Goal: Task Accomplishment & Management: Manage account settings

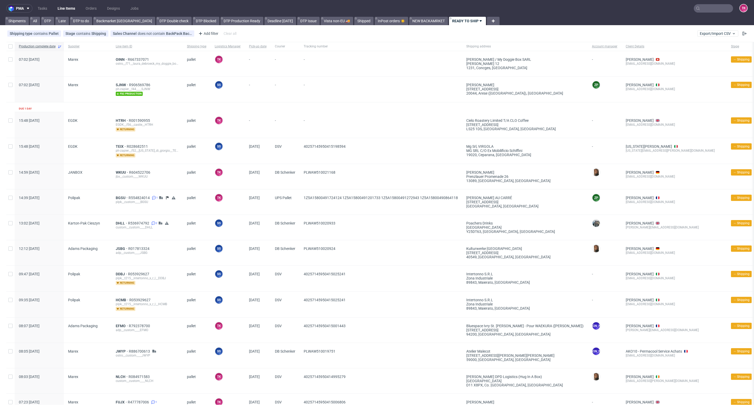
click at [63, 9] on link "Line Items" at bounding box center [66, 8] width 24 height 8
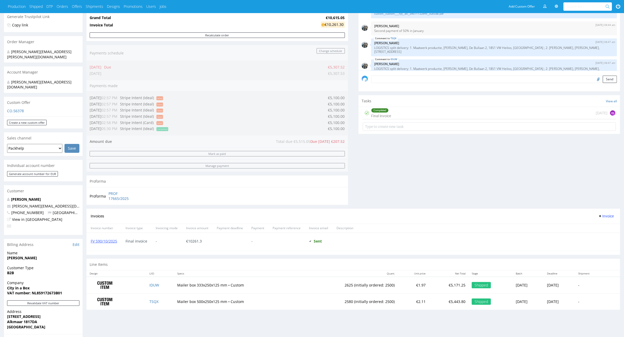
scroll to position [219, 0]
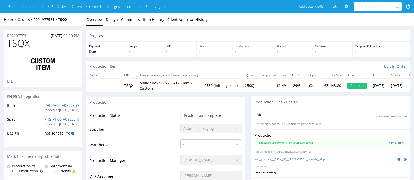
type input "2580"
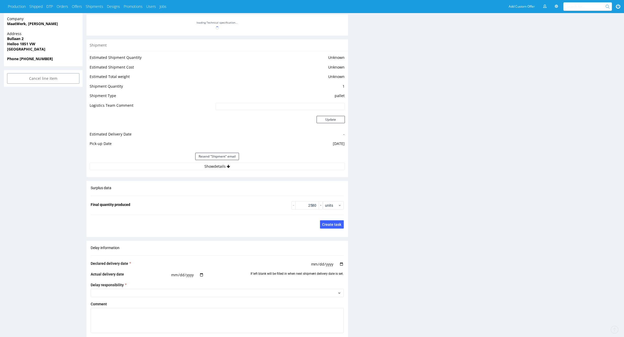
scroll to position [377, 0]
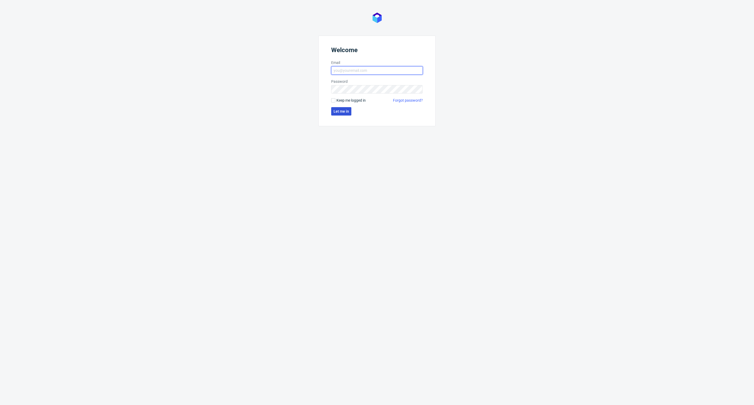
type input "kacper.tobrucki@packhelp.com"
click at [337, 110] on span "Let me in" at bounding box center [341, 111] width 15 height 4
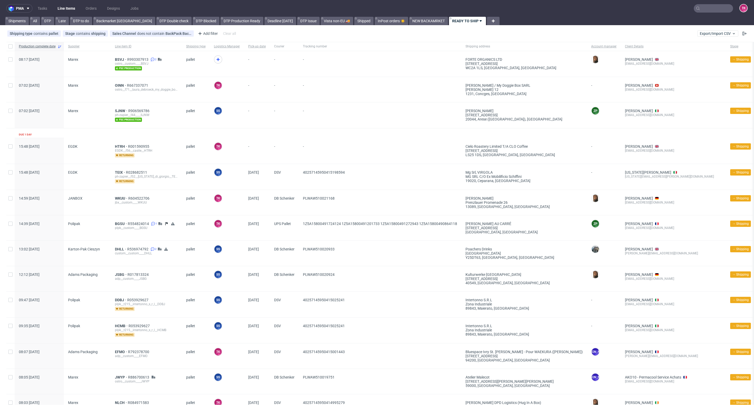
click at [63, 10] on link "Line Items" at bounding box center [66, 8] width 24 height 8
click at [64, 3] on nav "pma Tasks Line Items Orders Designs Jobs TK" at bounding box center [377, 8] width 754 height 17
click at [63, 6] on link "Line Items" at bounding box center [66, 8] width 24 height 8
click at [117, 145] on span "HTRH" at bounding box center [121, 146] width 13 height 4
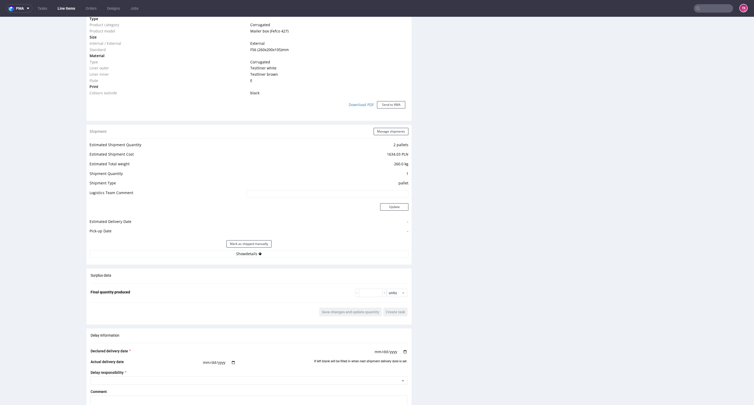
scroll to position [432, 0]
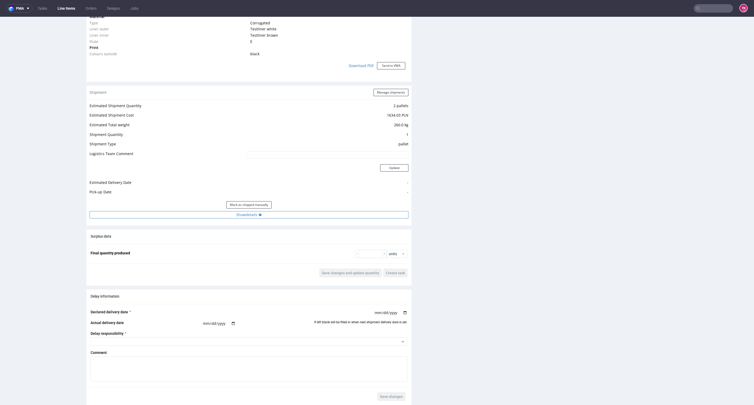
click at [288, 216] on button "Show details" at bounding box center [249, 214] width 319 height 7
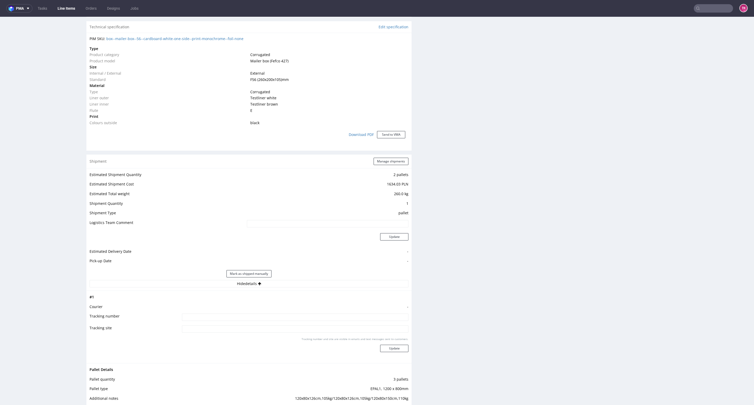
scroll to position [354, 0]
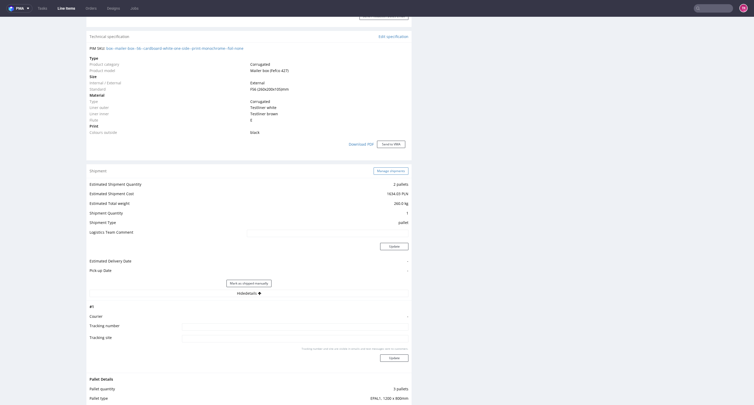
click at [390, 173] on button "Manage shipments" at bounding box center [391, 170] width 35 height 7
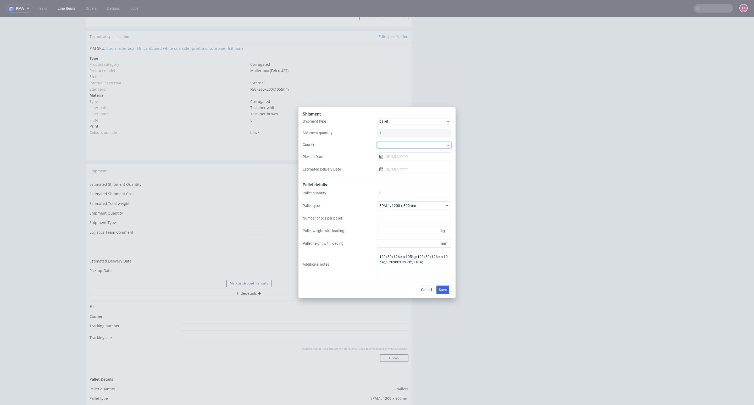
click at [404, 145] on div at bounding box center [414, 145] width 74 height 6
drag, startPoint x: 403, startPoint y: 187, endPoint x: 399, endPoint y: 169, distance: 17.6
click at [402, 187] on div "Kuehne + Nagel" at bounding box center [414, 182] width 70 height 9
click at [398, 159] on input "Pick-up Date" at bounding box center [414, 156] width 74 height 8
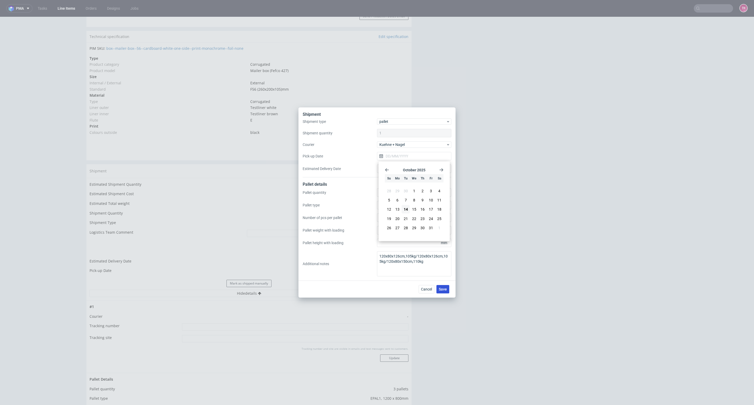
click at [440, 288] on span "Save" at bounding box center [443, 289] width 8 height 4
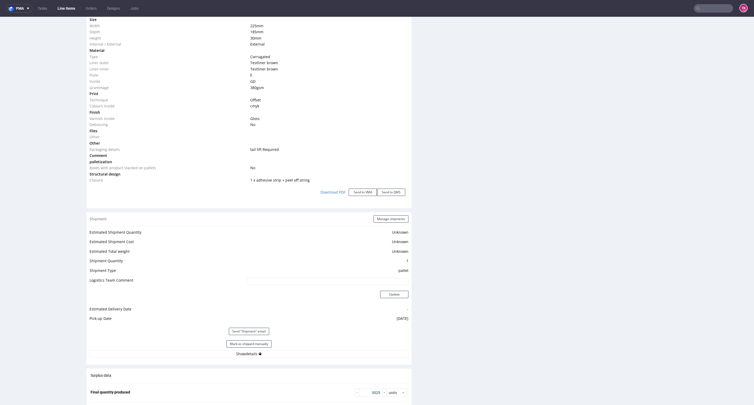
scroll to position [550, 0]
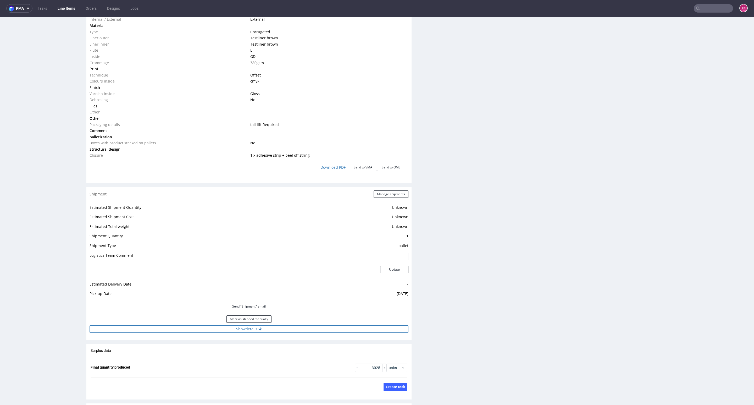
click at [219, 331] on button "Show details" at bounding box center [249, 328] width 319 height 7
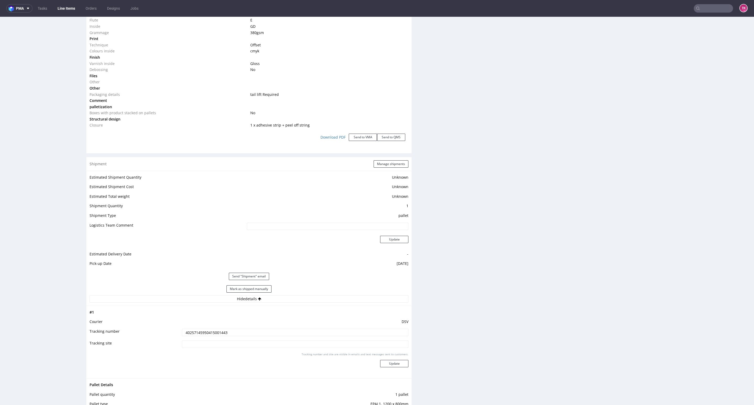
scroll to position [651, 0]
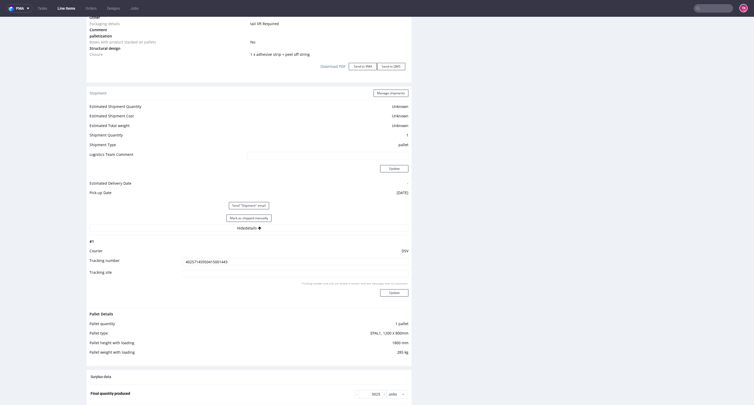
click at [221, 262] on input "40257145950415001443" at bounding box center [295, 261] width 227 height 7
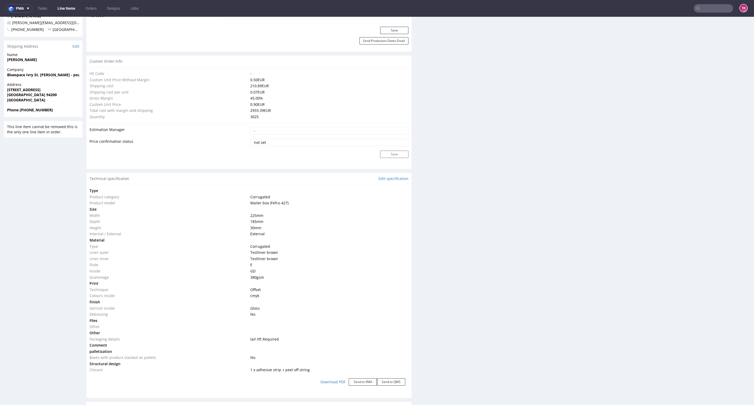
scroll to position [219, 0]
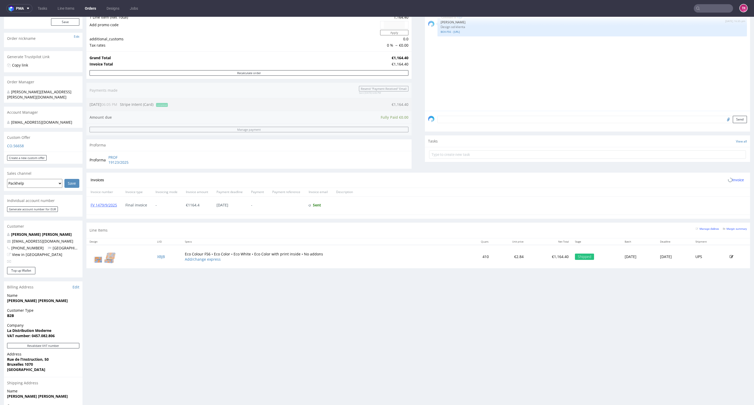
scroll to position [67, 0]
click at [158, 256] on td "XBJB" at bounding box center [168, 258] width 28 height 23
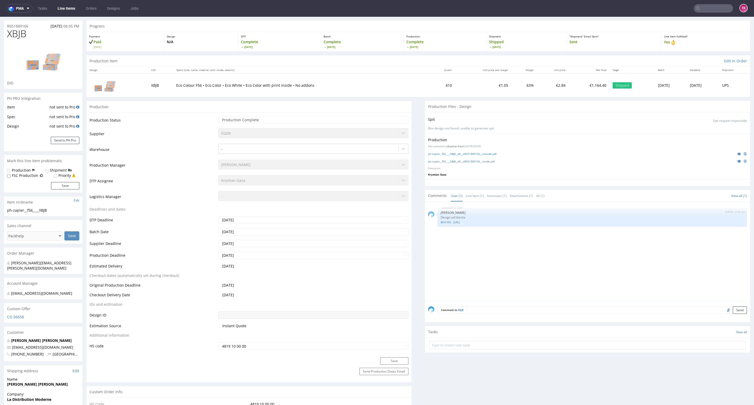
scroll to position [686, 0]
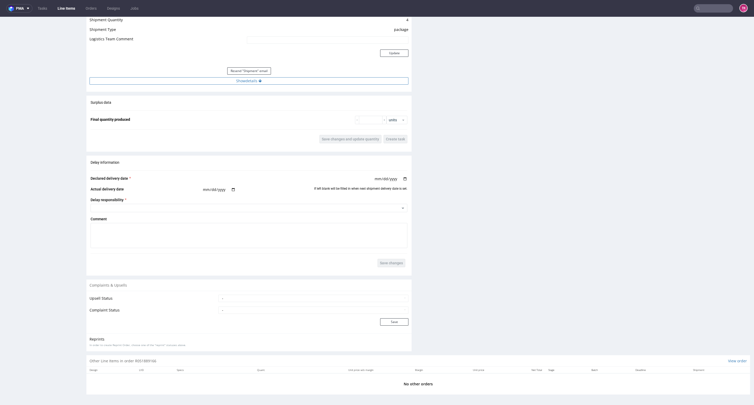
click at [277, 78] on button "Show details" at bounding box center [249, 80] width 319 height 7
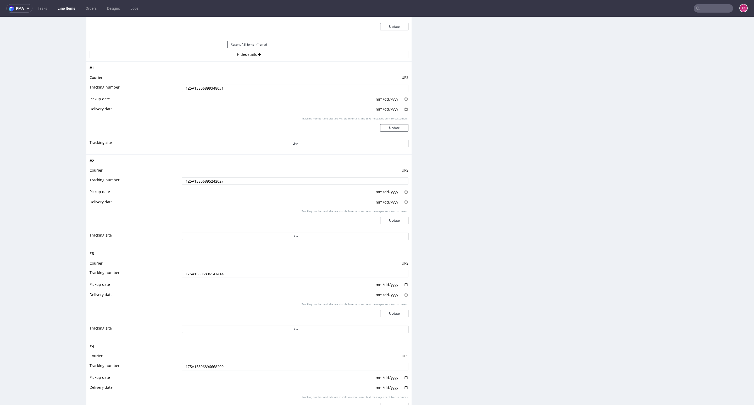
scroll to position [725, 0]
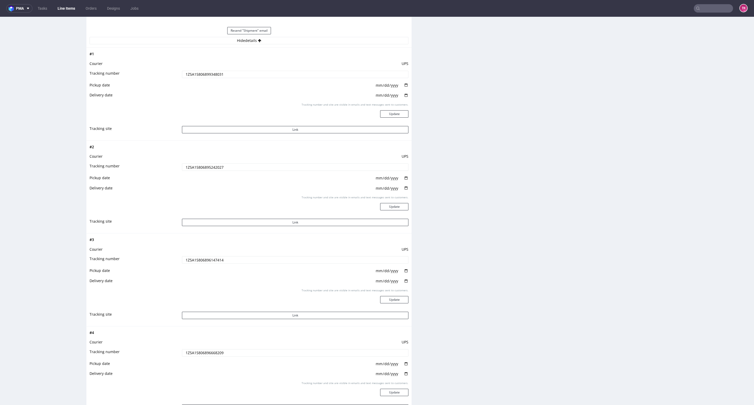
click at [205, 355] on input "1Z5A15806896668209" at bounding box center [295, 352] width 227 height 7
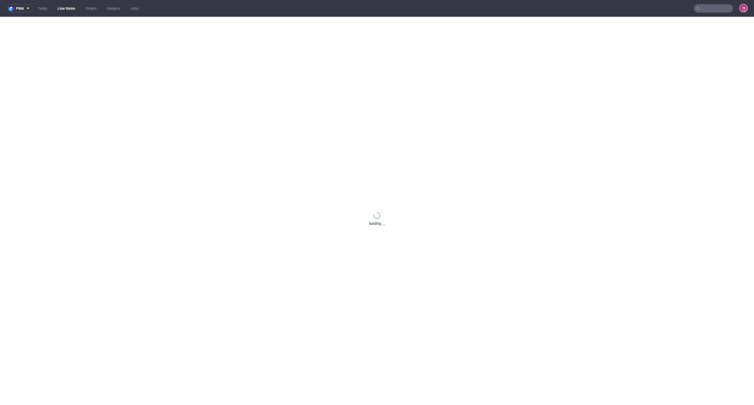
click at [64, 5] on link "Line Items" at bounding box center [66, 8] width 24 height 8
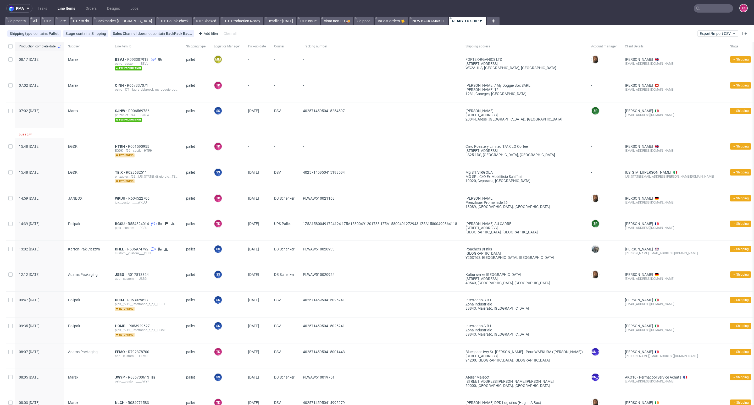
click at [123, 142] on div "HTRH R001590955 EGDK__f56__castle__HTRH returning" at bounding box center [146, 151] width 71 height 26
click at [122, 145] on div "HTRH R001590955 EGDK__f56__castle__HTRH returning" at bounding box center [146, 151] width 71 height 26
click at [120, 147] on span "HTRH" at bounding box center [121, 146] width 13 height 4
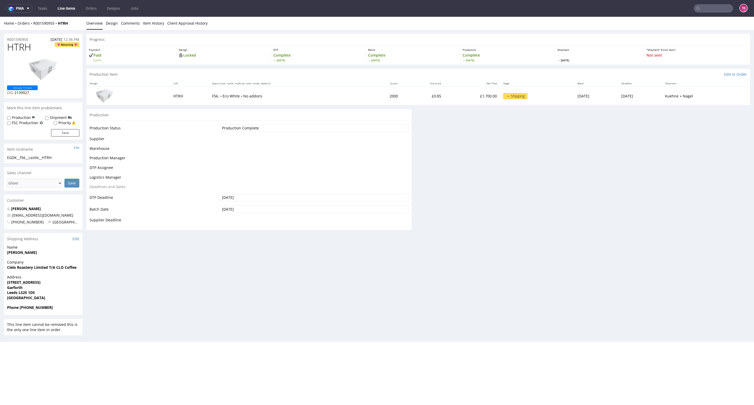
click at [68, 7] on link "Line Items" at bounding box center [66, 8] width 24 height 8
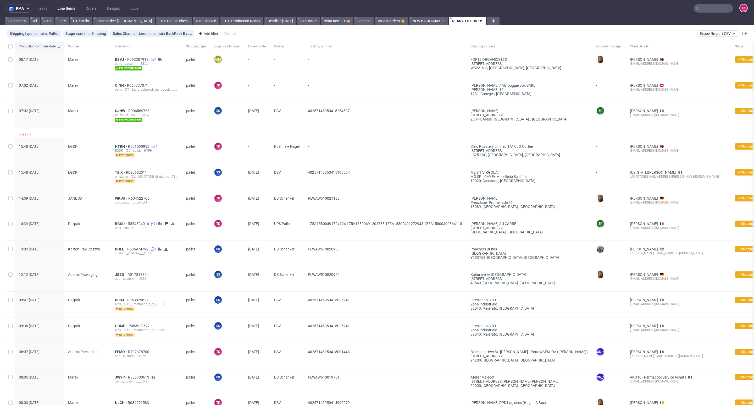
click at [70, 7] on link "Line Items" at bounding box center [66, 8] width 24 height 8
click at [113, 87] on div "OINN R667337071 ostro__f71__laura_debroeck_my_doggie_box_sarl__OINN" at bounding box center [146, 89] width 71 height 25
click at [117, 83] on span "OINN" at bounding box center [121, 85] width 12 height 4
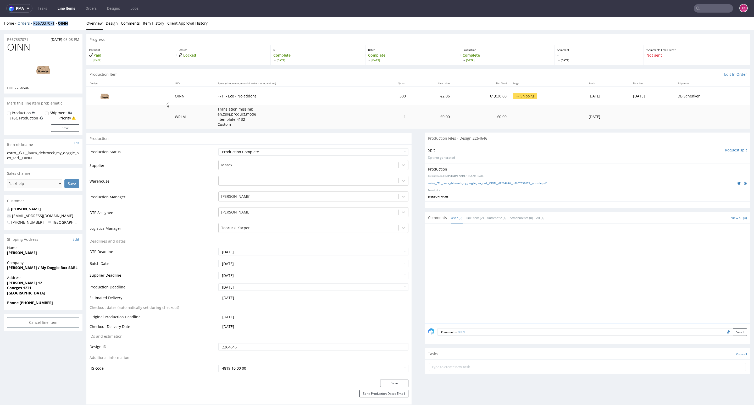
drag, startPoint x: 75, startPoint y: 26, endPoint x: 31, endPoint y: 25, distance: 43.2
click at [32, 24] on div "Home Orders R667337071 OINN Overview Design Comments Item History Client Approv…" at bounding box center [377, 23] width 754 height 13
copy div "R667337071 OINN"
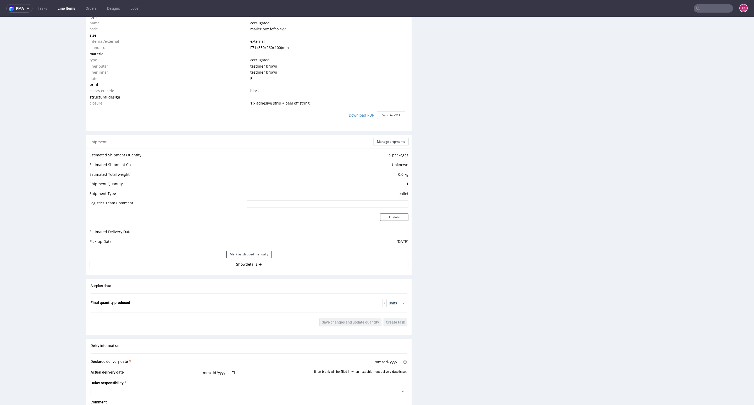
scroll to position [471, 0]
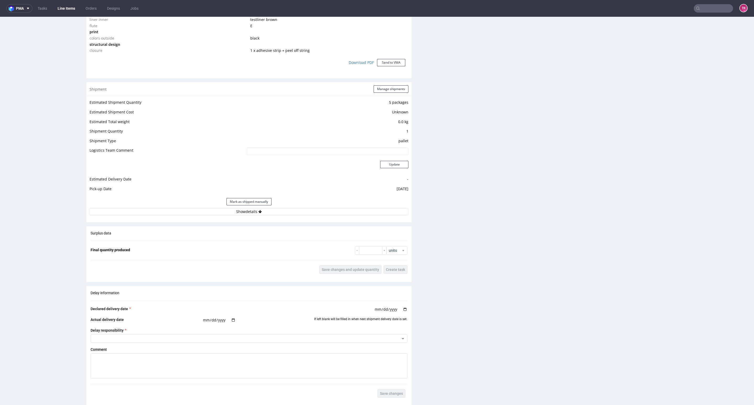
drag, startPoint x: 333, startPoint y: 189, endPoint x: 330, endPoint y: 201, distance: 11.7
click at [333, 193] on td "2025-10-15" at bounding box center [327, 191] width 163 height 10
drag, startPoint x: 329, startPoint y: 203, endPoint x: 328, endPoint y: 207, distance: 4.5
click at [329, 206] on div "Mark as shipped manually" at bounding box center [249, 201] width 319 height 13
drag, startPoint x: 328, startPoint y: 207, endPoint x: 339, endPoint y: 259, distance: 52.4
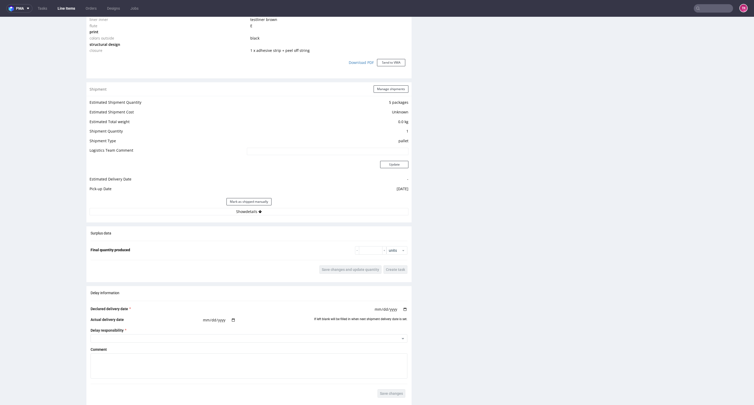
click at [328, 208] on div "Estimated Shipment Quantity 5 packages Estimated Shipment Cost Unknown Estimate…" at bounding box center [248, 157] width 325 height 122
drag, startPoint x: 383, startPoint y: 211, endPoint x: 381, endPoint y: 214, distance: 3.3
click at [382, 211] on button "Show details" at bounding box center [249, 211] width 319 height 7
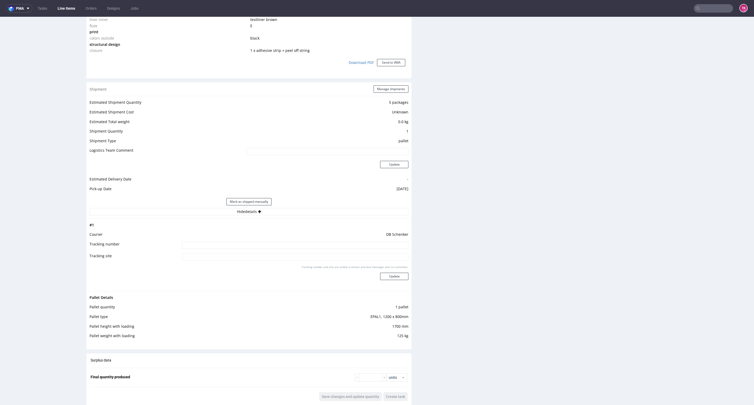
click at [66, 11] on link "Line Items" at bounding box center [66, 8] width 24 height 8
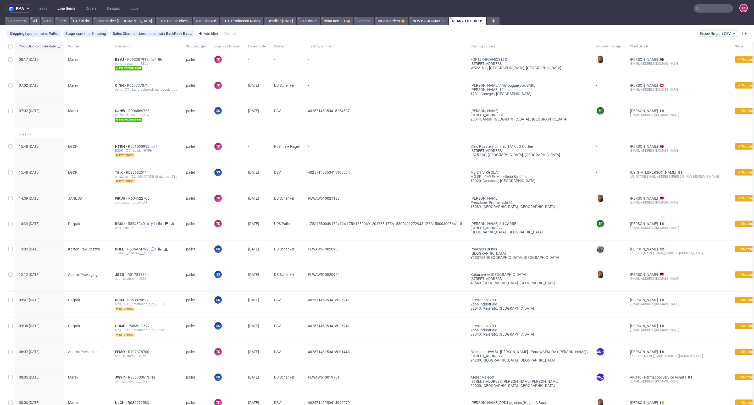
click at [118, 143] on div "HTRH R001590955 1 EGDK__f56__castle__HTRH returning" at bounding box center [146, 151] width 71 height 26
click at [119, 149] on div "EGDK__f56__castle__HTRH" at bounding box center [146, 151] width 63 height 4
click at [121, 146] on span "HTRH" at bounding box center [121, 146] width 13 height 4
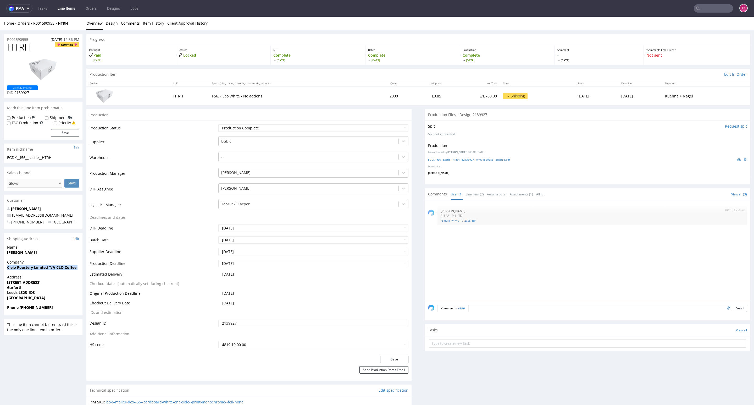
drag, startPoint x: 5, startPoint y: 270, endPoint x: 4, endPoint y: 276, distance: 6.1
click at [4, 276] on section "Shipping Address Edit Name Nick Castle Company Cielo Roastery Limited T/A CLO C…" at bounding box center [43, 274] width 79 height 82
copy strong "Cielo Roastery Limited T/A CLO Coffee"
drag, startPoint x: 12, startPoint y: 289, endPoint x: 25, endPoint y: 290, distance: 13.5
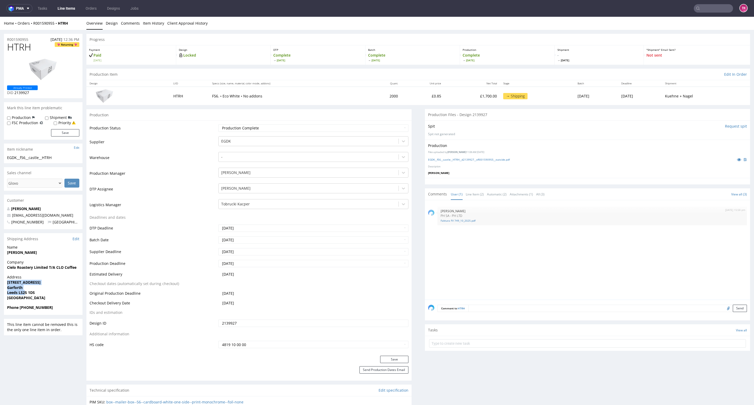
copy p "41 Main St Garforth Leeds LS2"
click at [46, 291] on span "Leeds LS25 1DS" at bounding box center [43, 292] width 72 height 5
drag, startPoint x: 16, startPoint y: 284, endPoint x: 27, endPoint y: 288, distance: 11.3
click at [27, 288] on div "Address 41 Main St Garforth Leeds LS25 1DS United Kingdom" at bounding box center [43, 290] width 79 height 30
copy p "41 Main St Garforth"
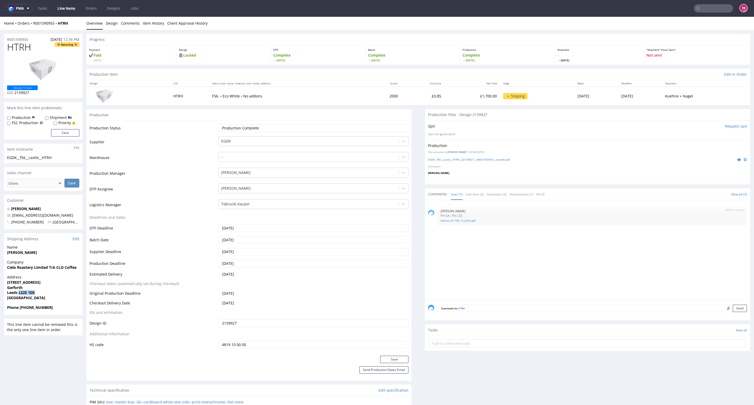
drag, startPoint x: 20, startPoint y: 293, endPoint x: 40, endPoint y: 292, distance: 20.4
click at [40, 292] on span "Leeds LS25 1DS" at bounding box center [43, 292] width 72 height 5
drag, startPoint x: 29, startPoint y: 285, endPoint x: 51, endPoint y: 291, distance: 22.4
click at [51, 291] on div "Address 41 Main St Garforth Leeds LS25 1DS United Kingdom" at bounding box center [43, 290] width 79 height 30
copy strong "Leeds LS25 1DS"
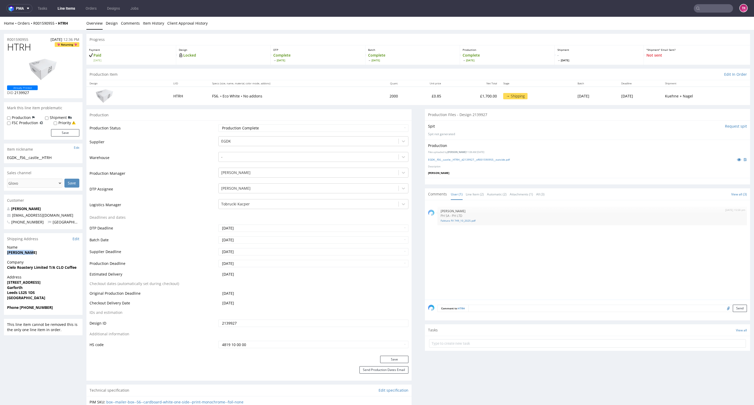
copy strong "Nick Castle"
drag, startPoint x: 47, startPoint y: 212, endPoint x: 0, endPoint y: 215, distance: 47.2
copy span "nick@clocoffee.com"
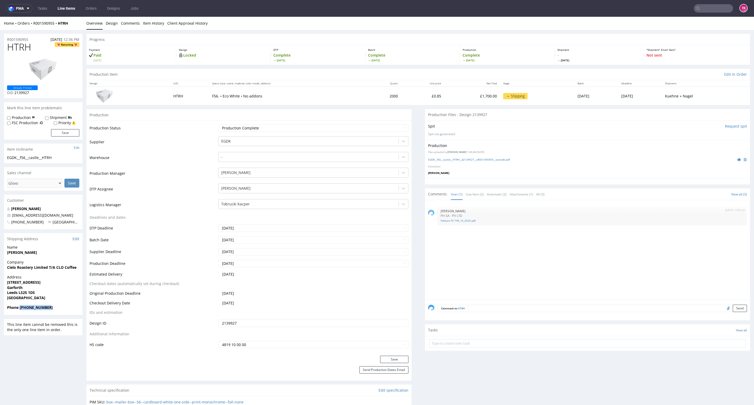
drag, startPoint x: 41, startPoint y: 310, endPoint x: 20, endPoint y: 314, distance: 21.2
click at [20, 314] on div "Phone +447980586690" at bounding box center [43, 310] width 79 height 10
copy strong "+447980586690"
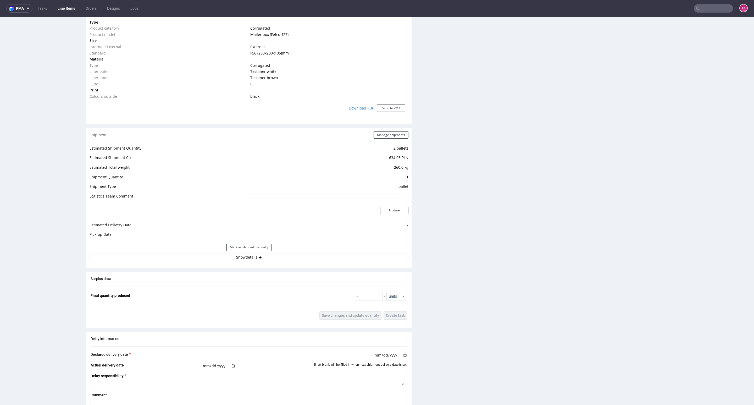
scroll to position [393, 0]
drag, startPoint x: 311, startPoint y: 266, endPoint x: 310, endPoint y: 258, distance: 7.9
click at [311, 266] on div "Production Production Status Waiting for Artwork Waiting for Diecut Waiting for…" at bounding box center [248, 122] width 325 height 812
click at [310, 257] on button "Show details" at bounding box center [249, 253] width 319 height 7
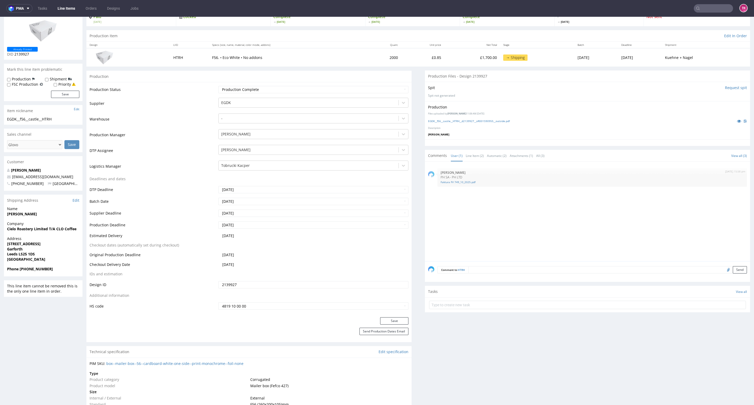
scroll to position [0, 0]
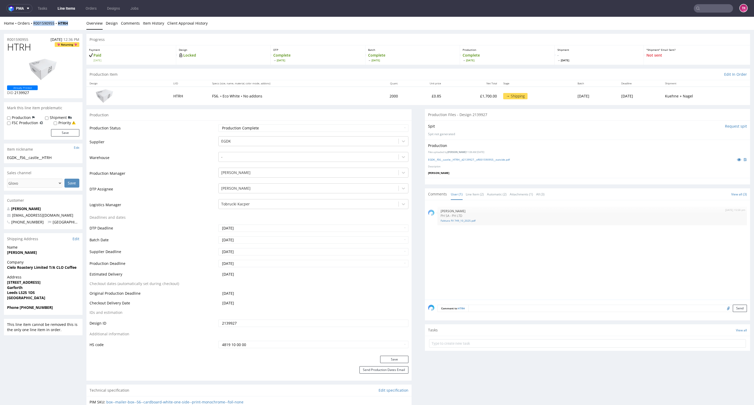
drag, startPoint x: 72, startPoint y: 25, endPoint x: 38, endPoint y: 29, distance: 34.0
click at [33, 29] on div "Home Orders R001590955 HTRH Overview Design Comments Item History Client Approv…" at bounding box center [377, 23] width 754 height 13
copy div "R001590955 HTRH"
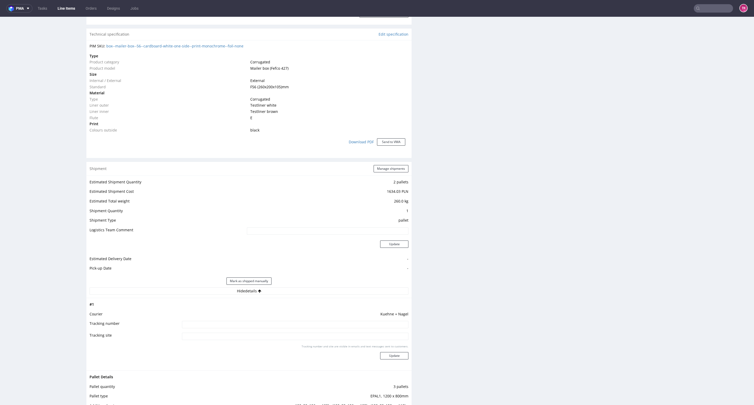
scroll to position [393, 0]
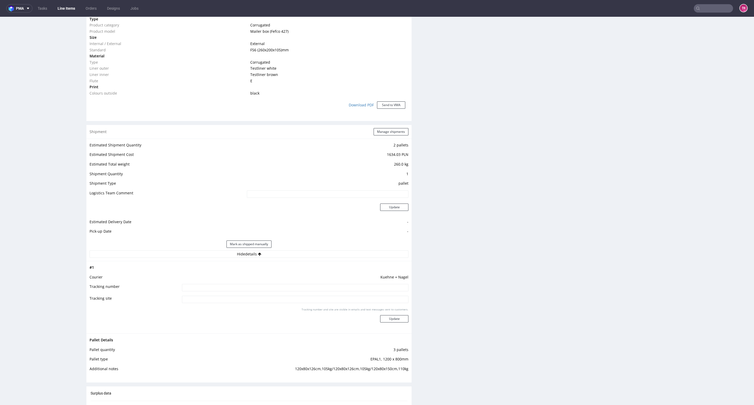
drag, startPoint x: 233, startPoint y: 288, endPoint x: 234, endPoint y: 290, distance: 2.8
click at [231, 289] on input at bounding box center [295, 287] width 227 height 7
paste input "RWM006671362"
type input "RWM006671362"
drag, startPoint x: 383, startPoint y: 315, endPoint x: 381, endPoint y: 318, distance: 2.7
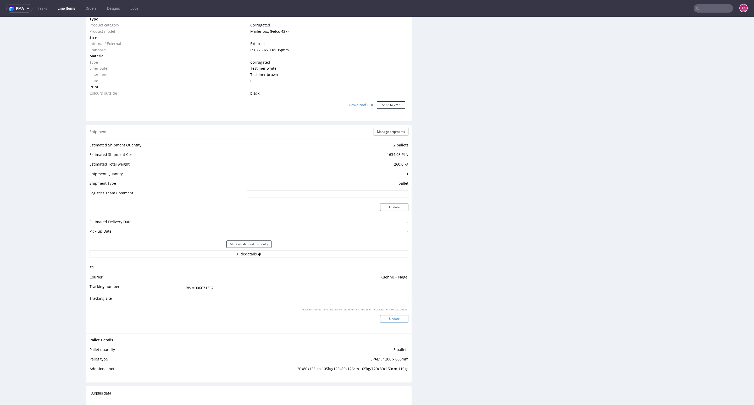
click at [381, 318] on button "Update" at bounding box center [394, 318] width 28 height 7
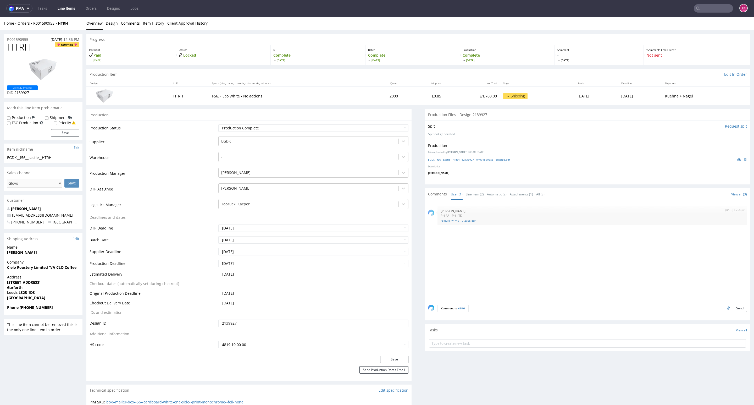
scroll to position [343, 0]
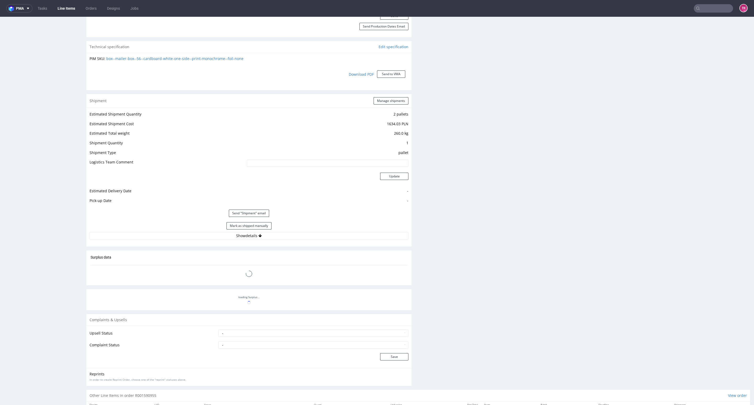
click at [66, 8] on link "Line Items" at bounding box center [66, 8] width 24 height 8
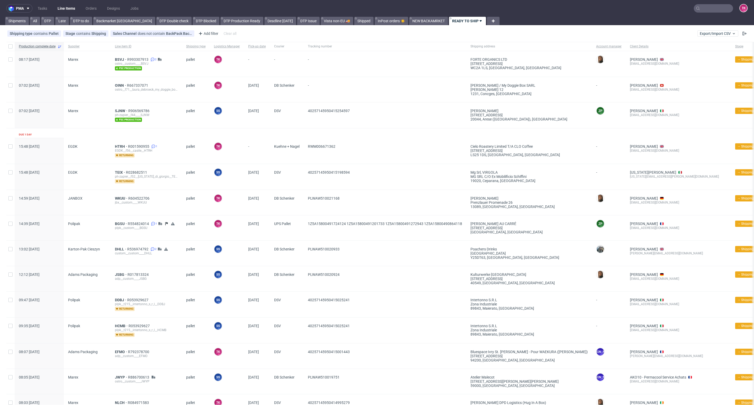
drag, startPoint x: 58, startPoint y: 10, endPoint x: 63, endPoint y: 9, distance: 5.5
click at [59, 10] on link "Line Items" at bounding box center [66, 8] width 24 height 8
click at [62, 7] on link "Line Items" at bounding box center [66, 8] width 24 height 8
click at [57, 7] on link "Line Items" at bounding box center [66, 8] width 24 height 8
click at [123, 60] on span "BSVJ" at bounding box center [121, 59] width 12 height 4
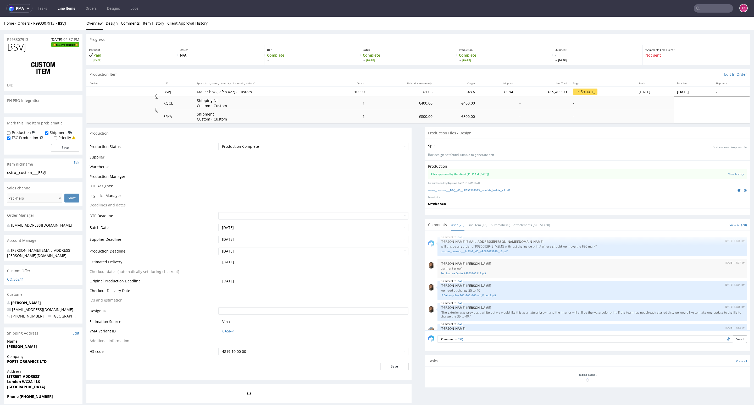
scroll to position [391, 0]
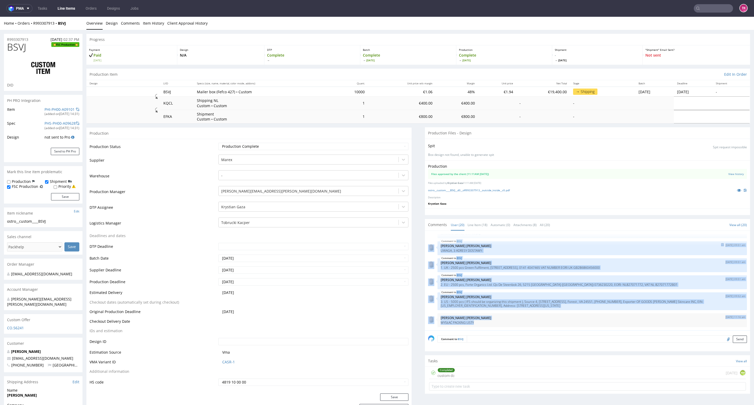
drag, startPoint x: 490, startPoint y: 322, endPoint x: 429, endPoint y: 251, distance: 94.2
click at [429, 251] on div "BSVJ 29th Jul 25 | 14:55 pm maciej.sikora@packhelp.com Will this be a reorder o…" at bounding box center [589, 282] width 322 height 96
click at [522, 281] on p "[PERSON_NAME] [PERSON_NAME]" at bounding box center [592, 280] width 303 height 4
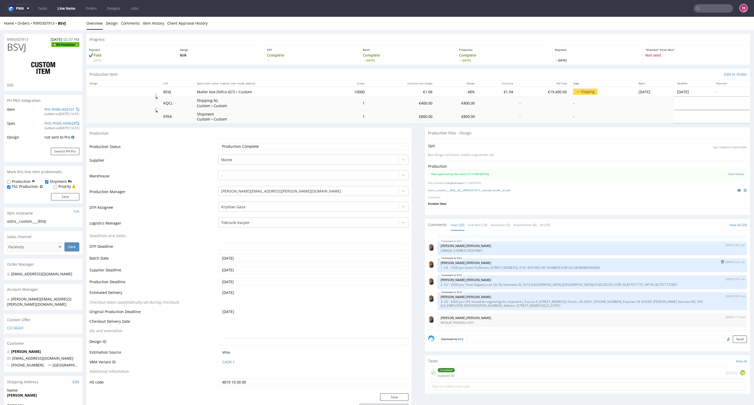
drag, startPoint x: 630, startPoint y: 270, endPoint x: 459, endPoint y: 266, distance: 171.1
click at [460, 266] on div "BSVJ 15th Sep 25 | 09:51 am Angelina Marć 1. UK - 2500 pcs Green Fulfilment, Un…" at bounding box center [593, 265] width 310 height 14
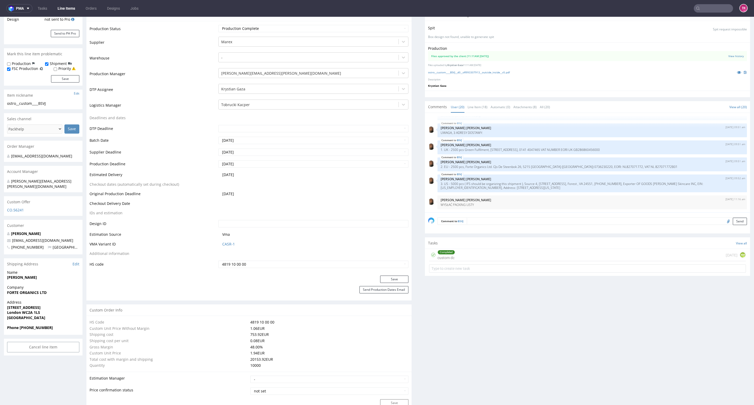
scroll to position [832, 0]
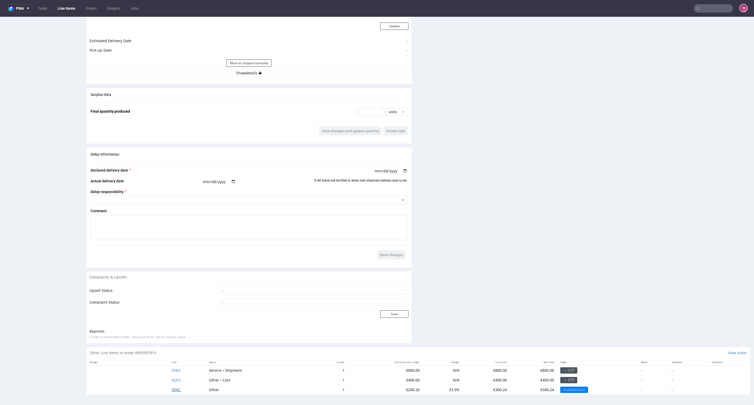
click at [176, 388] on span "DINC" at bounding box center [176, 389] width 9 height 5
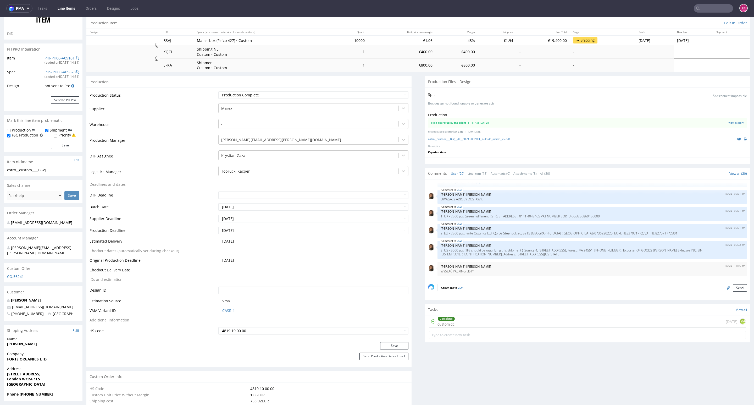
scroll to position [27, 0]
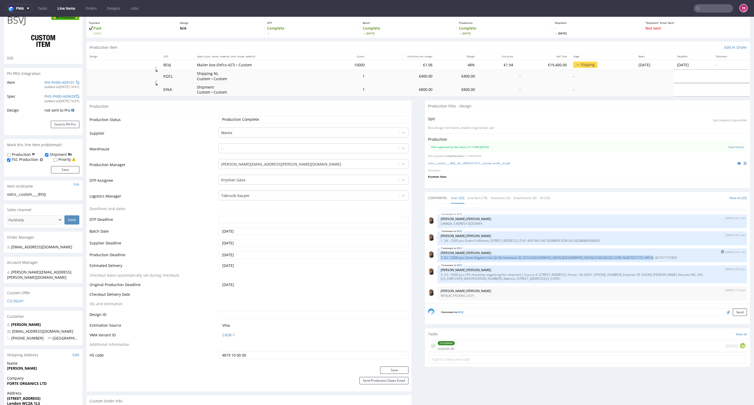
drag, startPoint x: 432, startPoint y: 260, endPoint x: 647, endPoint y: 259, distance: 215.1
click at [647, 259] on div "BSVJ 15th Sep 25 | 09:51 am Angelina Marć 2. EU - 2500 pcs, Forte Organics Ltd.…" at bounding box center [593, 255] width 310 height 14
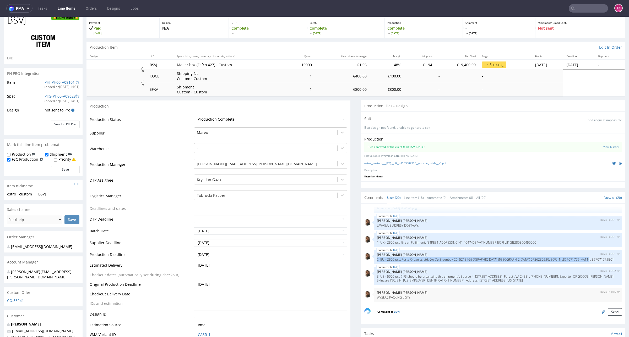
scroll to position [398, 0]
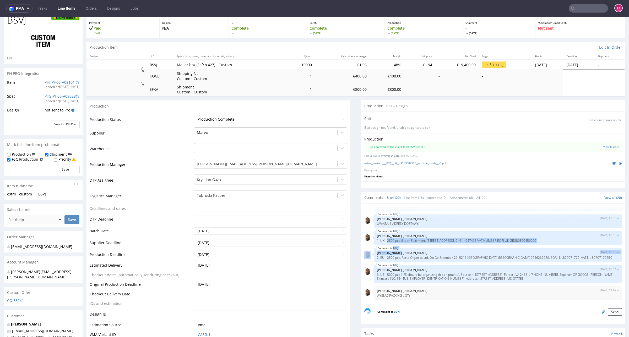
drag, startPoint x: 381, startPoint y: 239, endPoint x: 526, endPoint y: 247, distance: 144.8
click at [522, 248] on div "BSVJ 29th Jul 25 | 14:55 pm maciej.sikora@packhelp.com Will this be a reorder o…" at bounding box center [494, 255] width 261 height 96
click at [525, 243] on div "BSVJ 15th Sep 25 | 09:51 am Angelina Marć 1. UK - 2500 pcs Green Fulfilment, Un…" at bounding box center [498, 239] width 248 height 14
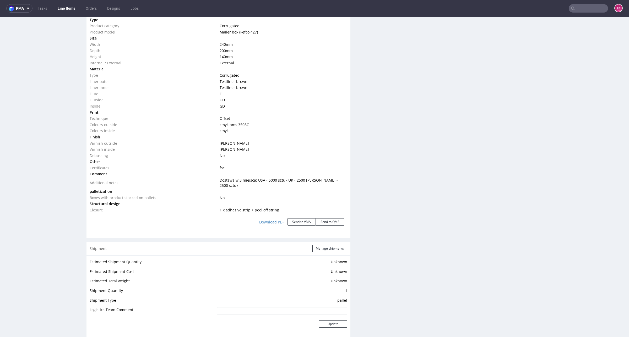
scroll to position [616, 0]
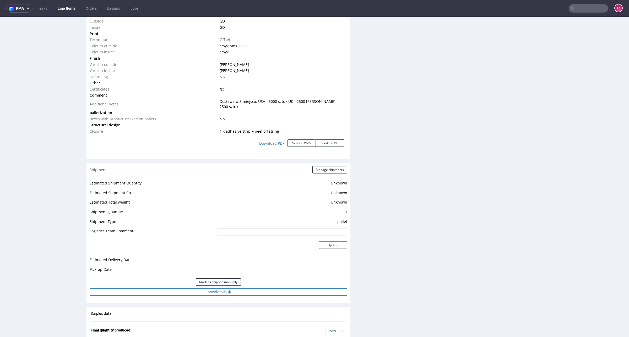
click at [256, 289] on button "Show details" at bounding box center [218, 292] width 257 height 7
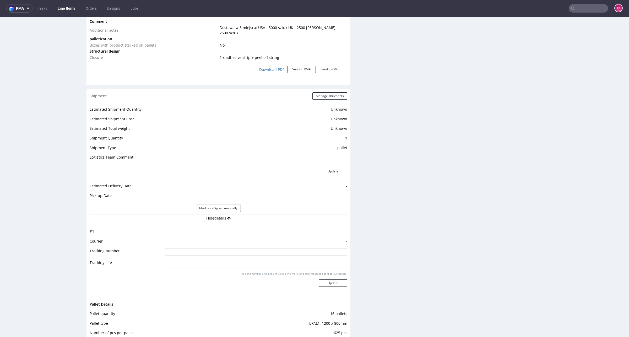
scroll to position [747, 0]
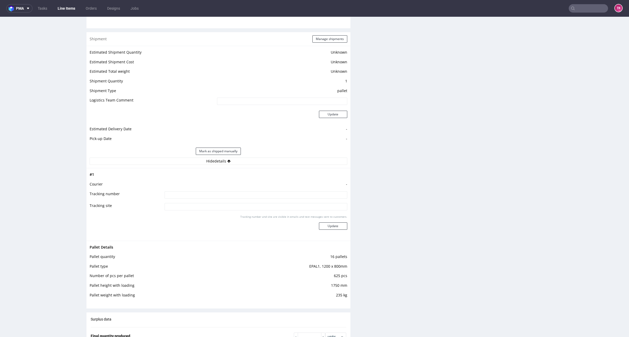
click at [277, 195] on td at bounding box center [255, 197] width 184 height 12
click at [275, 191] on input at bounding box center [255, 194] width 183 height 7
type input "4 pal NL -> , 4 pal [GEOGRAPHIC_DATA]-> 8 pal [GEOGRAPHIC_DATA]->"
click at [335, 223] on button "Update" at bounding box center [333, 226] width 28 height 7
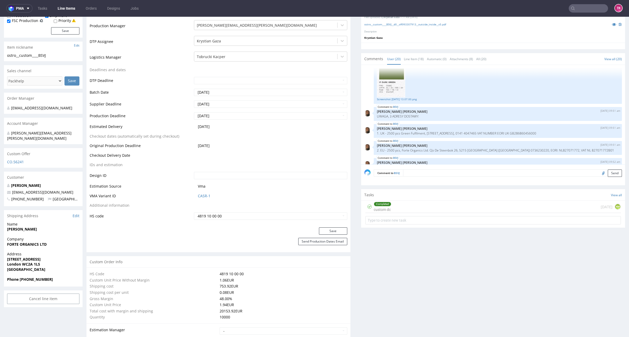
scroll to position [398, 0]
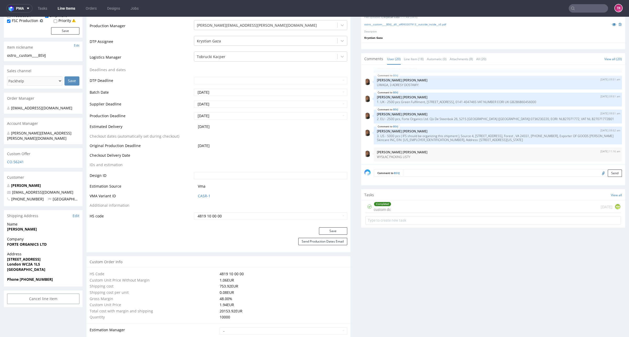
drag, startPoint x: 72, startPoint y: 188, endPoint x: 7, endPoint y: 185, distance: 65.0
click at [7, 190] on p "[EMAIL_ADDRESS][DOMAIN_NAME]" at bounding box center [43, 192] width 72 height 5
copy span "[EMAIL_ADDRESS][DOMAIN_NAME]"
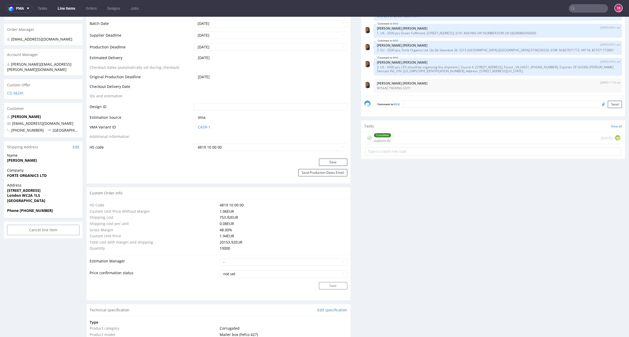
scroll to position [147, 0]
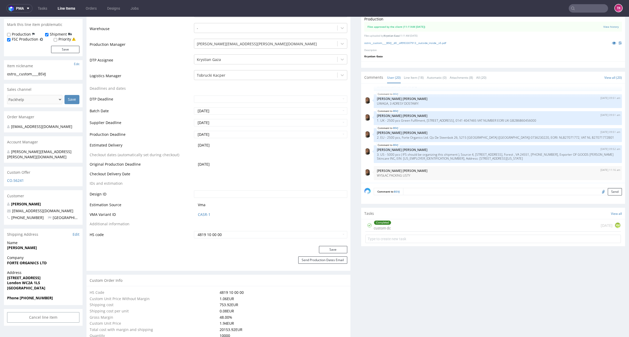
drag, startPoint x: 622, startPoint y: 263, endPoint x: 628, endPoint y: 89, distance: 174.0
drag, startPoint x: 499, startPoint y: 161, endPoint x: 369, endPoint y: 153, distance: 130.7
click at [374, 153] on div "BSVJ 15th Sep 25 | 09:52 am Angelina Marć 3. US - 5000 pcs ( IFS should be orga…" at bounding box center [498, 154] width 248 height 18
drag, startPoint x: 371, startPoint y: 120, endPoint x: 561, endPoint y: 122, distance: 190.7
click at [561, 122] on div "BSVJ 15th Sep 25 | 09:51 am Angelina Marć 1. UK - 2500 pcs Green Fulfilment, Un…" at bounding box center [498, 118] width 248 height 14
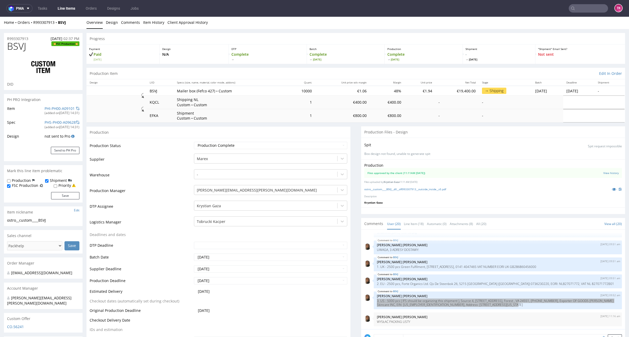
scroll to position [0, 0]
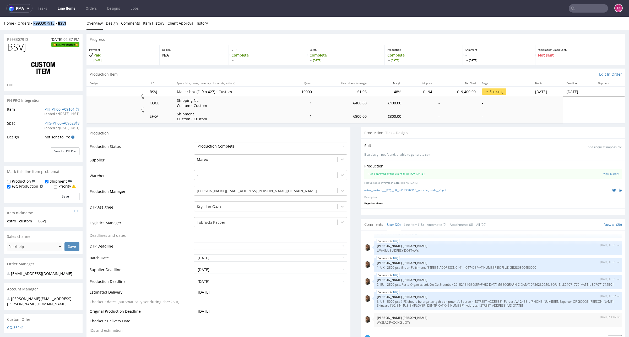
drag, startPoint x: 70, startPoint y: 25, endPoint x: 33, endPoint y: 26, distance: 36.9
click at [33, 26] on div "Home Orders R993307913 BSVJ Overview Design Comments Item History Client Approv…" at bounding box center [314, 23] width 629 height 13
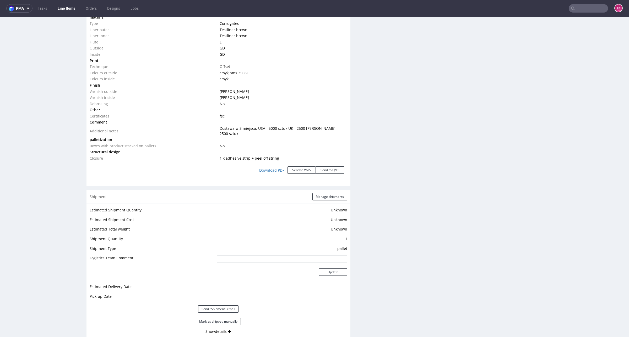
scroll to position [720, 0]
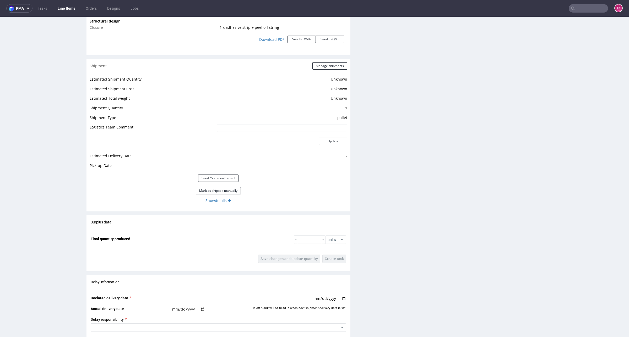
click at [275, 197] on button "Show details" at bounding box center [218, 200] width 257 height 7
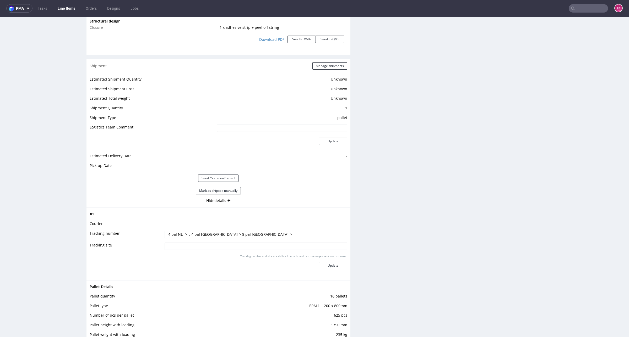
click at [65, 8] on link "Line Items" at bounding box center [66, 8] width 24 height 8
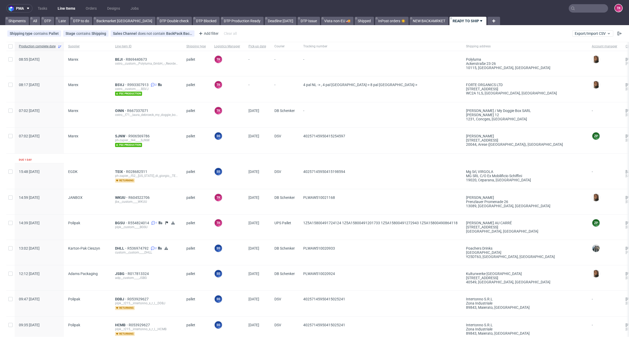
click at [68, 10] on link "Line Items" at bounding box center [66, 8] width 24 height 8
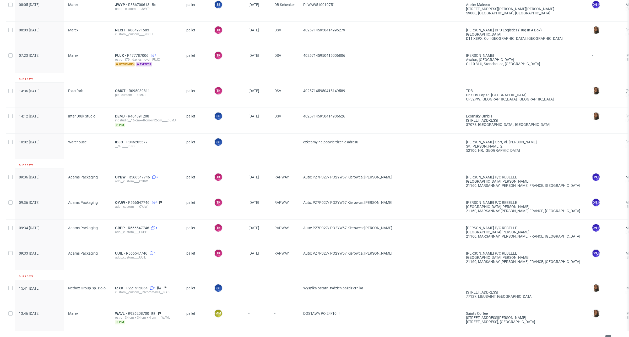
scroll to position [388, 0]
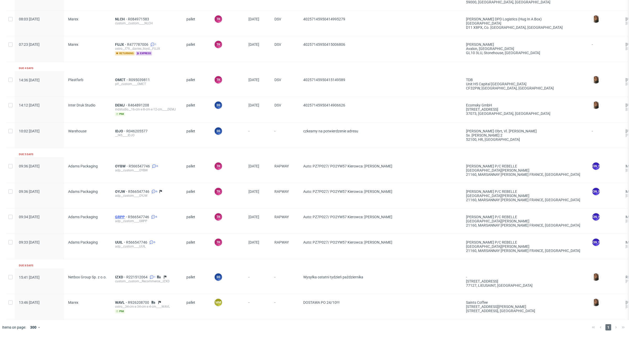
drag, startPoint x: 118, startPoint y: 214, endPoint x: 116, endPoint y: 213, distance: 2.9
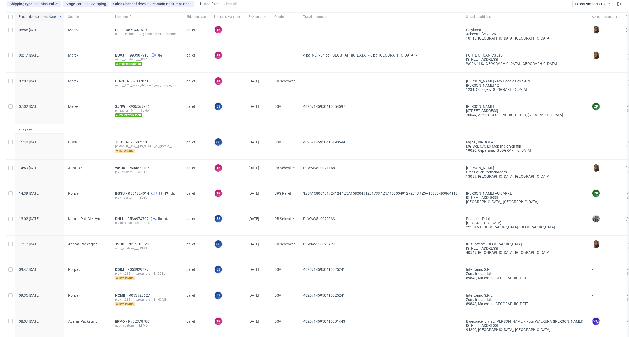
scroll to position [0, 0]
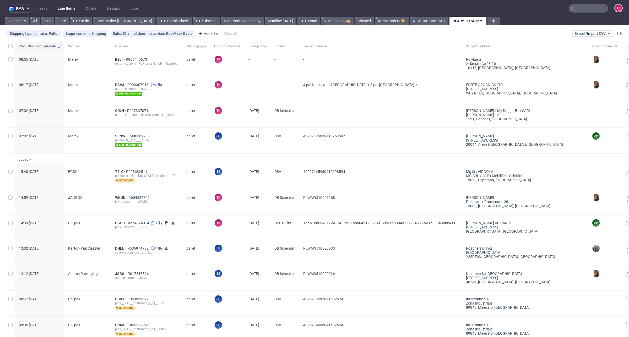
click at [57, 10] on link "Line Items" at bounding box center [66, 8] width 24 height 8
click at [397, 192] on div "PLWAW510021168" at bounding box center [380, 201] width 163 height 25
click at [65, 9] on link "Line Items" at bounding box center [66, 8] width 24 height 8
click at [118, 62] on div "ostro__custom__Polyluma_GmbH_-_Reorder_of_1000_units_of_33_x_33_x_33__BEJI" at bounding box center [146, 64] width 63 height 4
click at [121, 56] on div "BEJI R869440673 ostro__custom__Polyluma_GmbH_-_Reorder_of_1000_units_of_33_x_33…" at bounding box center [146, 63] width 71 height 25
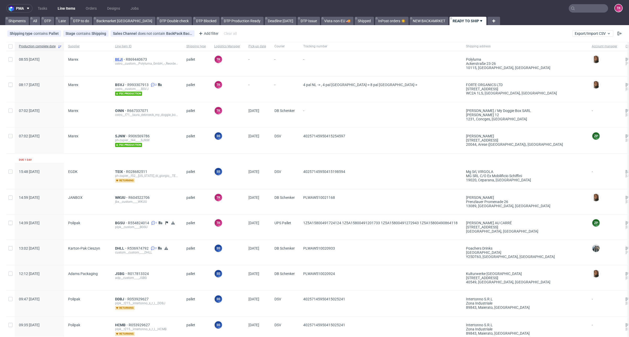
click at [119, 59] on span "BEJI" at bounding box center [120, 59] width 11 height 4
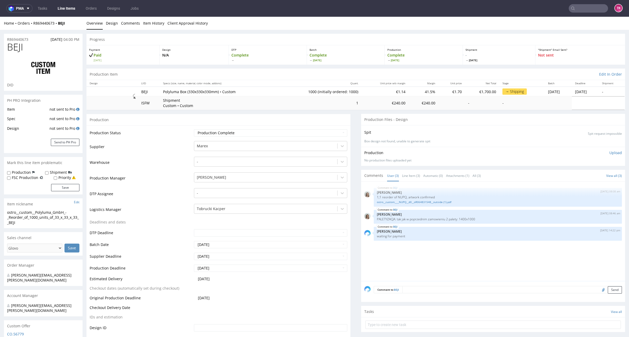
drag, startPoint x: 628, startPoint y: 38, endPoint x: 615, endPoint y: 235, distance: 198.0
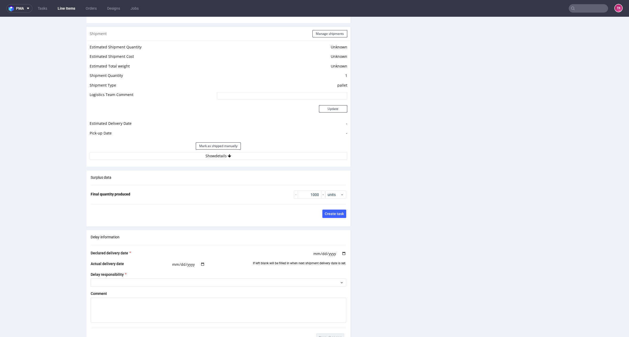
scroll to position [607, 0]
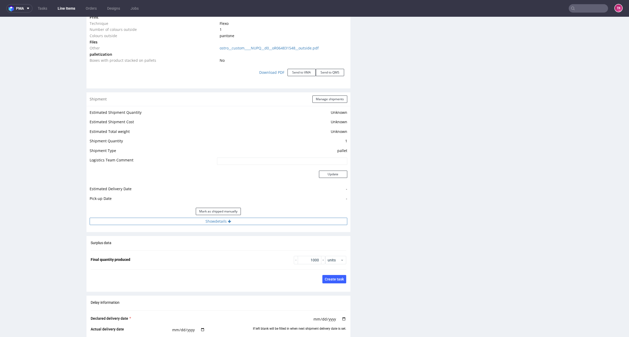
click at [269, 222] on button "Show details" at bounding box center [218, 221] width 257 height 7
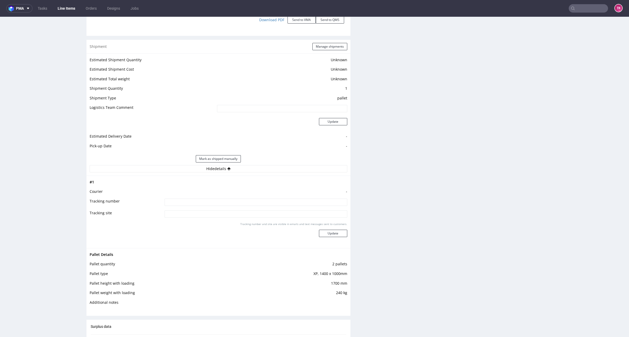
scroll to position [705, 0]
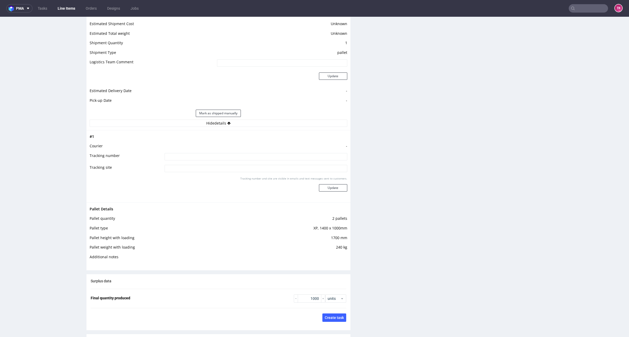
drag, startPoint x: 616, startPoint y: 213, endPoint x: 624, endPoint y: 200, distance: 15.6
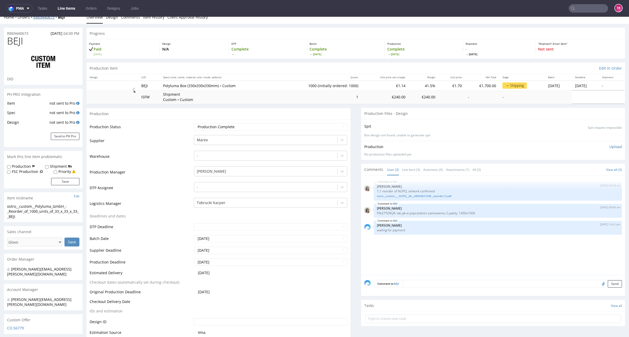
scroll to position [0, 0]
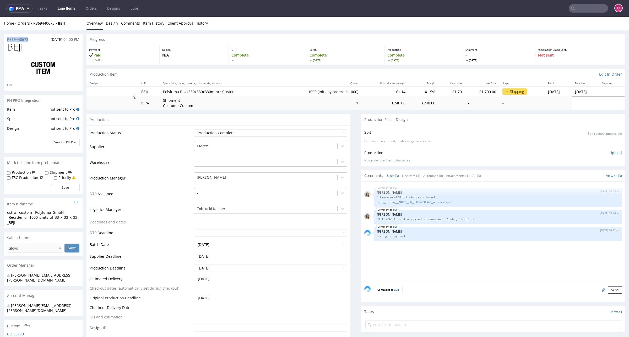
drag, startPoint x: 73, startPoint y: 20, endPoint x: 30, endPoint y: 29, distance: 43.5
drag, startPoint x: 33, startPoint y: 28, endPoint x: 71, endPoint y: 28, distance: 38.0
click at [71, 28] on div "Home Orders R869440673 BEJI Overview Design Comments Item History Client Approv…" at bounding box center [314, 23] width 629 height 13
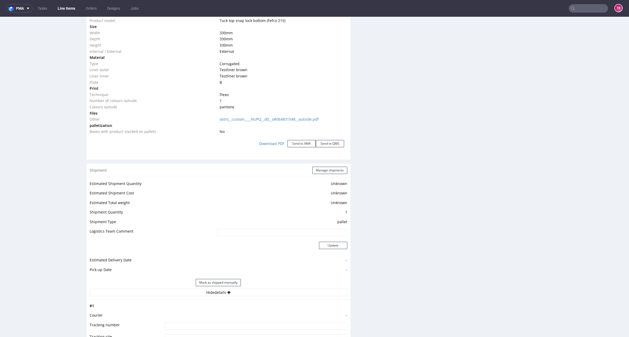
scroll to position [557, 0]
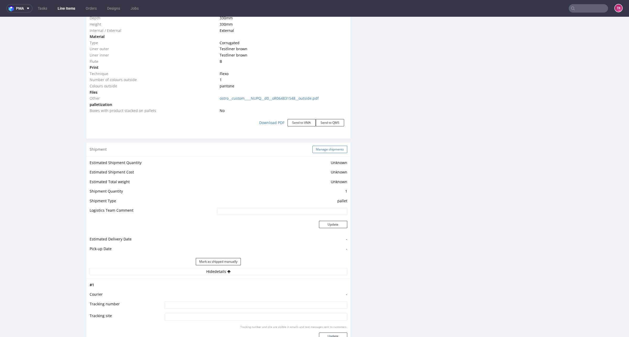
click at [337, 146] on button "Manage shipments" at bounding box center [329, 149] width 35 height 7
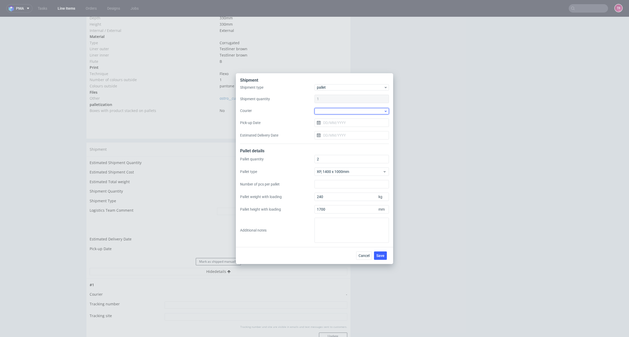
click at [349, 110] on div at bounding box center [351, 111] width 74 height 6
click at [339, 139] on div "DB Schenker" at bounding box center [351, 140] width 70 height 9
click at [332, 123] on input "Pick-up Date" at bounding box center [351, 122] width 74 height 8
click at [350, 177] on span "15" at bounding box center [351, 175] width 4 height 5
type input "15/10/2025"
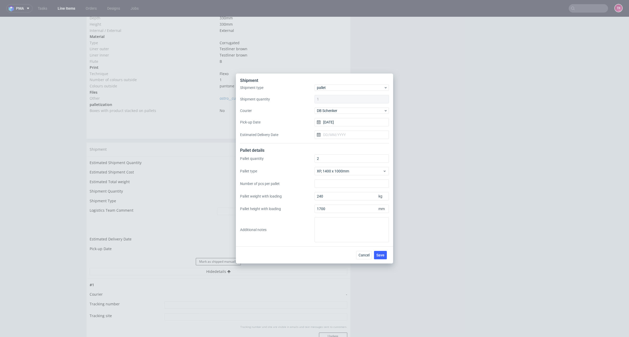
click at [383, 261] on div "Cancel Save" at bounding box center [314, 255] width 157 height 17
click at [383, 259] on button "Save" at bounding box center [380, 255] width 13 height 8
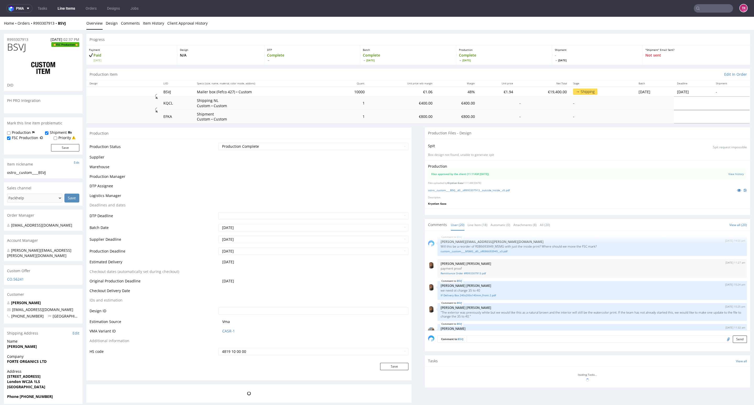
scroll to position [391, 0]
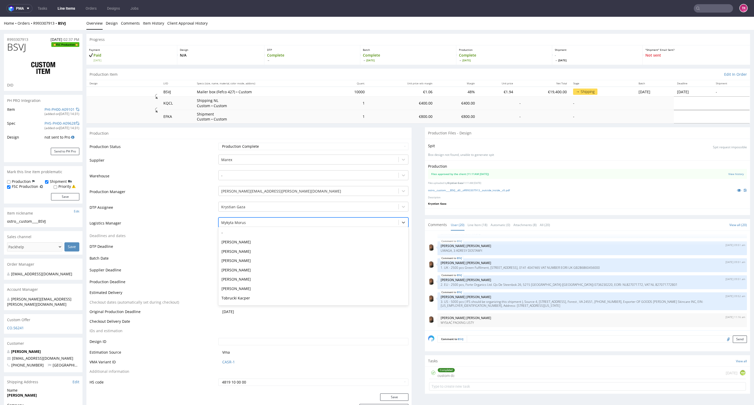
click at [256, 225] on div at bounding box center [308, 223] width 175 height 6
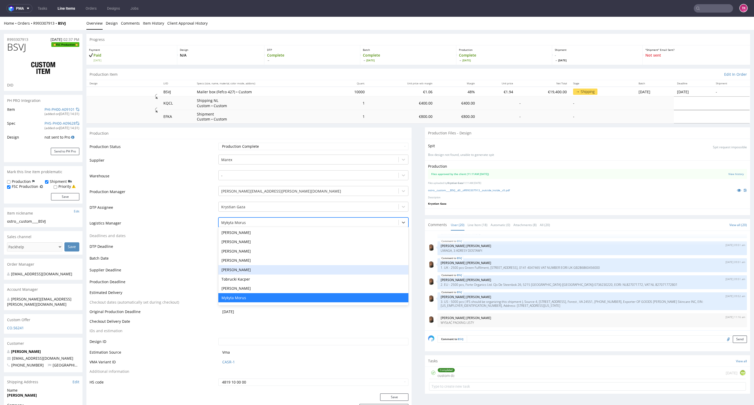
click at [239, 276] on div "Tobrucki Kacper" at bounding box center [313, 279] width 190 height 9
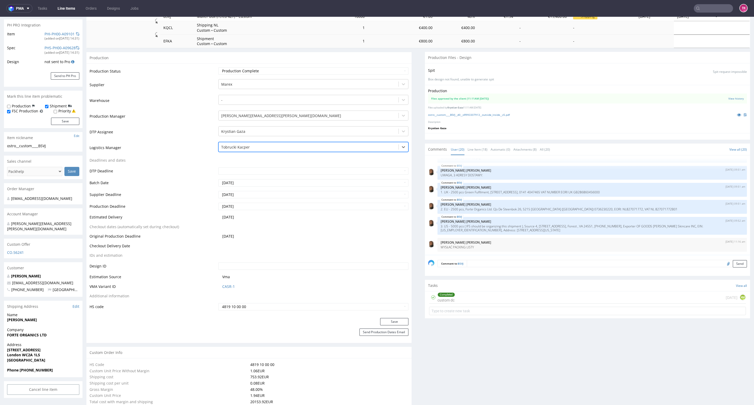
scroll to position [118, 0]
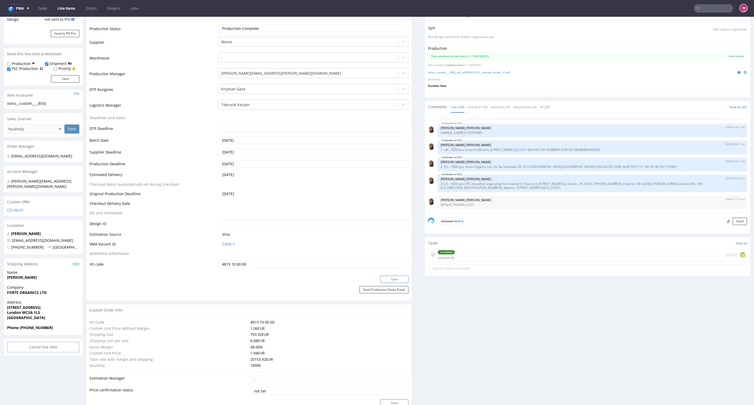
click at [382, 279] on button "Save" at bounding box center [394, 279] width 28 height 7
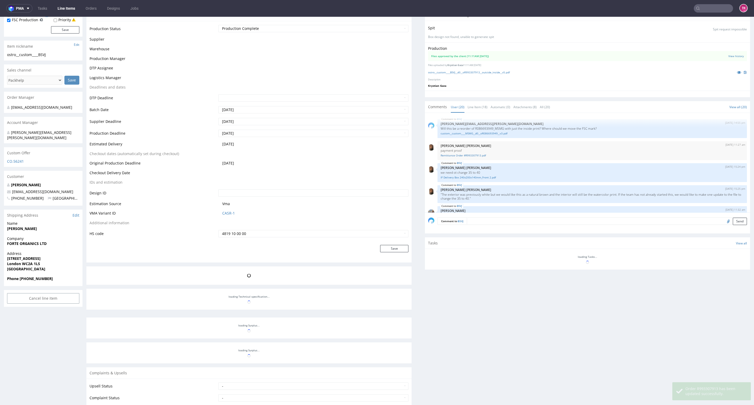
scroll to position [391, 0]
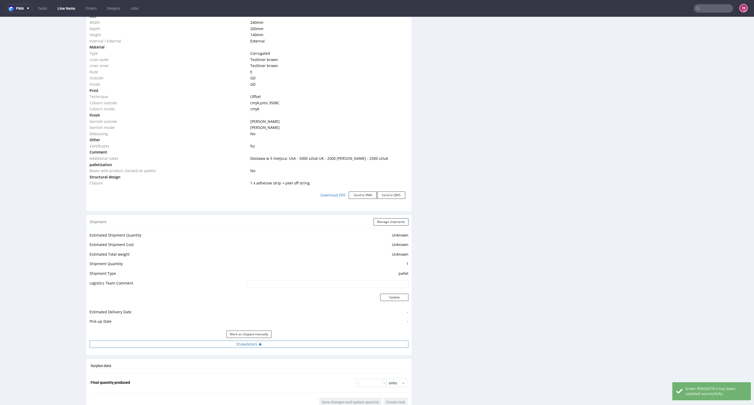
click at [308, 343] on button "Show details" at bounding box center [249, 344] width 319 height 7
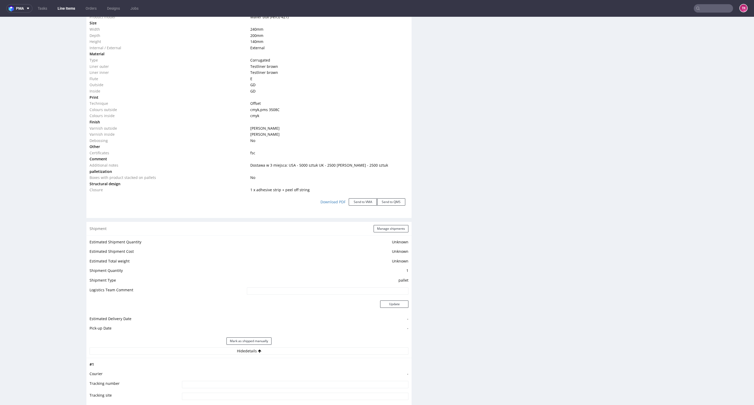
scroll to position [0, 0]
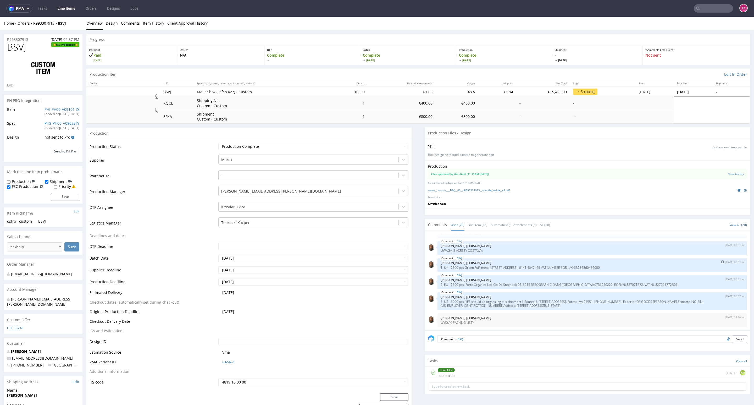
drag, startPoint x: 435, startPoint y: 270, endPoint x: 638, endPoint y: 267, distance: 202.2
click at [638, 267] on p "1. UK - 2500 pcs Green Fulfilment, Unit 2, 27 Kilbirnie Pl, Glasgow G5 8QR, 014…" at bounding box center [592, 268] width 303 height 4
drag, startPoint x: 433, startPoint y: 286, endPoint x: 560, endPoint y: 259, distance: 129.5
click at [560, 259] on div "BSVJ 29th Jul 25 | 14:55 pm maciej.sikora@packhelp.com Will this be a reorder o…" at bounding box center [589, 282] width 322 height 96
drag, startPoint x: 436, startPoint y: 326, endPoint x: 457, endPoint y: 312, distance: 24.4
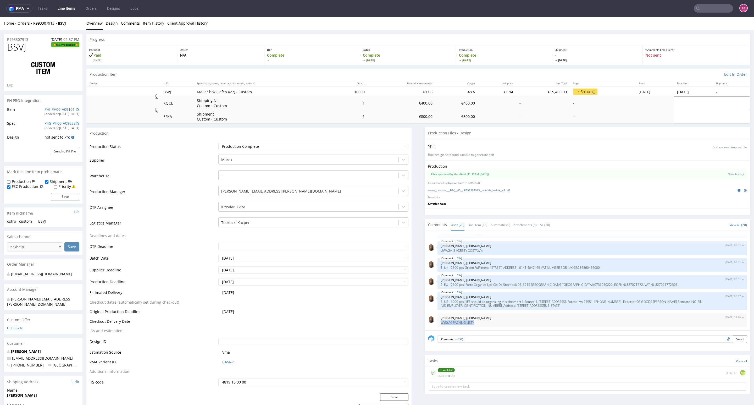
click at [487, 320] on div "23rd Sep 25 | 11:16 am Angelina Marć WYSŁAĆ PACKING LISTY" at bounding box center [593, 320] width 310 height 14
drag, startPoint x: 431, startPoint y: 302, endPoint x: 515, endPoint y: 308, distance: 84.0
click at [515, 308] on div "BSVJ 15th Sep 25 | 09:52 am Angelina Marć 3. US - 5000 pcs ( IFS should be orga…" at bounding box center [587, 301] width 319 height 18
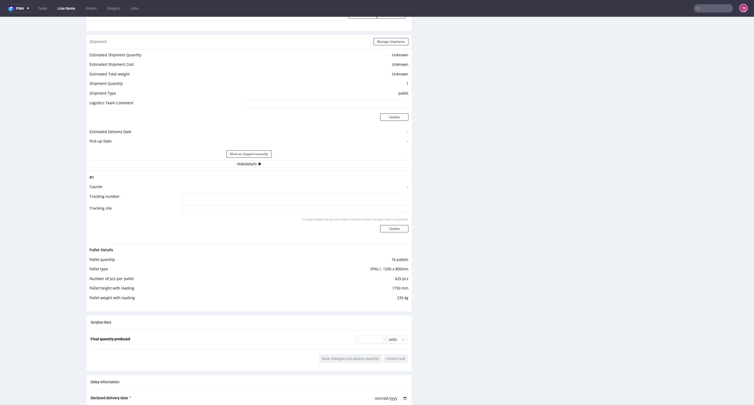
scroll to position [825, 0]
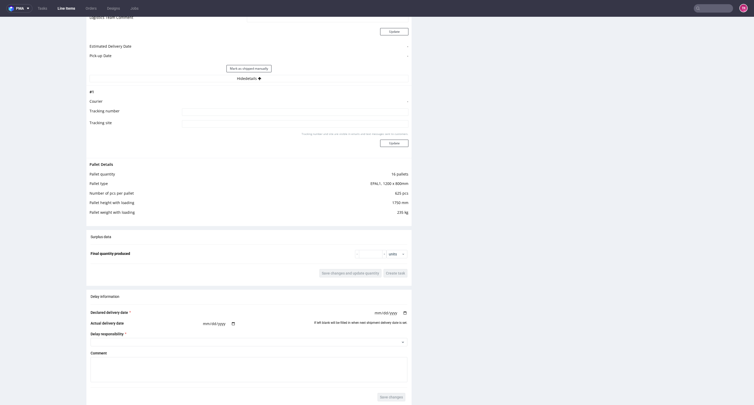
drag, startPoint x: 726, startPoint y: 288, endPoint x: 729, endPoint y: 290, distance: 3.5
drag, startPoint x: 729, startPoint y: 290, endPoint x: 739, endPoint y: 264, distance: 27.8
drag, startPoint x: 738, startPoint y: 273, endPoint x: 742, endPoint y: 271, distance: 4.1
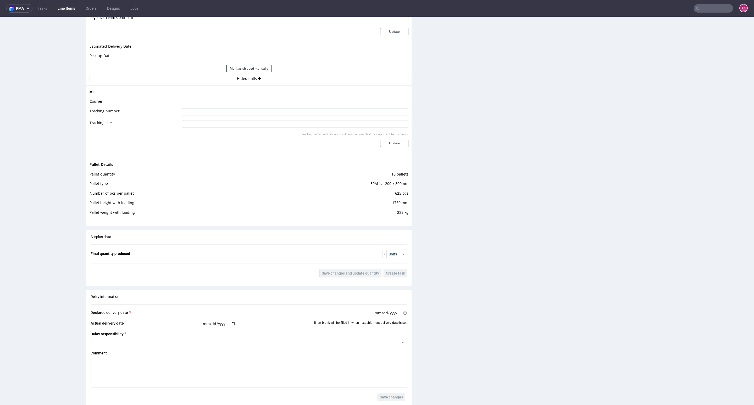
drag, startPoint x: 742, startPoint y: 271, endPoint x: 747, endPoint y: 266, distance: 7.6
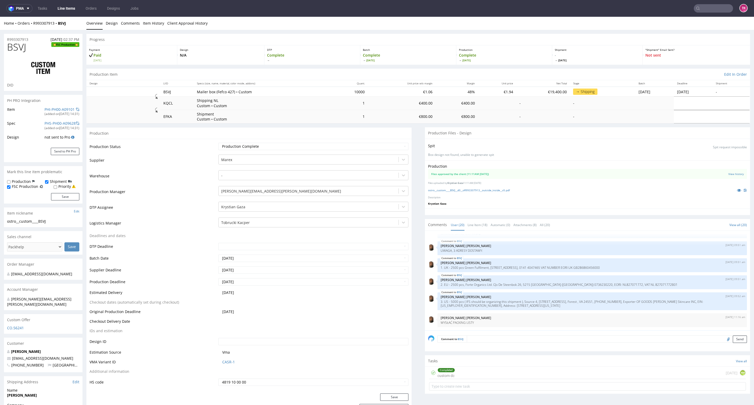
click at [72, 11] on link "Line Items" at bounding box center [66, 8] width 24 height 8
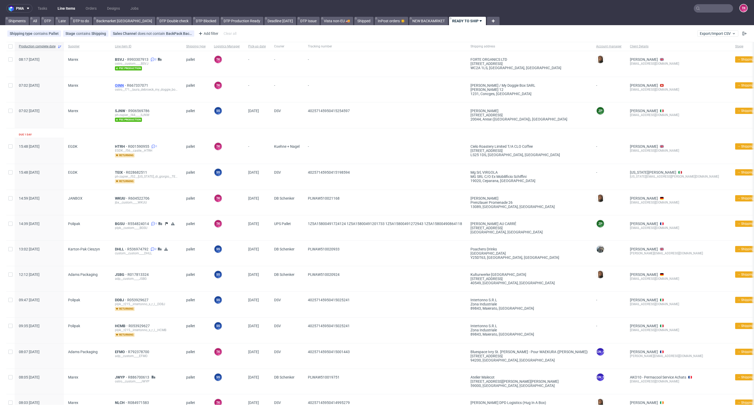
click at [119, 86] on span "OINN" at bounding box center [121, 85] width 12 height 4
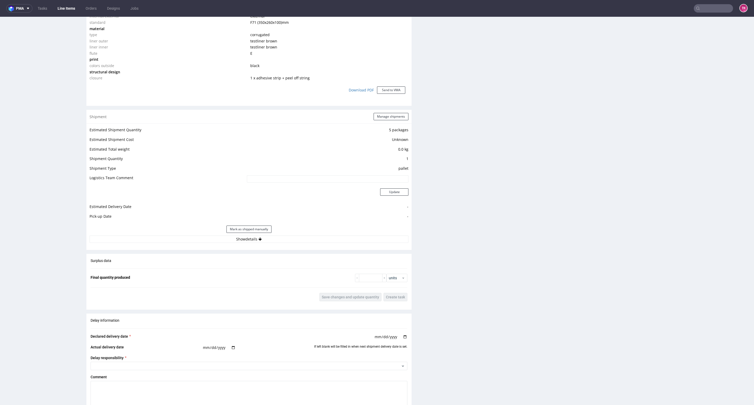
scroll to position [471, 0]
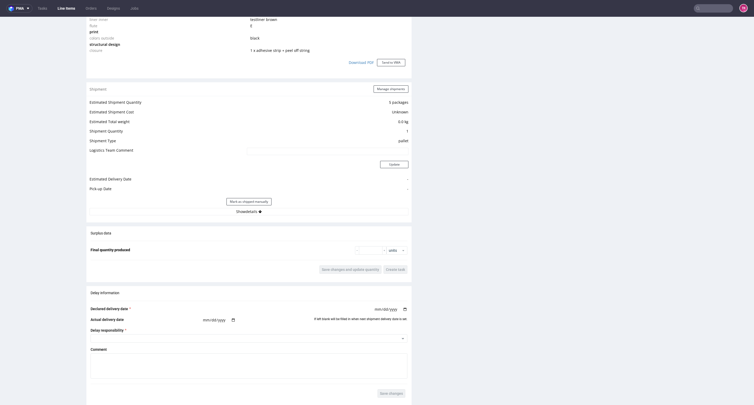
click at [311, 219] on div "Shipment Manage shipments Estimated Shipment Quantity 5 packages Estimated Ship…" at bounding box center [248, 152] width 325 height 140
click at [311, 210] on button "Show details" at bounding box center [249, 211] width 319 height 7
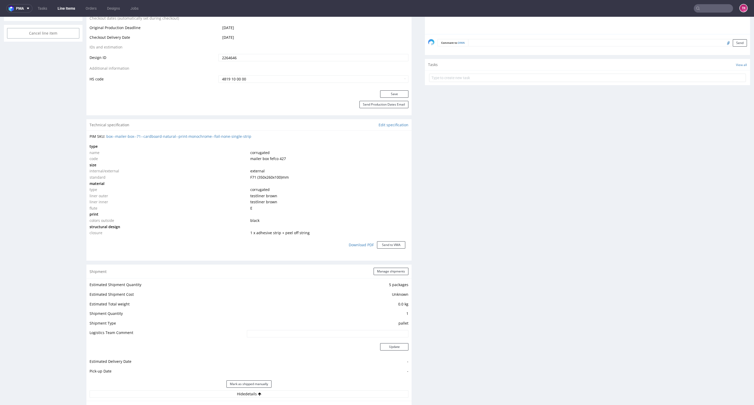
scroll to position [314, 0]
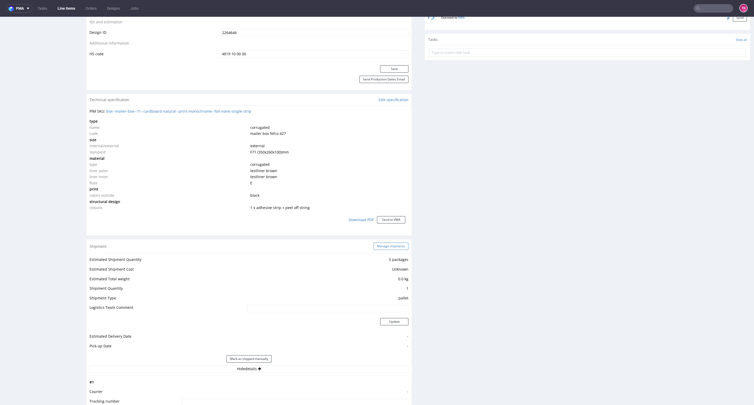
click at [389, 247] on button "Manage shipments" at bounding box center [391, 246] width 35 height 7
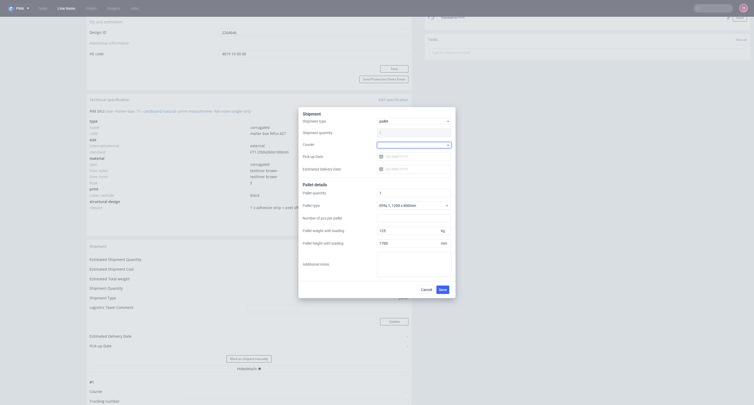
click at [398, 143] on div at bounding box center [414, 145] width 74 height 6
click at [401, 174] on div "DB Schenker" at bounding box center [414, 174] width 70 height 9
click at [408, 159] on input "Pick-up Date" at bounding box center [414, 156] width 74 height 8
click at [413, 211] on span "15" at bounding box center [414, 209] width 4 height 5
type input "15/10/2025"
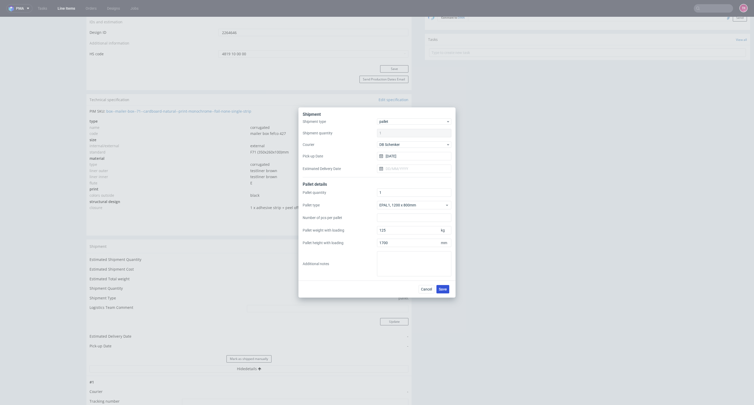
click at [444, 289] on span "Save" at bounding box center [443, 289] width 8 height 4
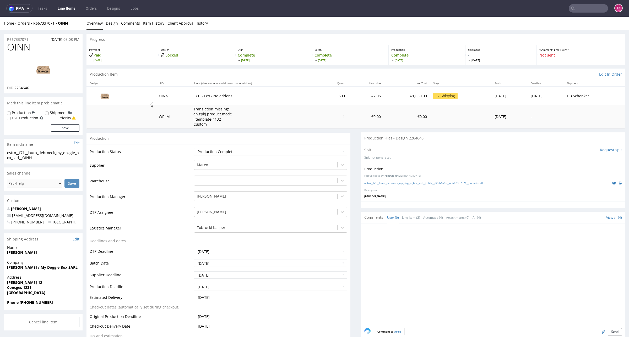
click at [71, 6] on link "Line Items" at bounding box center [66, 8] width 24 height 8
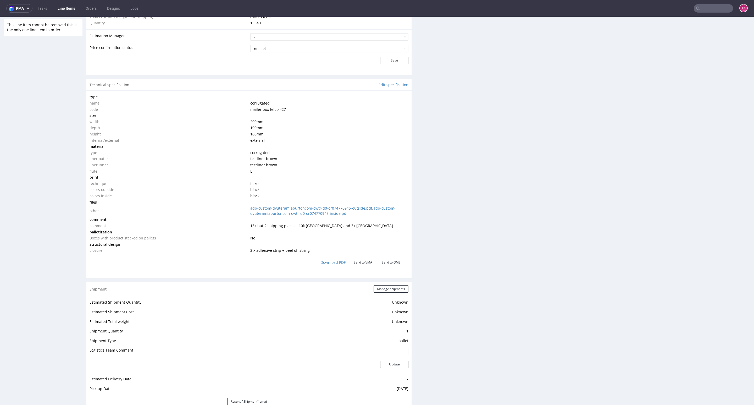
scroll to position [471, 0]
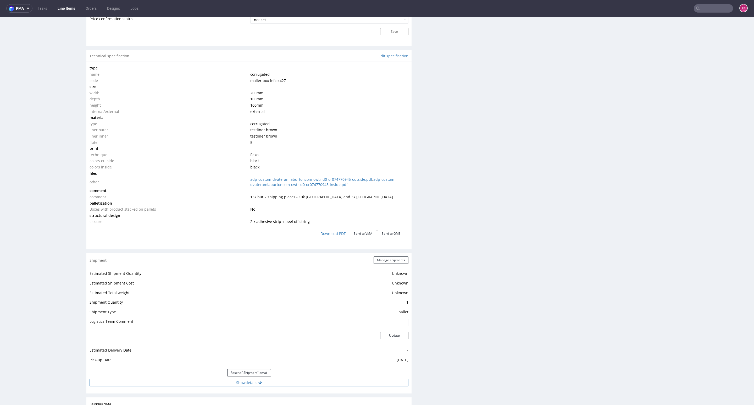
drag, startPoint x: 216, startPoint y: 381, endPoint x: 213, endPoint y: 384, distance: 3.9
click at [215, 383] on button "Show details" at bounding box center [249, 382] width 319 height 7
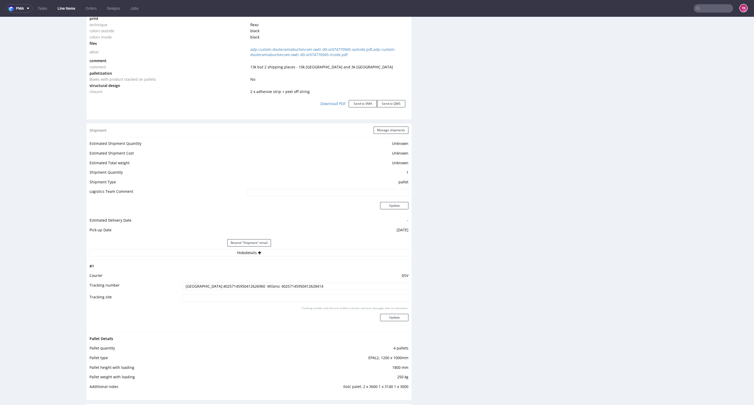
scroll to position [668, 0]
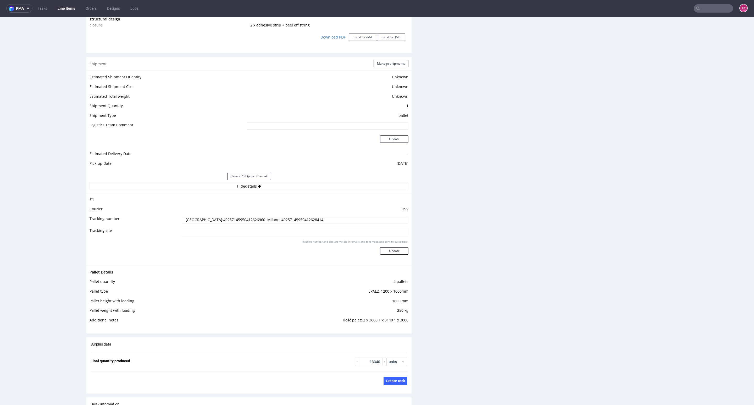
click at [220, 221] on input "[GEOGRAPHIC_DATA]:40257145950412626960 Milano: 40257145950412628414" at bounding box center [295, 219] width 227 height 7
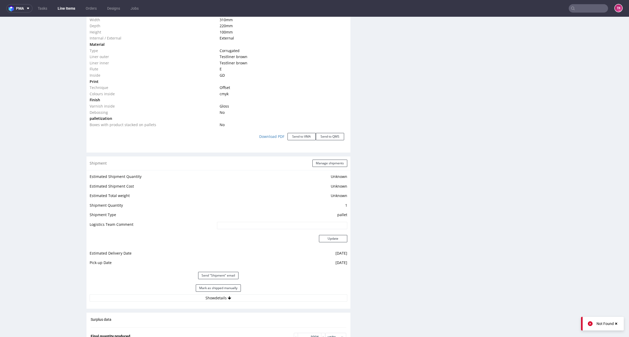
scroll to position [589, 0]
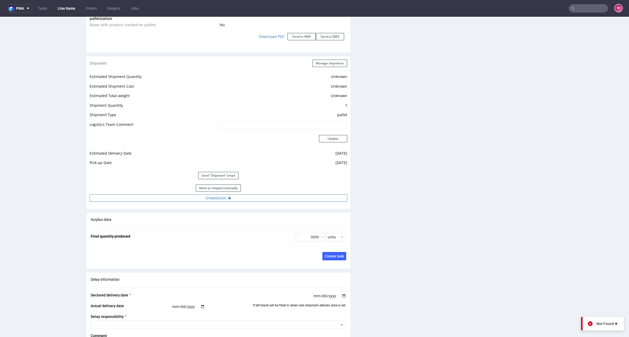
click at [258, 198] on button "Show details" at bounding box center [218, 198] width 257 height 7
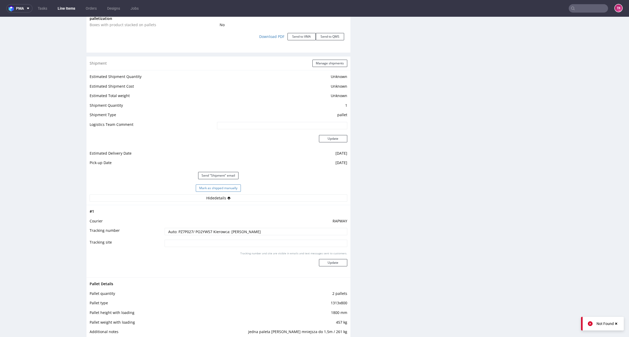
click at [217, 189] on button "Mark as shipped manually" at bounding box center [218, 188] width 45 height 7
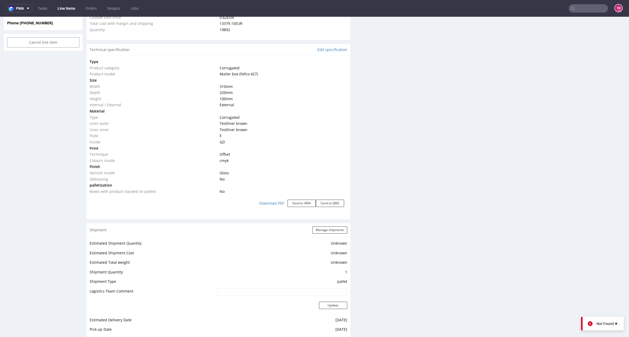
scroll to position [458, 0]
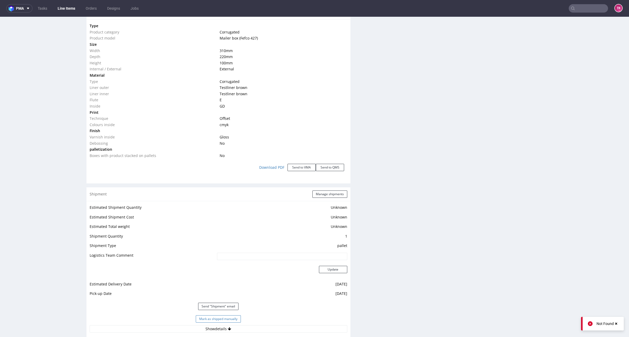
click at [209, 320] on button "Mark as shipped manually" at bounding box center [218, 319] width 45 height 7
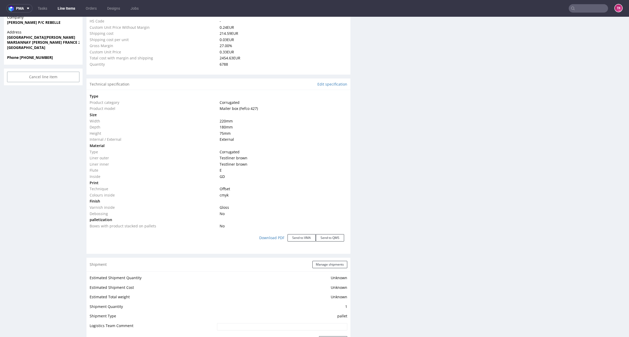
scroll to position [458, 0]
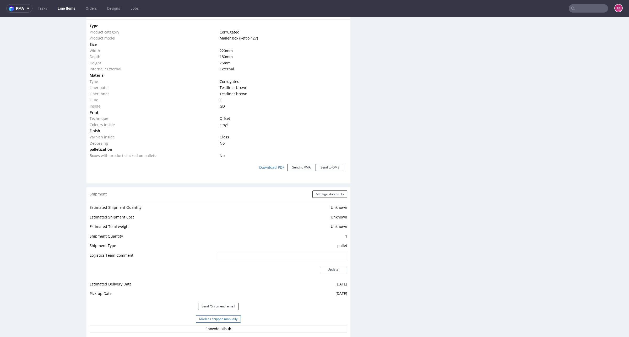
click at [223, 316] on button "Mark as shipped manually" at bounding box center [218, 319] width 45 height 7
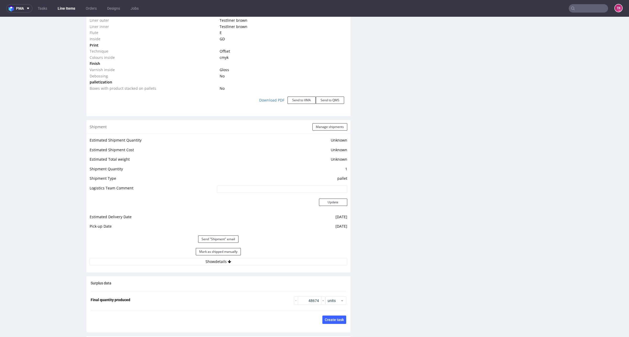
scroll to position [557, 0]
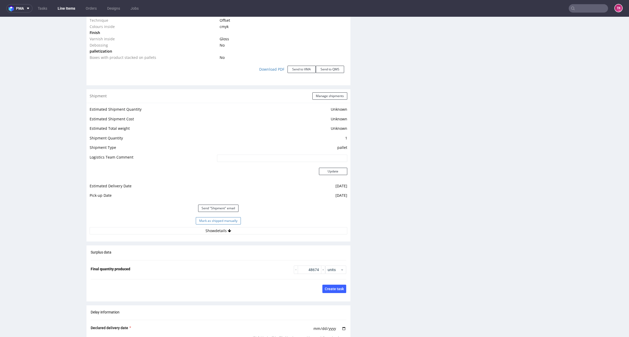
click at [224, 219] on button "Mark as shipped manually" at bounding box center [218, 220] width 45 height 7
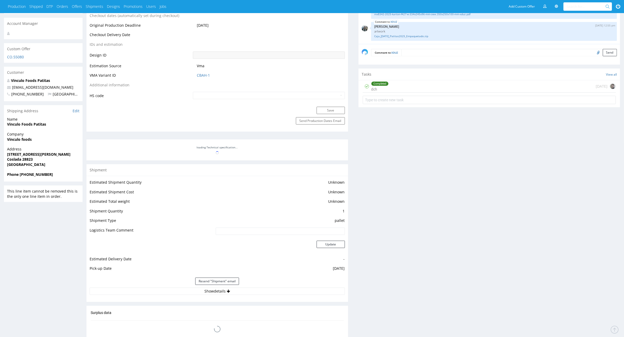
scroll to position [327, 0]
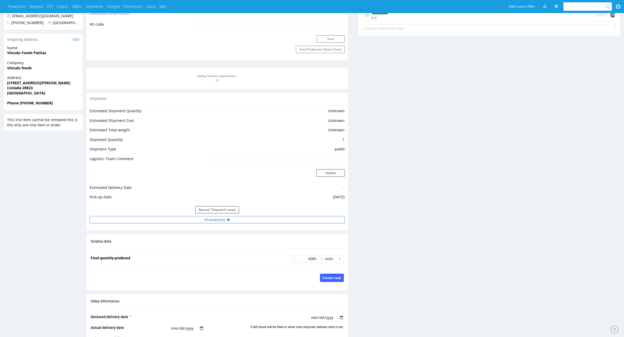
click at [210, 221] on button "Show details" at bounding box center [217, 219] width 255 height 7
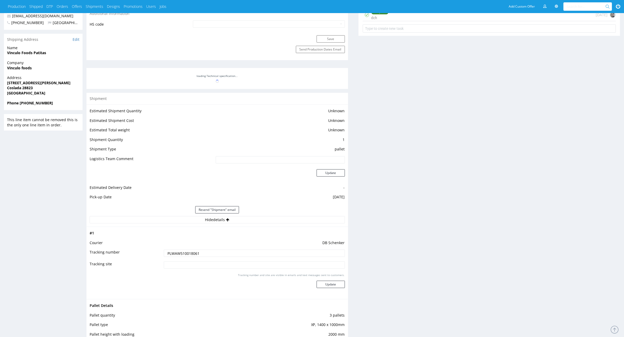
click at [187, 258] on td "PLWAW510018061" at bounding box center [253, 255] width 182 height 12
click at [185, 252] on input "PLWAW510018061" at bounding box center [254, 253] width 181 height 7
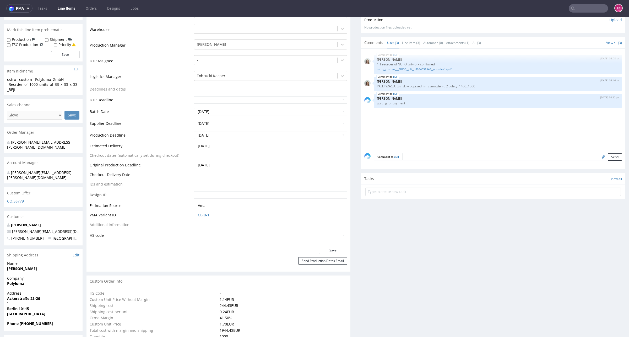
scroll to position [196, 0]
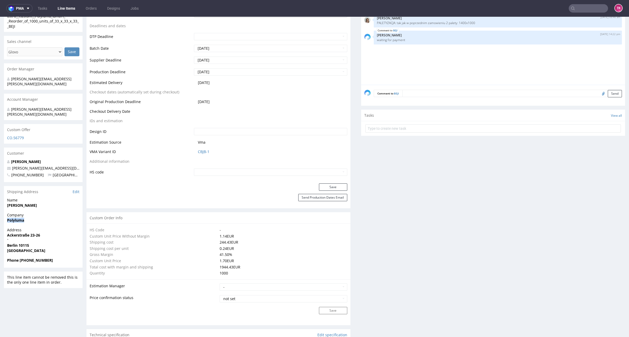
drag, startPoint x: 3, startPoint y: 212, endPoint x: 31, endPoint y: 211, distance: 28.3
copy strong "Polyluma"
copy strong "Johannes Schacht"
drag, startPoint x: 2, startPoint y: 198, endPoint x: 52, endPoint y: 199, distance: 49.8
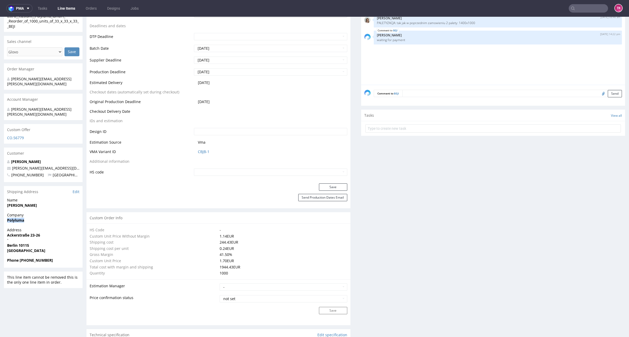
copy strong "Ackerstraße 23-26"
drag, startPoint x: 0, startPoint y: 227, endPoint x: 54, endPoint y: 226, distance: 53.7
click at [23, 243] on strong "Berlin 10115" at bounding box center [18, 245] width 22 height 5
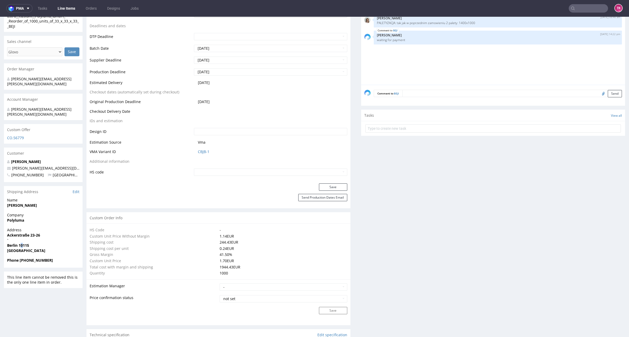
click at [23, 243] on strong "Berlin 10115" at bounding box center [18, 245] width 22 height 5
copy strong "0"
click at [22, 243] on strong "Berlin 10115" at bounding box center [18, 245] width 22 height 5
drag, startPoint x: 52, startPoint y: 253, endPoint x: 20, endPoint y: 254, distance: 32.0
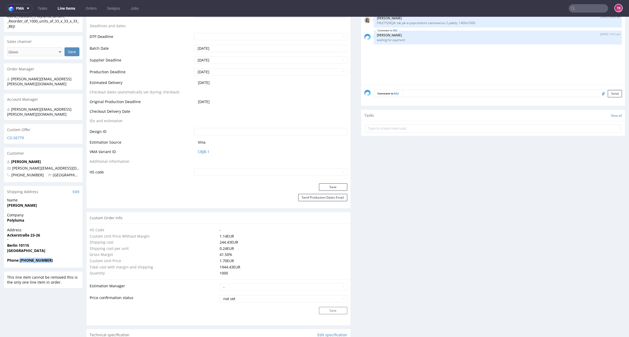
click at [20, 258] on div "Phone +493030806061" at bounding box center [43, 263] width 79 height 10
copy strong "+493030806061"
drag, startPoint x: 63, startPoint y: 157, endPoint x: 43, endPoint y: 161, distance: 20.0
copy span "j.schacht@polyluma.com"
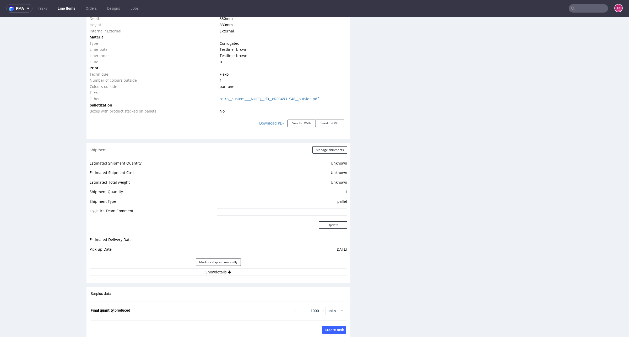
scroll to position [557, 0]
click at [174, 270] on button "Show details" at bounding box center [218, 271] width 257 height 7
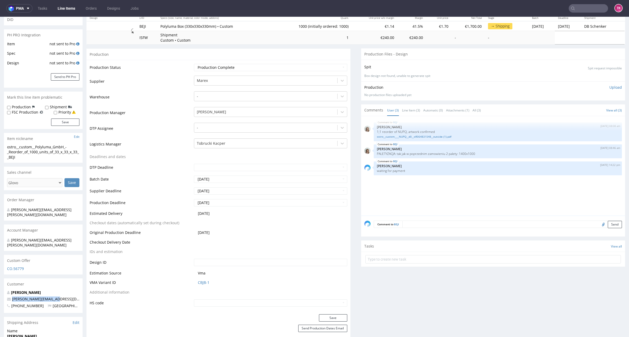
scroll to position [0, 0]
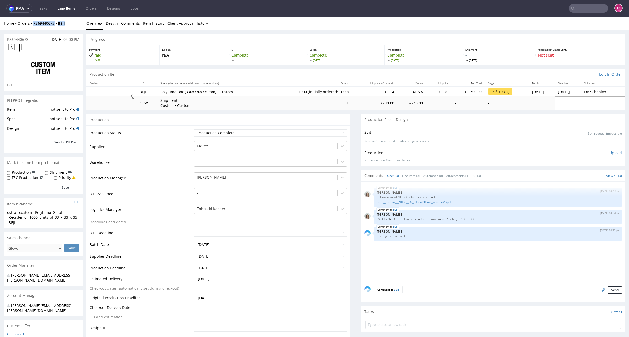
drag, startPoint x: 73, startPoint y: 26, endPoint x: 33, endPoint y: 28, distance: 40.4
click at [33, 28] on div "Home Orders R869440673 BEJI Overview Design Comments Item History Client Approv…" at bounding box center [314, 23] width 629 height 13
copy div "R869440673 BEJI"
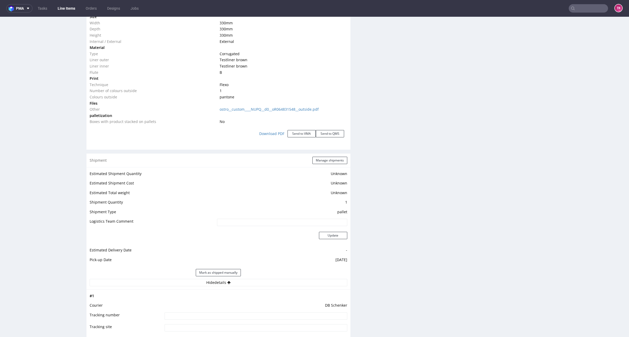
scroll to position [589, 0]
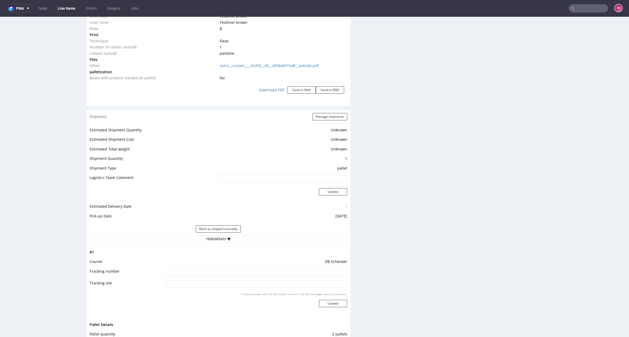
click at [208, 277] on td at bounding box center [255, 274] width 184 height 12
click at [224, 273] on input at bounding box center [255, 272] width 183 height 7
paste input "PLWAW510022158"
type input "PLWAW510022158"
click at [317, 297] on div "Tracking number and site are visible in emails and text messages sent to custom…" at bounding box center [255, 302] width 183 height 19
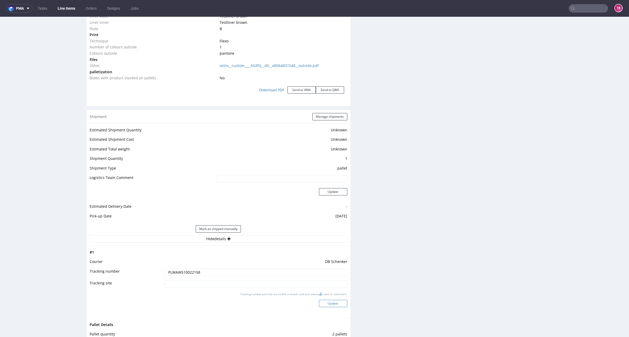
click at [323, 304] on button "Update" at bounding box center [333, 303] width 28 height 7
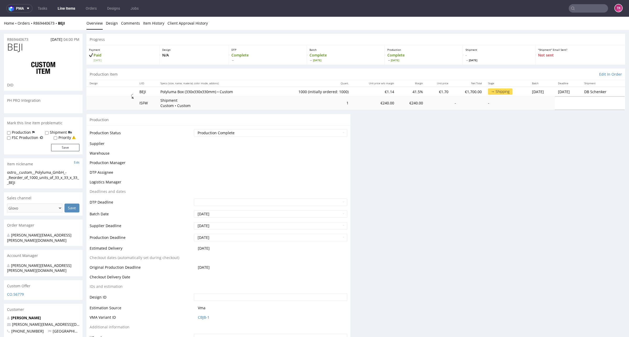
scroll to position [0, 0]
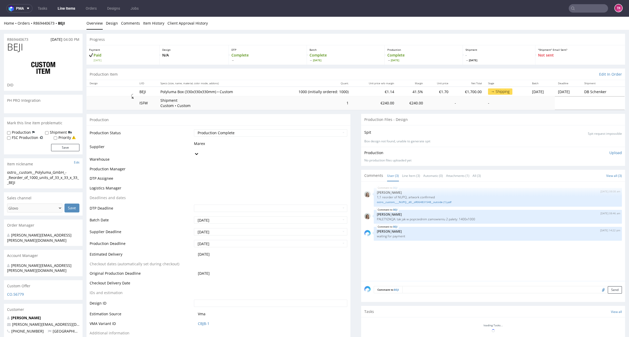
click at [65, 12] on link "Line Items" at bounding box center [66, 8] width 24 height 8
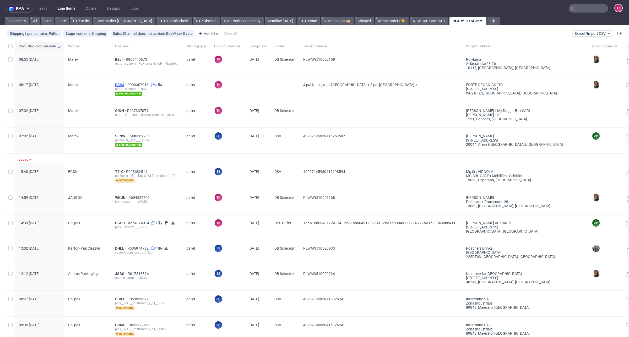
click at [118, 83] on span "BSVJ" at bounding box center [121, 85] width 12 height 4
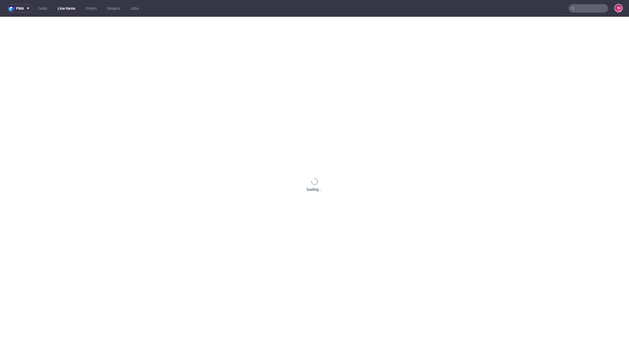
click at [438, 217] on div "loading ..." at bounding box center [314, 185] width 629 height 337
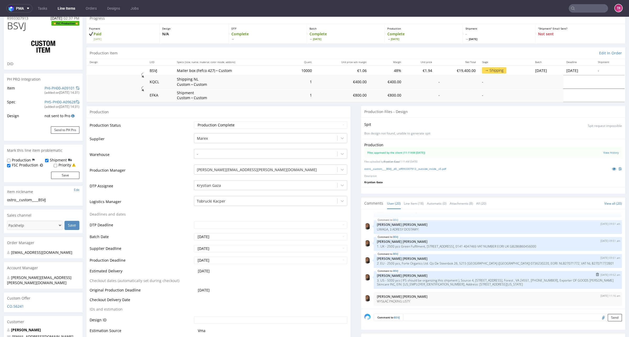
scroll to position [33, 0]
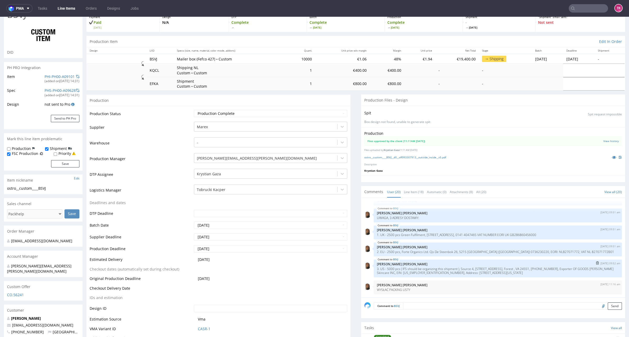
click at [450, 273] on p "3. US - 5000 pcs ( IFS should be organizing this shipment ), Source 4, 110 Vist…" at bounding box center [498, 271] width 242 height 8
click at [470, 273] on p "3. US - 5000 pcs ( IFS should be organizing this shipment ), Source 4, 110 Vist…" at bounding box center [498, 271] width 242 height 8
drag, startPoint x: 445, startPoint y: 274, endPoint x: 482, endPoint y: 272, distance: 37.5
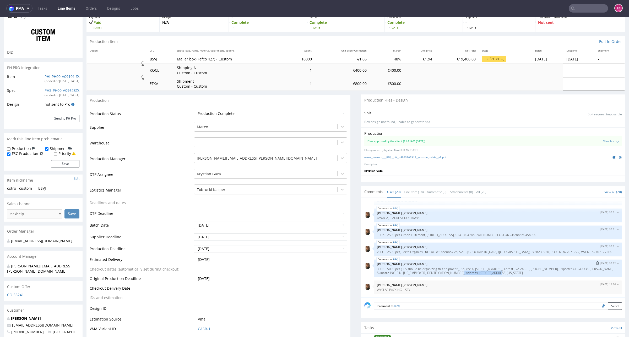
click at [482, 272] on p "3. US - 5000 pcs ( IFS should be organizing this shipment ), Source 4, 110 Vist…" at bounding box center [498, 271] width 242 height 8
copy p "Broadway FL 10 New York"
drag, startPoint x: 455, startPoint y: 270, endPoint x: 460, endPoint y: 274, distance: 6.7
click at [457, 275] on p "3. US - 5000 pcs ( IFS should be organizing this shipment ), Source 4, 110 Vist…" at bounding box center [498, 271] width 242 height 8
click at [544, 269] on p "3. US - 5000 pcs ( IFS should be organizing this shipment ), Source 4, 110 Vist…" at bounding box center [498, 271] width 242 height 8
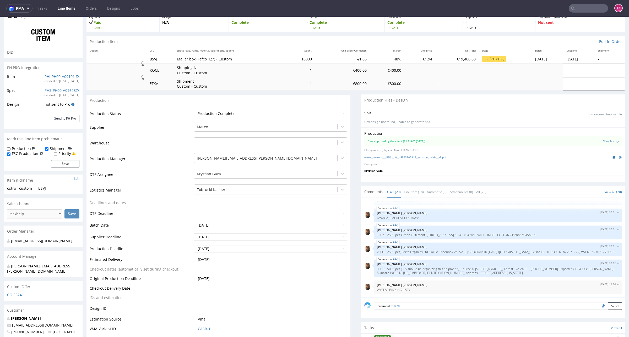
click at [539, 279] on div "BSVJ 29th Jul 25 | 14:55 pm maciej.sikora@packhelp.com Will this be a reorder o…" at bounding box center [494, 249] width 261 height 96
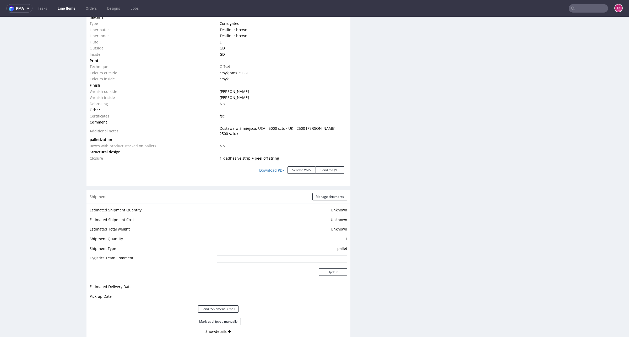
scroll to position [753, 0]
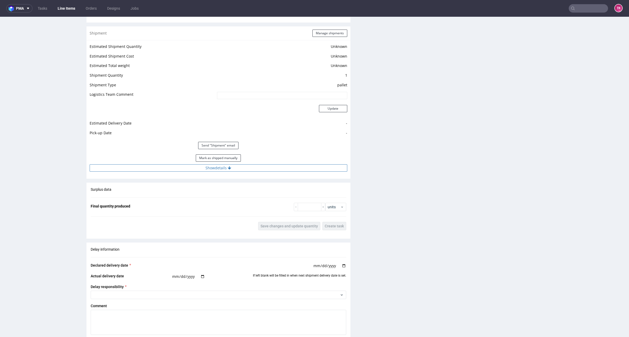
click at [273, 164] on button "Show details" at bounding box center [218, 167] width 257 height 7
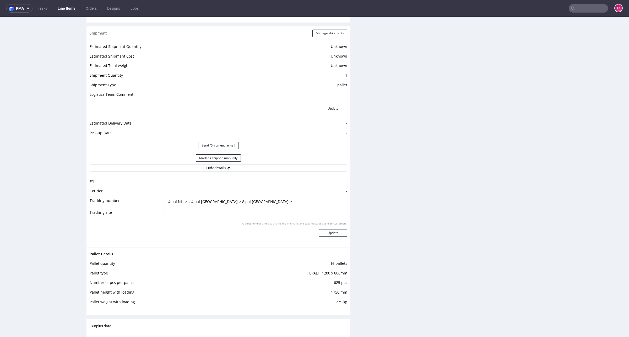
click at [65, 3] on nav "pma Tasks Line Items Orders Designs Jobs TK" at bounding box center [314, 8] width 629 height 17
click at [63, 5] on link "Line Items" at bounding box center [66, 8] width 24 height 8
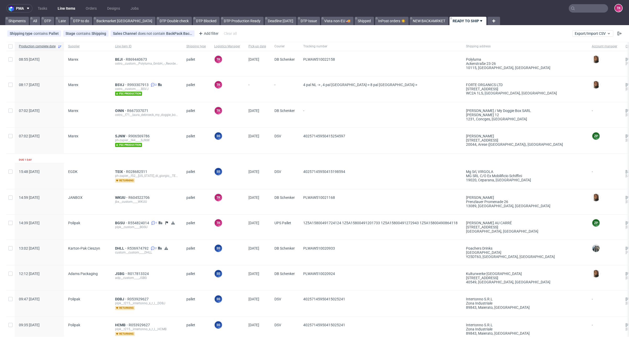
drag, startPoint x: 62, startPoint y: 3, endPoint x: 63, endPoint y: 7, distance: 4.0
click at [62, 3] on nav "pma Tasks Line Items Orders Designs Jobs TK" at bounding box center [314, 8] width 629 height 17
click at [63, 7] on link "Line Items" at bounding box center [66, 8] width 24 height 8
drag, startPoint x: 53, startPoint y: 10, endPoint x: 59, endPoint y: 9, distance: 6.3
click at [53, 10] on ul "Tasks Line Items Orders Designs Jobs" at bounding box center [87, 8] width 111 height 8
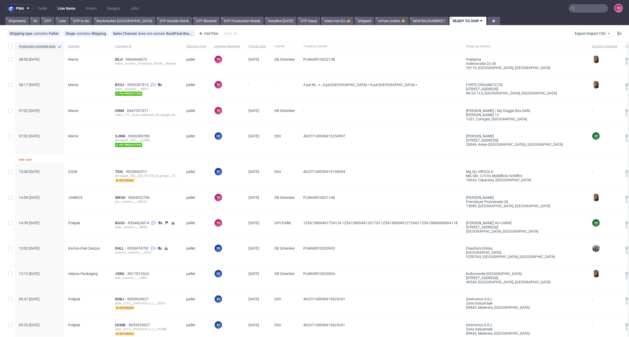
click at [61, 9] on link "Line Items" at bounding box center [66, 8] width 24 height 8
click at [70, 6] on link "Line Items" at bounding box center [66, 8] width 24 height 8
click at [72, 8] on link "Line Items" at bounding box center [66, 8] width 24 height 8
click at [60, 11] on link "Line Items" at bounding box center [66, 8] width 24 height 8
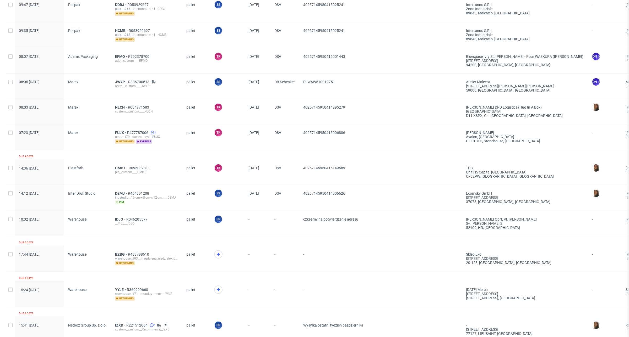
scroll to position [262, 0]
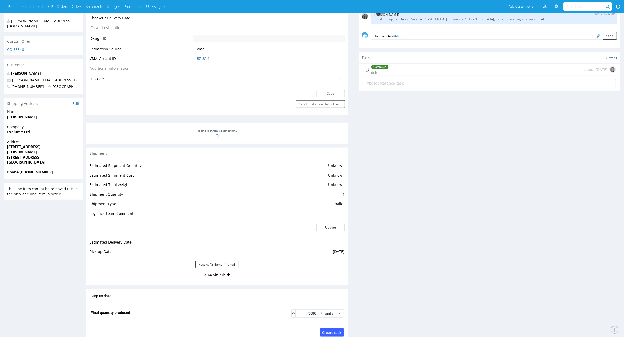
scroll to position [365, 0]
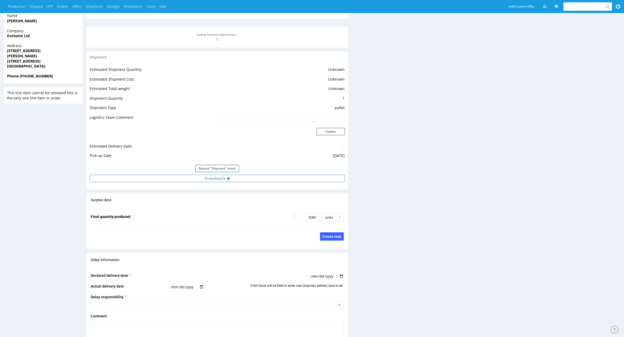
click at [176, 177] on button "Show details" at bounding box center [217, 178] width 255 height 7
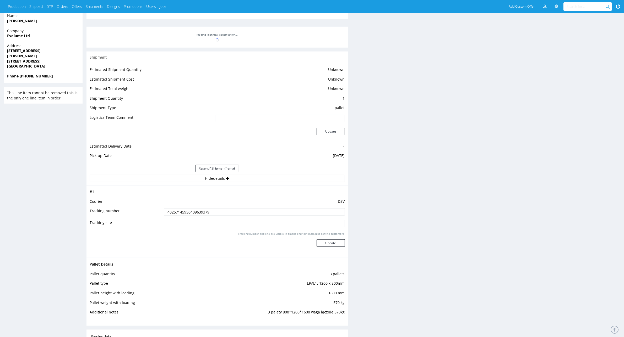
click at [185, 210] on input "40257145950409639379" at bounding box center [254, 212] width 181 height 7
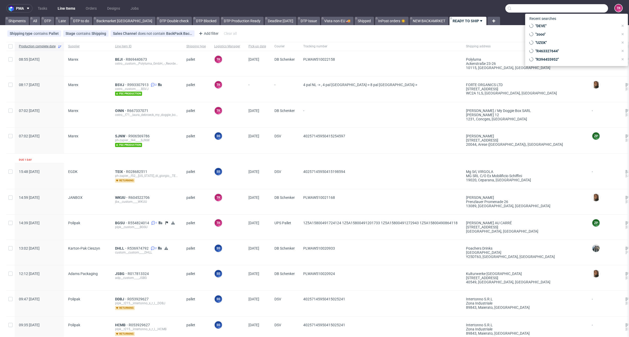
click at [578, 9] on input "text" at bounding box center [556, 8] width 103 height 8
paste input "1Z5A15806890286490"
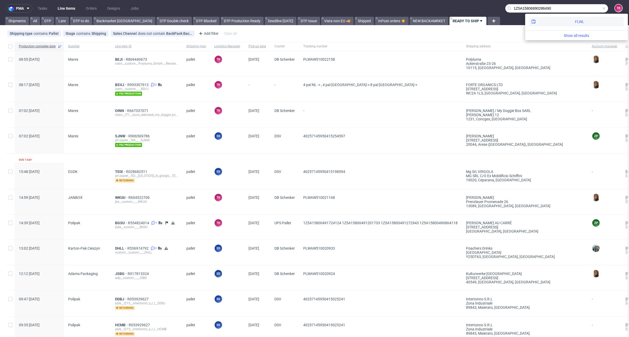
type input "1Z5A15806890286490"
click at [555, 21] on div "FLWL" at bounding box center [576, 21] width 94 height 9
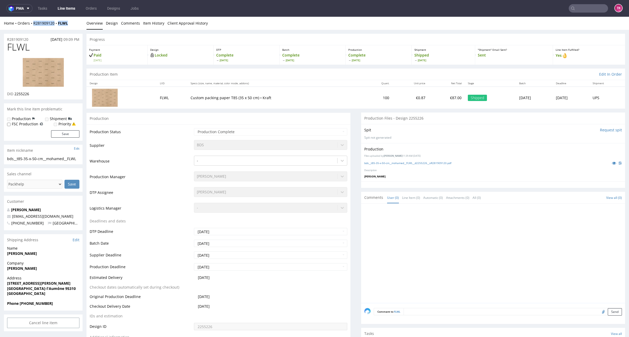
drag, startPoint x: 70, startPoint y: 29, endPoint x: 18, endPoint y: 69, distance: 65.2
click at [32, 28] on div "Home Orders R281909120 FLWL Overview Design Comments Item History Client Approv…" at bounding box center [314, 23] width 629 height 13
copy div "R281909120 FLWL"
click at [49, 291] on strong "Saint-Ouen-l'Aumône 95310" at bounding box center [41, 288] width 69 height 5
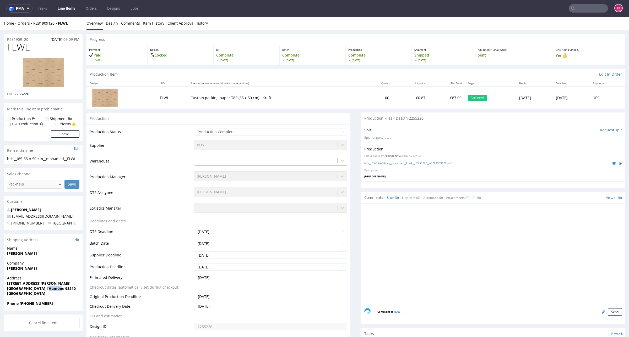
copy strong "95310"
click at [27, 305] on strong "Phone +330666867080" at bounding box center [30, 303] width 46 height 5
copy strong "330666867080"
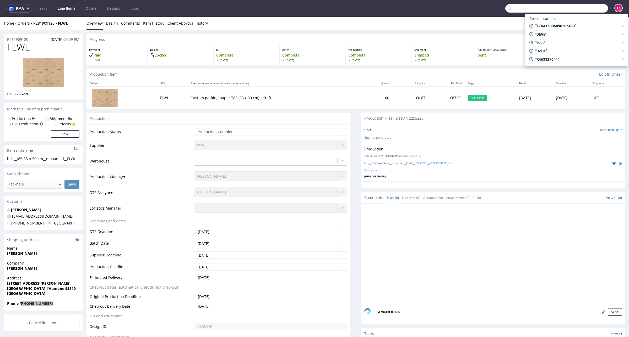
click at [581, 11] on input "text" at bounding box center [556, 8] width 103 height 8
paste input "1Z5A15806898392093"
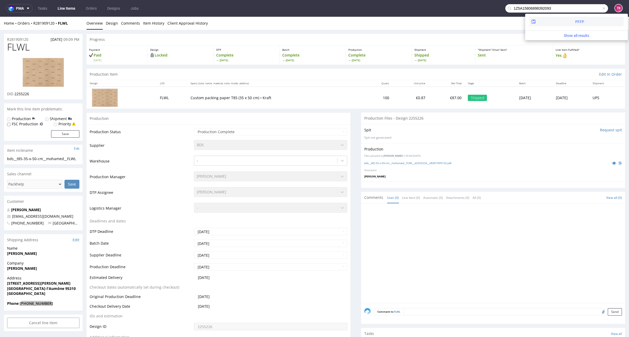
type input "1Z5A15806898392093"
click at [545, 25] on div "PFFP" at bounding box center [576, 21] width 94 height 9
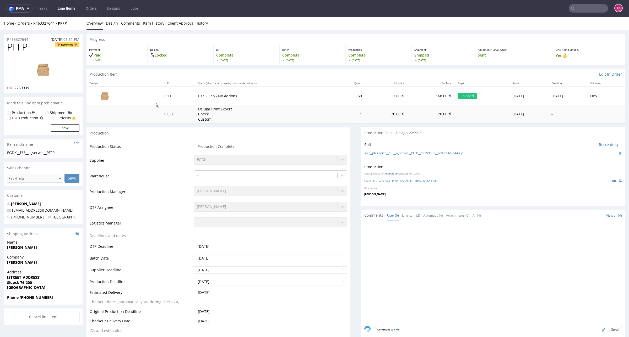
click at [25, 286] on span "Poland" at bounding box center [43, 287] width 72 height 5
drag, startPoint x: 21, startPoint y: 283, endPoint x: 30, endPoint y: 284, distance: 8.9
click at [30, 284] on strong "Słupsk 76-200" at bounding box center [19, 282] width 25 height 5
drag, startPoint x: 20, startPoint y: 283, endPoint x: 37, endPoint y: 283, distance: 17.3
click at [37, 283] on span "Słupsk 76-200" at bounding box center [43, 282] width 72 height 5
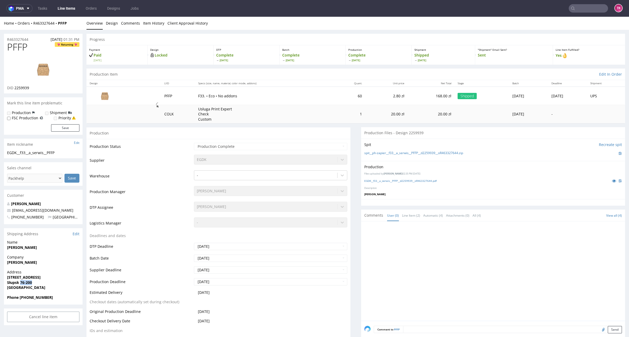
copy strong "76-200"
drag, startPoint x: 4, startPoint y: 265, endPoint x: 33, endPoint y: 289, distance: 37.8
click at [33, 289] on section "Shipping Address Edit Name Anna Salwowska Company Anna Salwowska Address Łotews…" at bounding box center [43, 266] width 79 height 76
copy section "Anna Salwowska Address Łotewska 81B Słupsk 76-200 Poland"
drag, startPoint x: 20, startPoint y: 298, endPoint x: 65, endPoint y: 296, distance: 44.8
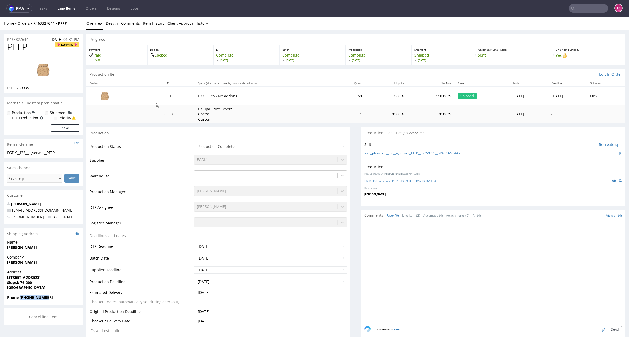
click at [51, 300] on span "Phone +48730734026" at bounding box center [43, 297] width 72 height 5
copy strong "+48730734026"
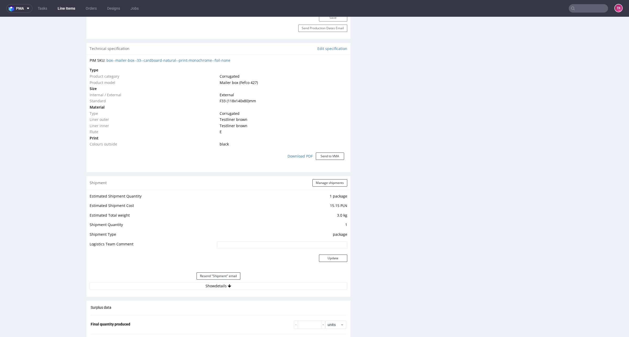
drag, startPoint x: 289, startPoint y: 286, endPoint x: 316, endPoint y: 265, distance: 33.8
click at [289, 286] on button "Show details" at bounding box center [218, 286] width 257 height 7
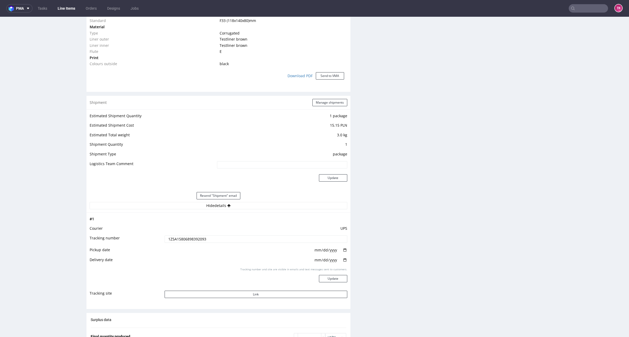
scroll to position [491, 0]
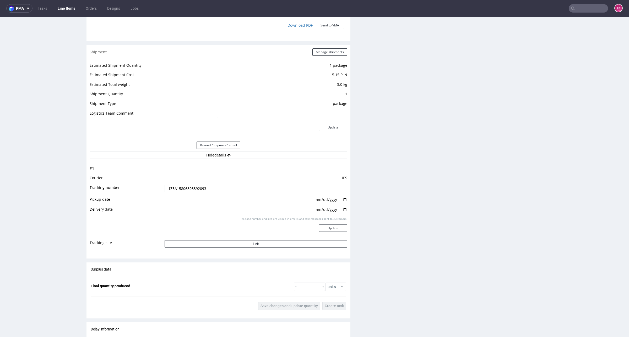
drag, startPoint x: 307, startPoint y: 202, endPoint x: 329, endPoint y: 202, distance: 22.5
click at [329, 202] on td "2025-10-08" at bounding box center [255, 201] width 184 height 10
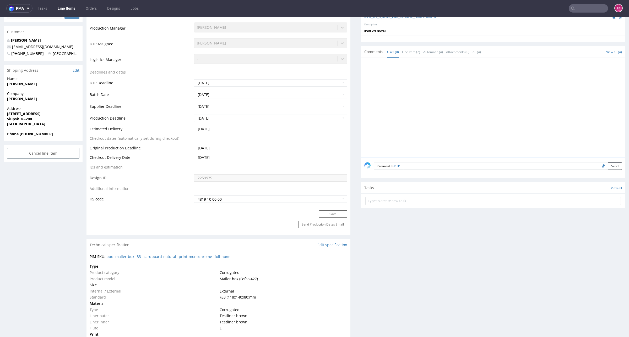
scroll to position [0, 0]
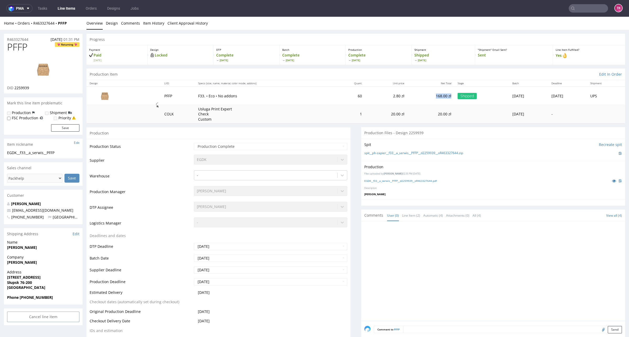
drag, startPoint x: 407, startPoint y: 94, endPoint x: 423, endPoint y: 95, distance: 16.0
click at [423, 95] on td "168.00 zł" at bounding box center [430, 96] width 47 height 18
copy td "168.00 zł"
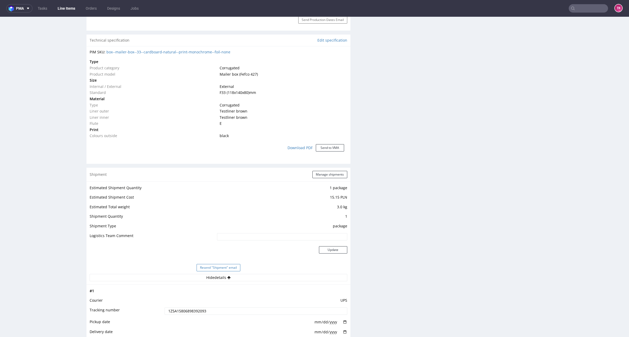
scroll to position [393, 0]
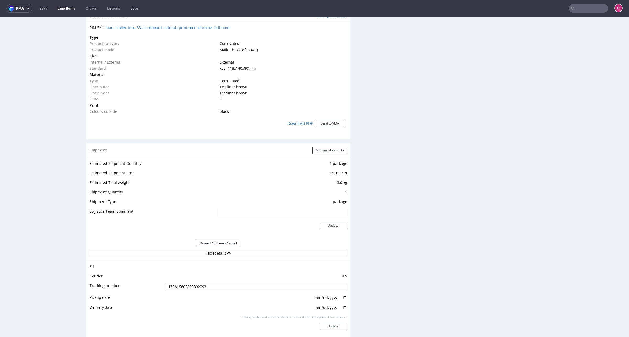
click at [194, 287] on input "1Z5A15806898392093" at bounding box center [255, 286] width 183 height 7
click at [194, 288] on input "1Z5A15806898392093" at bounding box center [255, 286] width 183 height 7
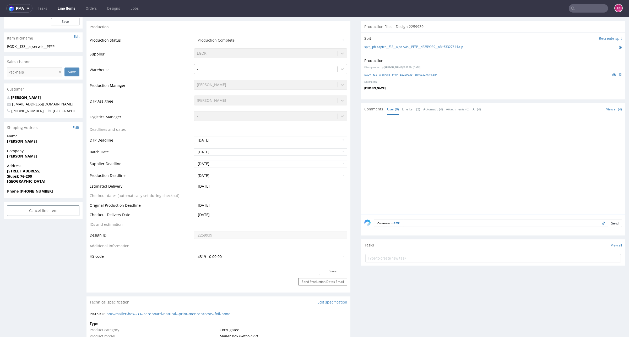
scroll to position [0, 0]
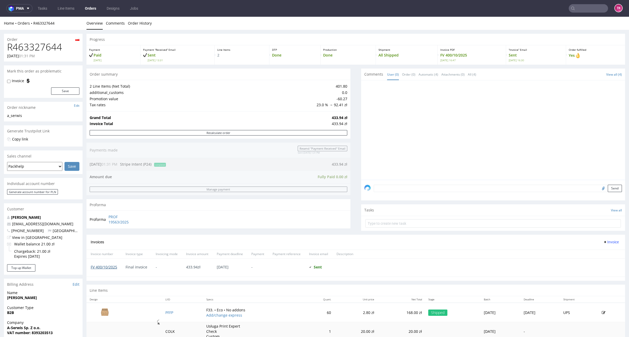
click at [104, 267] on link "FV 400/10/2025" at bounding box center [104, 267] width 26 height 5
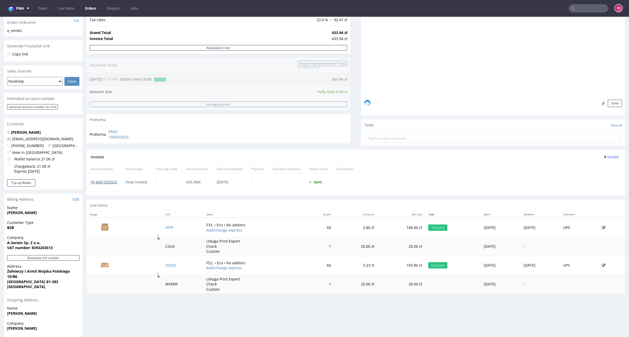
scroll to position [125, 0]
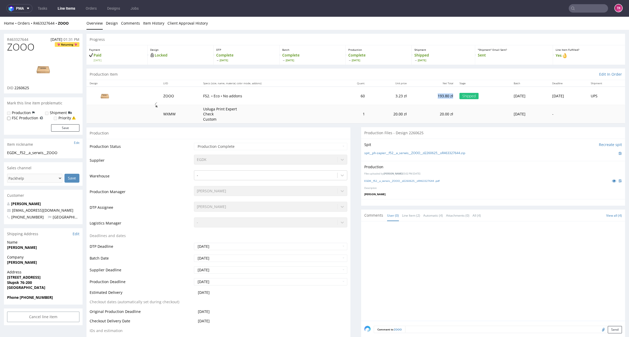
drag, startPoint x: 408, startPoint y: 93, endPoint x: 424, endPoint y: 98, distance: 17.2
click at [424, 98] on td "193.80 zł" at bounding box center [433, 96] width 46 height 18
copy td "193.80 zł"
click at [72, 7] on link "Line Items" at bounding box center [66, 8] width 24 height 8
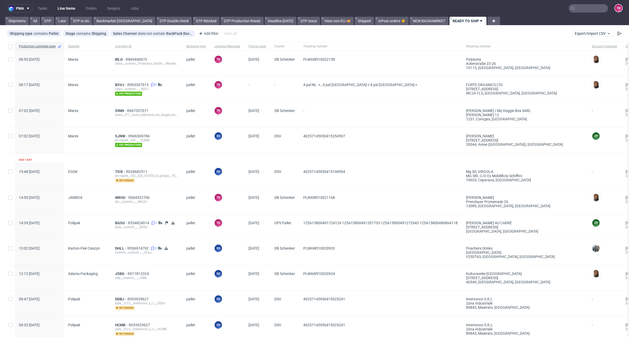
click at [61, 8] on link "Line Items" at bounding box center [66, 8] width 24 height 8
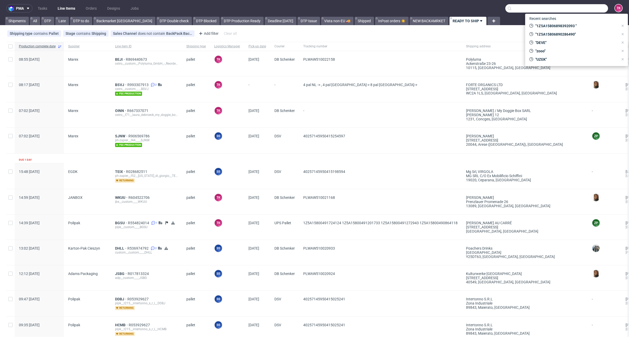
click at [575, 6] on input "text" at bounding box center [556, 8] width 103 height 8
paste input "40257145950413055127"
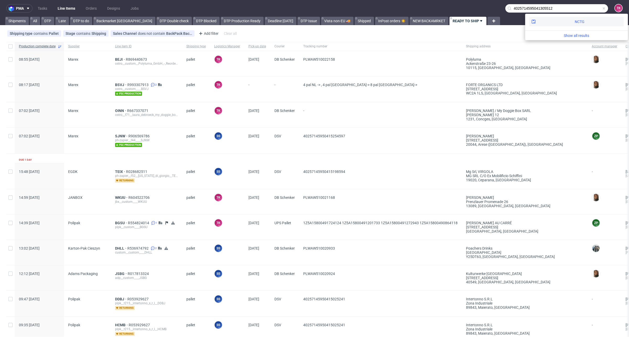
type input "4025714595041305512"
click at [553, 24] on div "NCTG" at bounding box center [576, 21] width 94 height 9
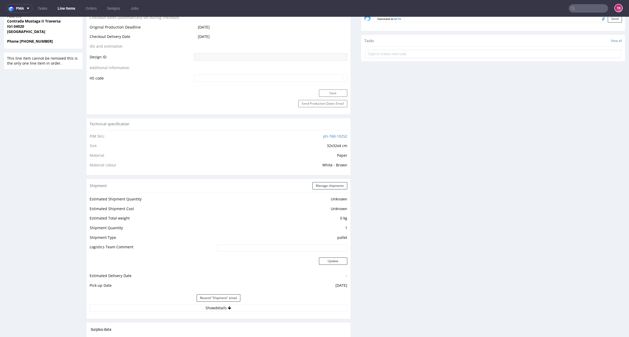
scroll to position [327, 0]
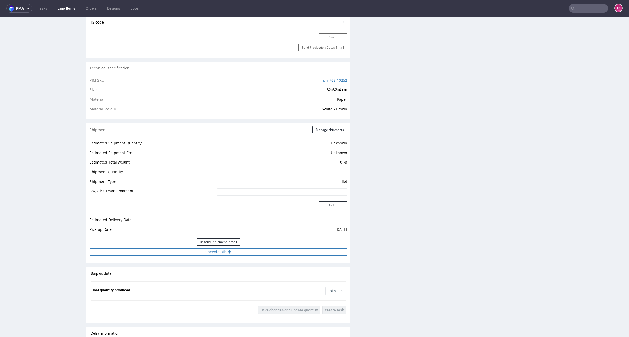
drag, startPoint x: 245, startPoint y: 259, endPoint x: 242, endPoint y: 249, distance: 9.9
click at [245, 257] on div "Estimated Shipment Quantity Unknown Estimated Shipment Cost Unknown Estimated T…" at bounding box center [218, 198] width 264 height 122
click at [243, 249] on button "Show details" at bounding box center [218, 252] width 257 height 7
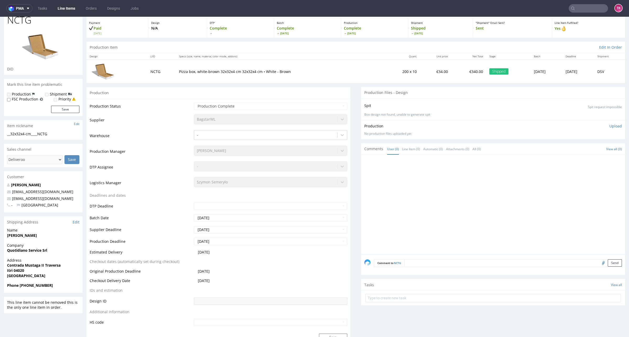
scroll to position [0, 0]
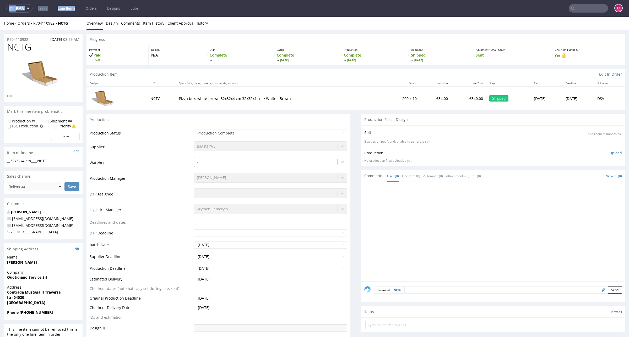
drag, startPoint x: 76, startPoint y: 33, endPoint x: 57, endPoint y: 28, distance: 20.4
drag, startPoint x: 57, startPoint y: 27, endPoint x: 73, endPoint y: 31, distance: 16.5
copy div "NCTG Overview Design Comments Item History Client Approval History R704110982 0…"
click at [74, 22] on div "Home Orders R704110982 NCTG" at bounding box center [43, 23] width 79 height 5
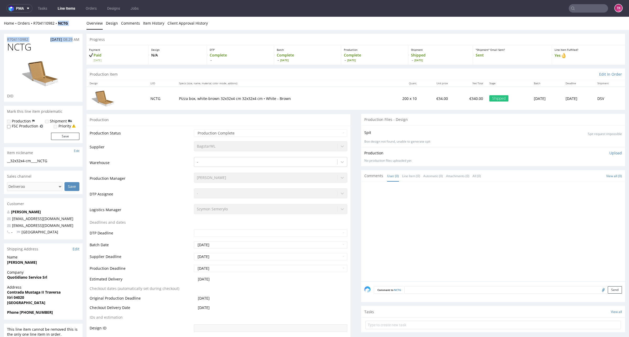
drag, startPoint x: 73, startPoint y: 30, endPoint x: 58, endPoint y: 32, distance: 15.3
drag, startPoint x: 71, startPoint y: 28, endPoint x: 56, endPoint y: 27, distance: 15.5
click at [56, 27] on div "Home Orders R704110982 NCTG Overview Design Comments Item History Client Approv…" at bounding box center [314, 23] width 629 height 13
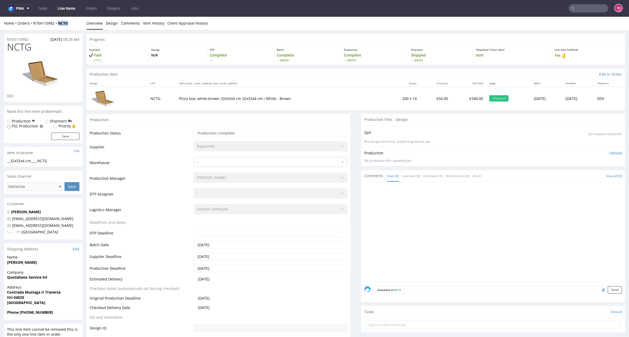
copy strong "NCTG"
drag, startPoint x: 43, startPoint y: 26, endPoint x: 57, endPoint y: 25, distance: 14.4
click at [57, 25] on div "Home Orders R704110982 NCTG Overview Design Comments Item History Client Approv…" at bounding box center [314, 23] width 629 height 13
click at [59, 8] on link "Line Items" at bounding box center [66, 8] width 24 height 8
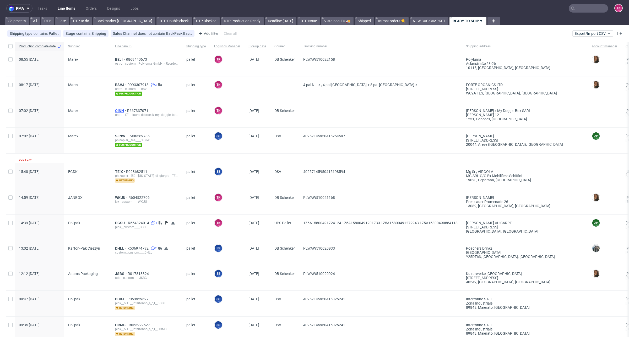
click at [118, 112] on span "OINN" at bounding box center [121, 111] width 12 height 4
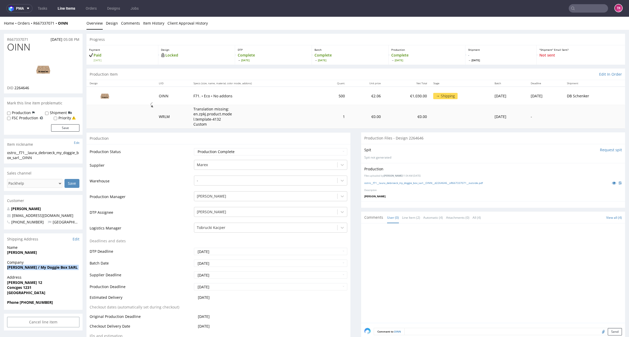
drag, startPoint x: 1, startPoint y: 271, endPoint x: 2, endPoint y: 278, distance: 6.8
click at [29, 288] on strong "Concges 1231" at bounding box center [19, 287] width 24 height 5
drag, startPoint x: 3, startPoint y: 285, endPoint x: 66, endPoint y: 283, distance: 62.6
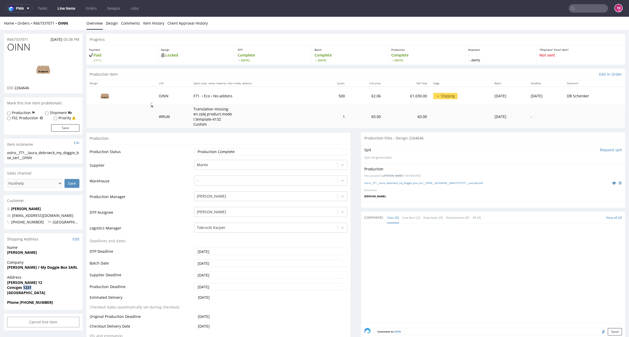
drag, startPoint x: 65, startPoint y: 216, endPoint x: 0, endPoint y: 217, distance: 64.4
drag, startPoint x: 45, startPoint y: 303, endPoint x: 20, endPoint y: 307, distance: 25.2
click at [20, 307] on div "Phone +41764775795" at bounding box center [43, 305] width 79 height 10
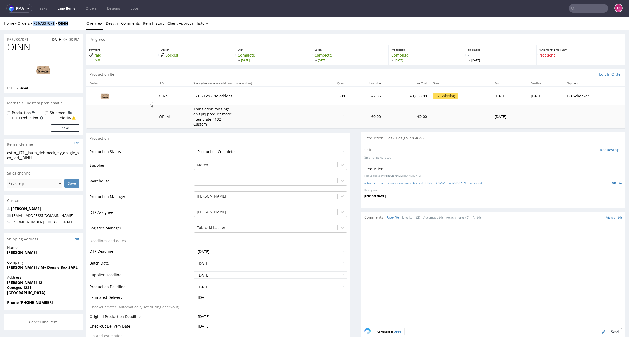
drag, startPoint x: 65, startPoint y: 20, endPoint x: 32, endPoint y: 26, distance: 33.3
click at [32, 26] on div "Home Orders R667337071 OINN Overview Design Comments Item History Client Approv…" at bounding box center [314, 23] width 629 height 13
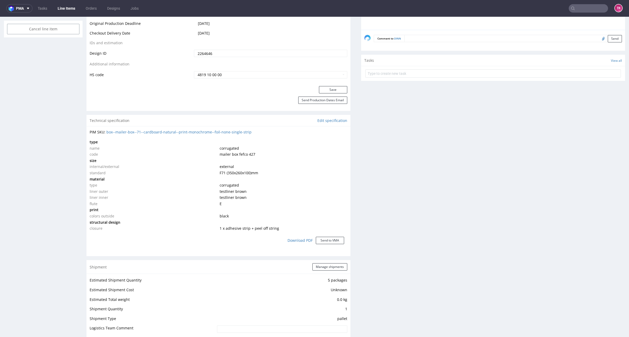
scroll to position [393, 0]
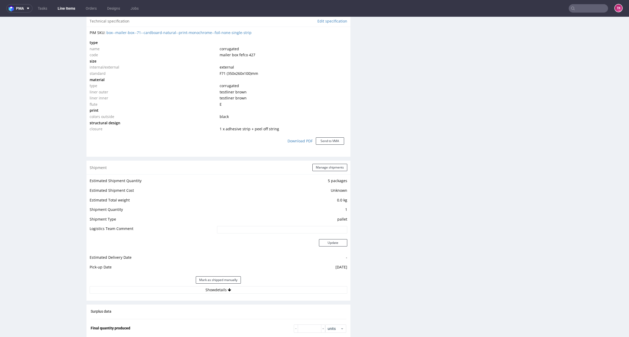
click at [185, 286] on div "Mark as shipped manually" at bounding box center [218, 280] width 257 height 13
click at [183, 292] on button "Show details" at bounding box center [218, 290] width 257 height 7
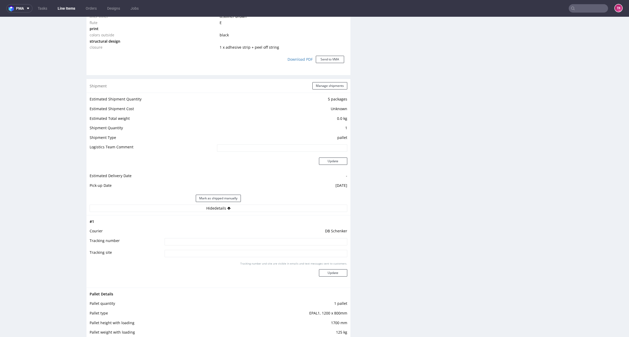
scroll to position [524, 0]
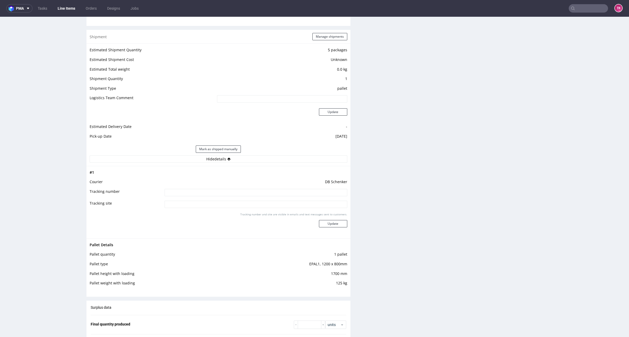
click at [251, 192] on input at bounding box center [255, 192] width 183 height 7
paste input "PLWAW510022377"
type input "PLWAW510022377"
click at [333, 224] on button "Update" at bounding box center [333, 223] width 28 height 7
click at [65, 10] on link "Line Items" at bounding box center [66, 8] width 24 height 8
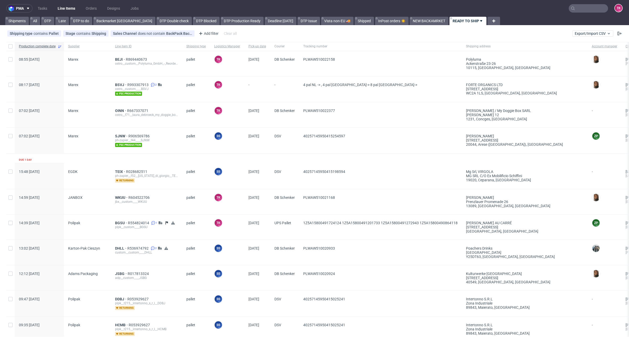
click at [57, 8] on link "Line Items" at bounding box center [66, 8] width 24 height 8
click at [70, 3] on nav "pma Tasks Line Items Orders Designs Jobs TK" at bounding box center [314, 8] width 629 height 17
click at [77, 9] on link "Line Items" at bounding box center [66, 8] width 24 height 8
click at [66, 7] on link "Line Items" at bounding box center [66, 8] width 24 height 8
drag, startPoint x: 52, startPoint y: 10, endPoint x: 56, endPoint y: 10, distance: 3.9
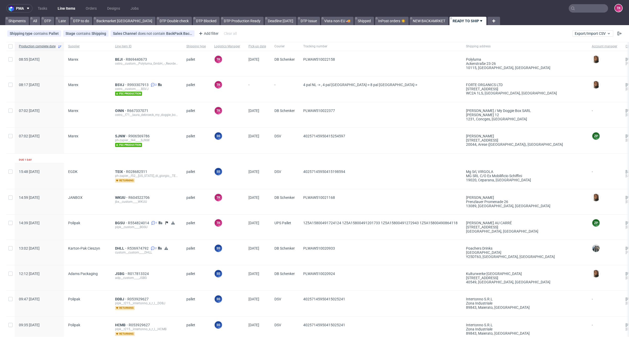
click at [54, 10] on ul "Tasks Line Items Orders Designs Jobs" at bounding box center [87, 8] width 111 height 8
click at [62, 10] on link "Line Items" at bounding box center [66, 8] width 24 height 8
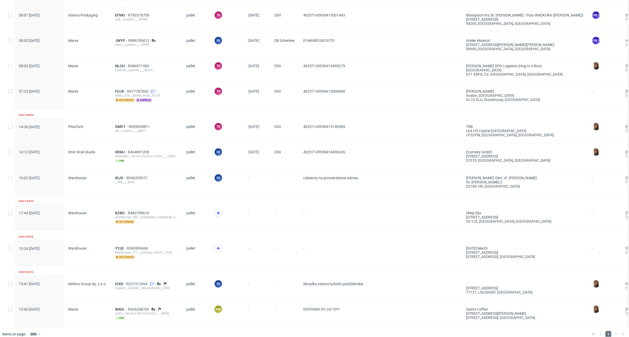
scroll to position [348, 0]
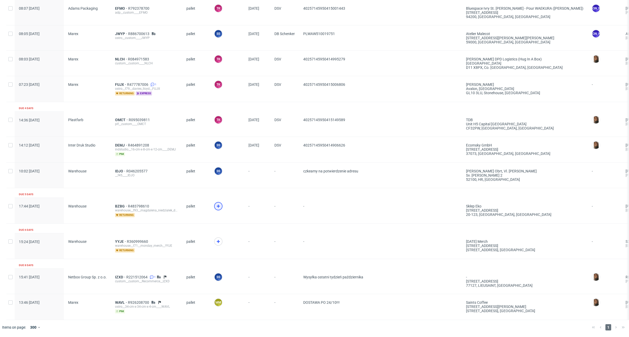
click at [218, 203] on icon at bounding box center [218, 206] width 6 height 6
click at [125, 204] on span "BZBG" at bounding box center [121, 206] width 13 height 4
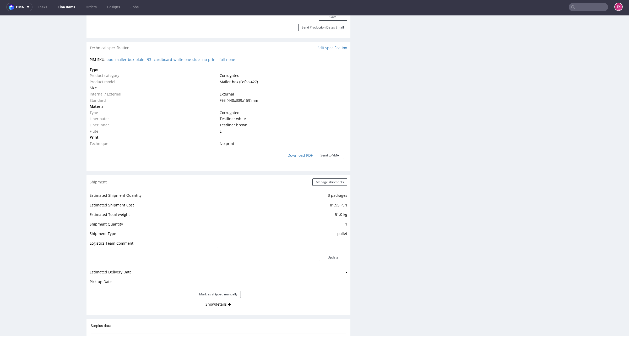
scroll to position [393, 0]
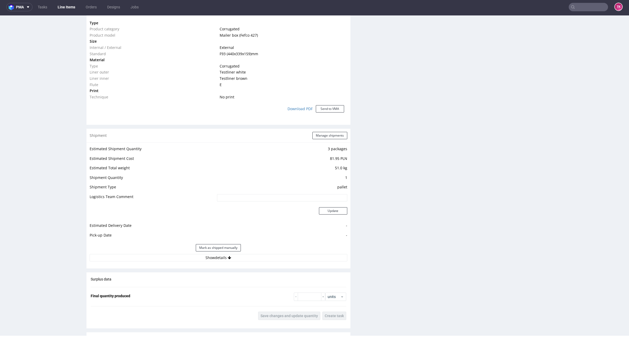
click at [277, 262] on div "Estimated Shipment Quantity 3 packages Estimated Shipment Cost 81.95 PLN Estima…" at bounding box center [218, 203] width 264 height 122
click at [278, 257] on button "Show details" at bounding box center [218, 257] width 257 height 7
click at [323, 138] on button "Manage shipments" at bounding box center [329, 135] width 35 height 7
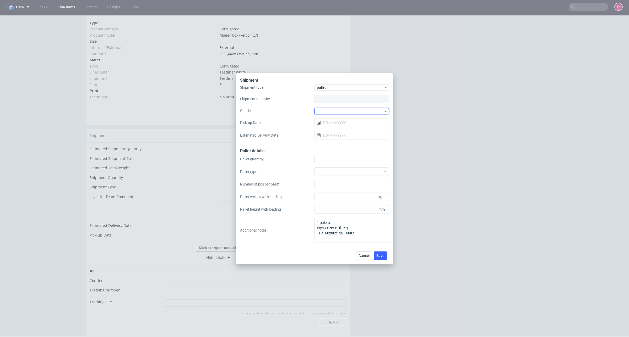
click at [337, 113] on div at bounding box center [351, 111] width 74 height 6
click at [336, 151] on div "Kuehne + Nagel" at bounding box center [351, 155] width 70 height 9
click at [346, 117] on div "Shipment type pallet Shipment quantity 1 Courier Kuehne + Nagel Pick-up Date Es…" at bounding box center [314, 114] width 149 height 59
click at [384, 251] on div "Cancel Save" at bounding box center [314, 255] width 157 height 17
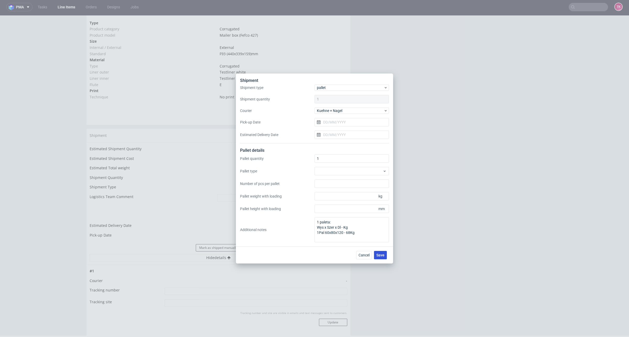
click at [384, 255] on span "Save" at bounding box center [380, 256] width 8 height 4
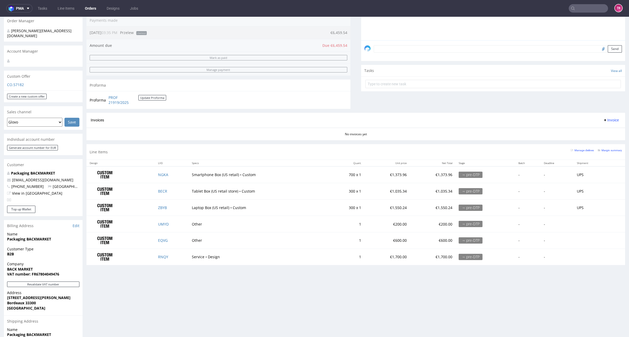
scroll to position [192, 0]
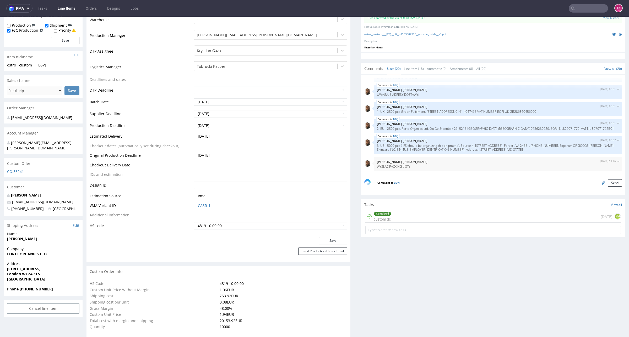
scroll to position [164, 0]
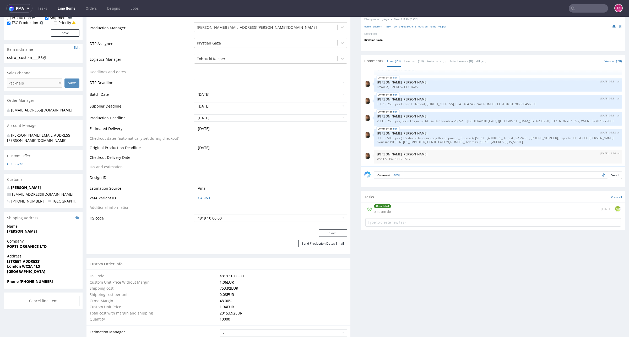
click at [408, 209] on div "Completed custom dc [DATE] KM" at bounding box center [492, 209] width 255 height 12
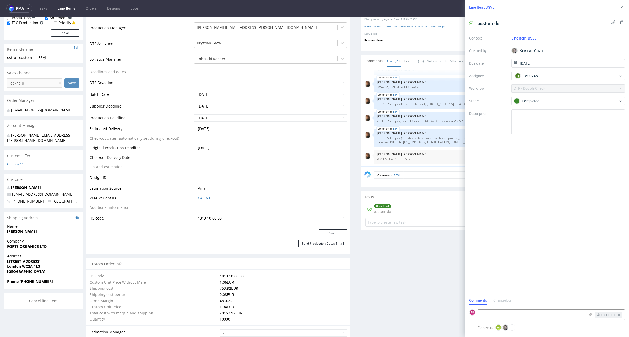
scroll to position [4, 0]
click at [619, 8] on icon at bounding box center [621, 7] width 4 height 4
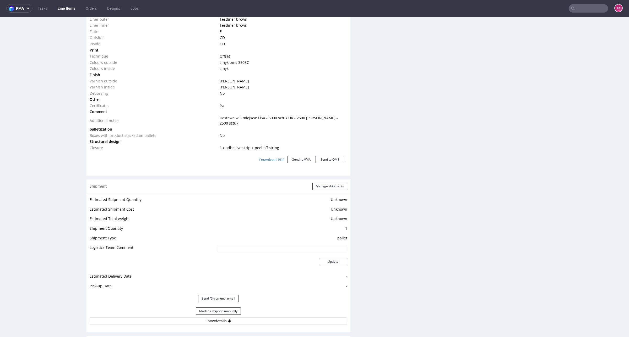
scroll to position [753, 0]
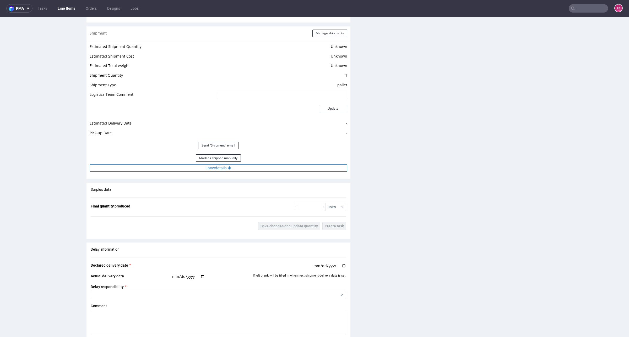
click at [271, 164] on button "Show details" at bounding box center [218, 167] width 257 height 7
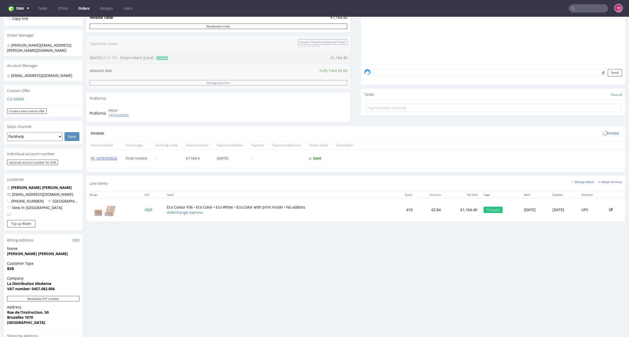
scroll to position [164, 0]
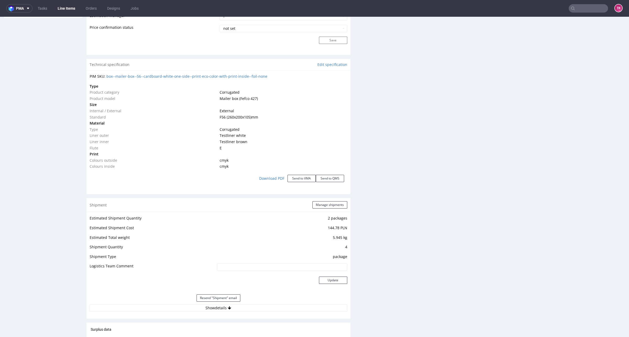
scroll to position [458, 0]
click at [174, 309] on button "Show details" at bounding box center [218, 307] width 257 height 7
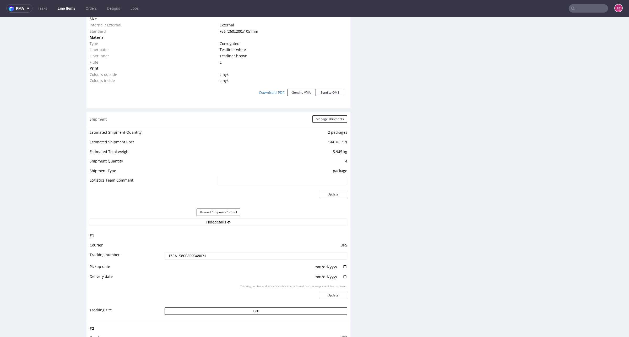
scroll to position [589, 0]
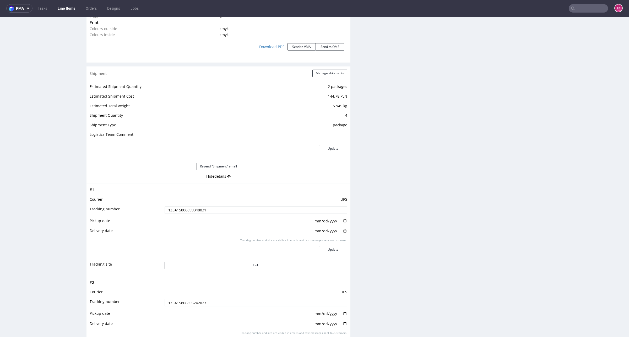
click at [177, 202] on td "UPS" at bounding box center [255, 201] width 184 height 10
click at [175, 212] on input "1Z5A15806899348031" at bounding box center [255, 210] width 183 height 7
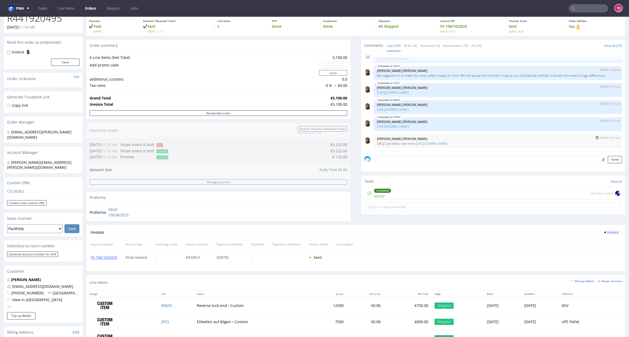
scroll to position [28, 0]
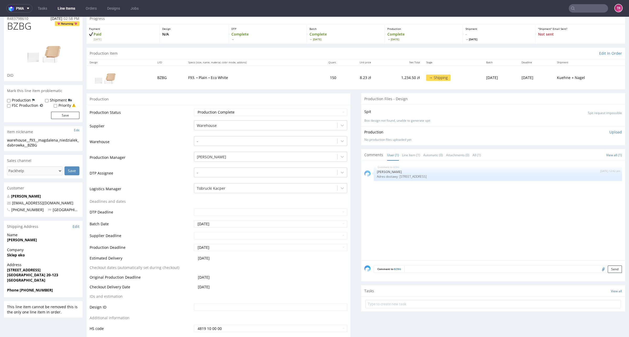
scroll to position [98, 0]
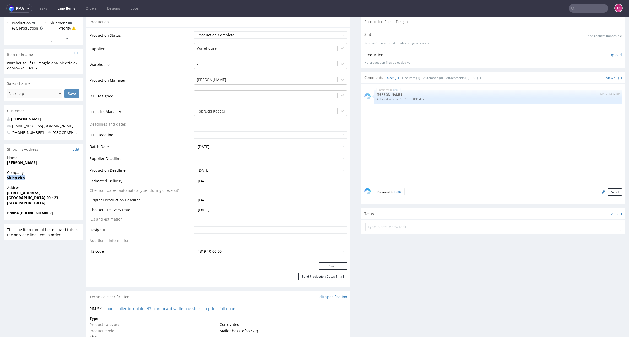
drag, startPoint x: 2, startPoint y: 178, endPoint x: 31, endPoint y: 179, distance: 28.8
copy strong "Sklep eko"
drag, startPoint x: 41, startPoint y: 165, endPoint x: 6, endPoint y: 191, distance: 43.4
click at [58, 165] on div "Name [PERSON_NAME]" at bounding box center [43, 162] width 79 height 15
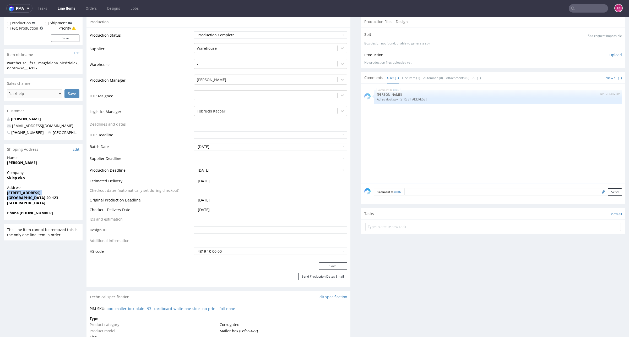
drag, startPoint x: 2, startPoint y: 193, endPoint x: 37, endPoint y: 198, distance: 36.0
copy p "[STREET_ADDRESS]"
copy strong "[PERSON_NAME]"
drag, startPoint x: 49, startPoint y: 163, endPoint x: 6, endPoint y: 166, distance: 43.9
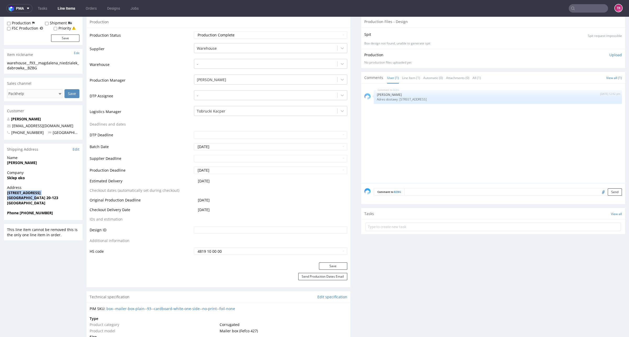
drag, startPoint x: 57, startPoint y: 126, endPoint x: 8, endPoint y: 123, distance: 49.3
click at [8, 123] on p "[EMAIL_ADDRESS][DOMAIN_NAME]" at bounding box center [43, 125] width 72 height 5
copy span "[EMAIL_ADDRESS][DOMAIN_NAME]"
drag, startPoint x: 38, startPoint y: 212, endPoint x: 19, endPoint y: 219, distance: 20.3
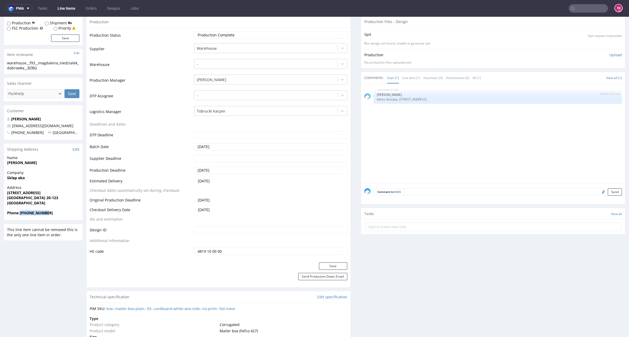
click at [19, 219] on div "Phone [PHONE_NUMBER]" at bounding box center [43, 216] width 79 height 10
copy strong "[PHONE_NUMBER]"
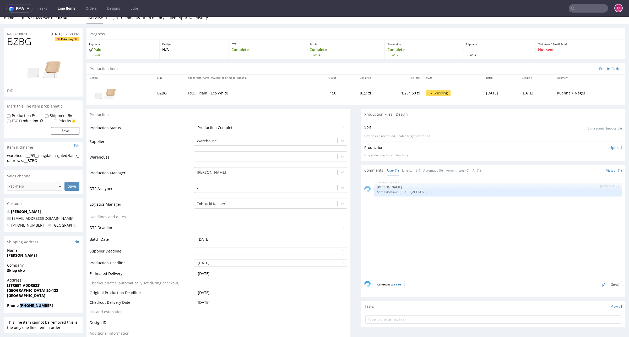
scroll to position [0, 0]
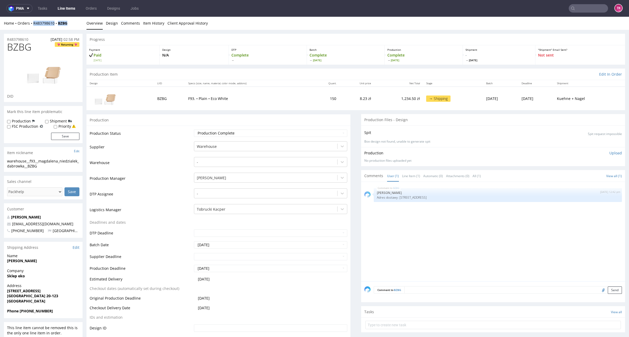
drag, startPoint x: 78, startPoint y: 19, endPoint x: 28, endPoint y: 28, distance: 50.0
click at [29, 27] on div "Home Orders R483798610 BZBG Overview Design Comments Item History Client Approv…" at bounding box center [314, 23] width 629 height 13
copy div "R483798610 BZBG"
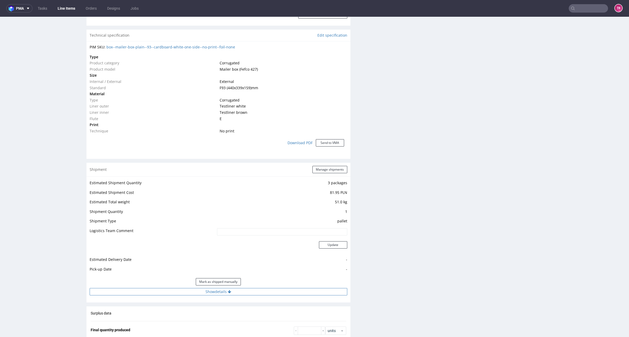
click at [260, 288] on button "Show details" at bounding box center [218, 291] width 257 height 7
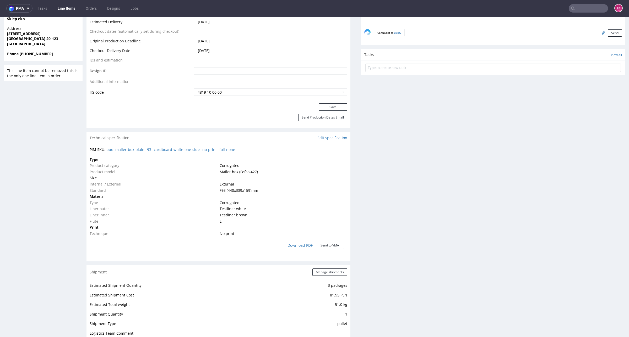
scroll to position [164, 0]
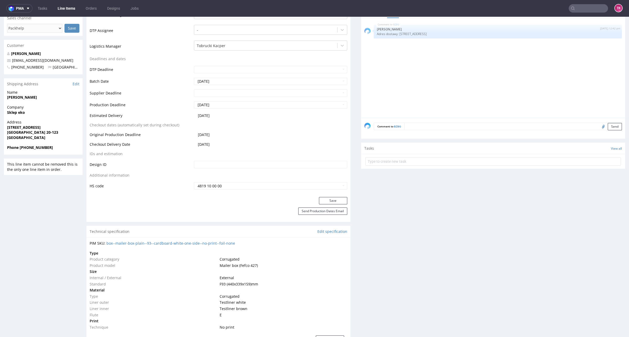
click at [374, 166] on form at bounding box center [492, 161] width 255 height 13
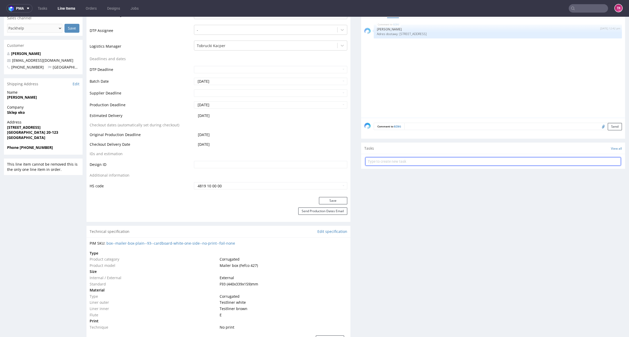
click at [371, 163] on input "text" at bounding box center [492, 161] width 255 height 8
type input "etykiety"
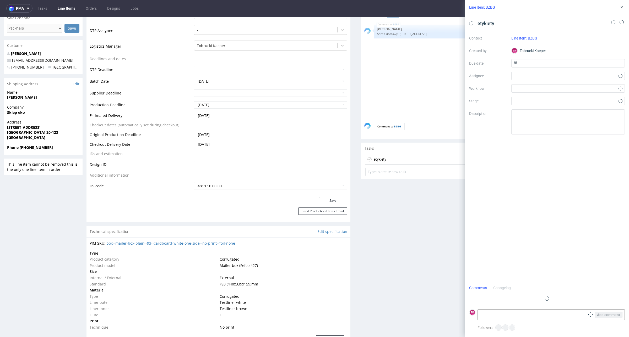
scroll to position [4, 0]
click at [525, 312] on textarea at bounding box center [531, 315] width 107 height 10
paste textarea "R483798610_BZBG"
type textarea "R483798610_BZBG R483798610_BZBG -> odbiór 15.10"
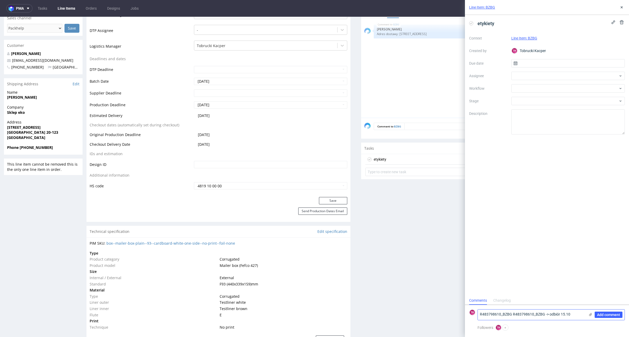
click at [589, 315] on icon at bounding box center [590, 315] width 4 height 4
click at [0, 0] on input "file" at bounding box center [0, 0] width 0 height 0
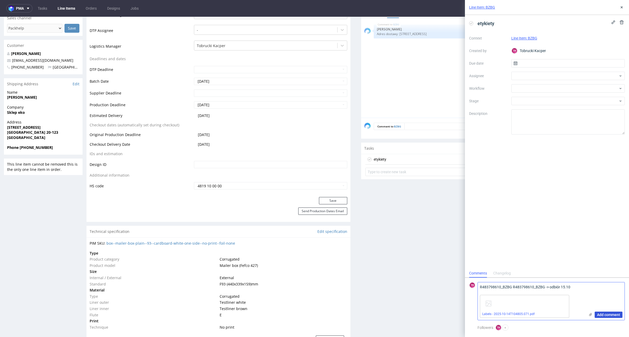
click at [602, 316] on span "Add comment" at bounding box center [608, 315] width 23 height 4
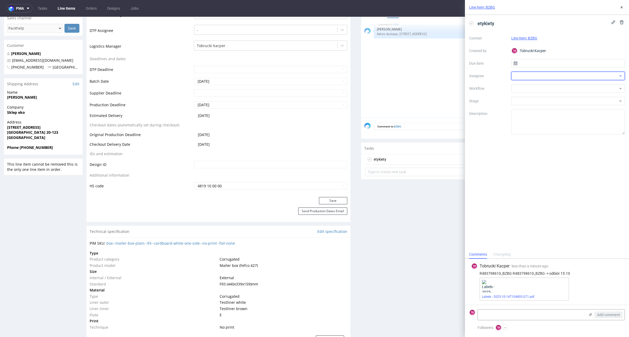
click at [523, 79] on div at bounding box center [568, 76] width 114 height 8
type input "fe"
click at [528, 89] on span "[PERSON_NAME]" at bounding box center [536, 87] width 28 height 5
click at [534, 68] on div "Context Line Item: BZBG Created by TK Tobrucki Kacper Due date Assignee MF Mich…" at bounding box center [547, 84] width 156 height 101
click at [534, 62] on input "text" at bounding box center [568, 63] width 114 height 8
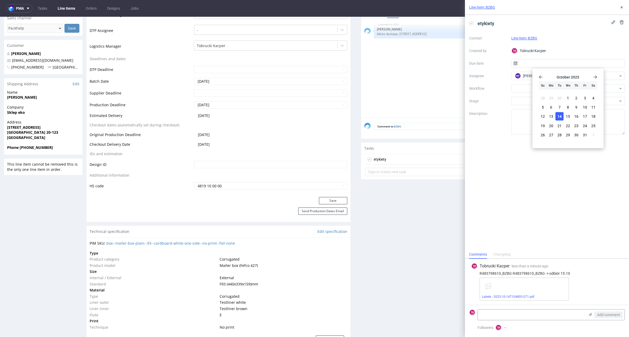
click at [560, 116] on span "14" at bounding box center [559, 116] width 4 height 5
type input "14/10/2025"
click at [620, 9] on icon at bounding box center [621, 7] width 4 height 4
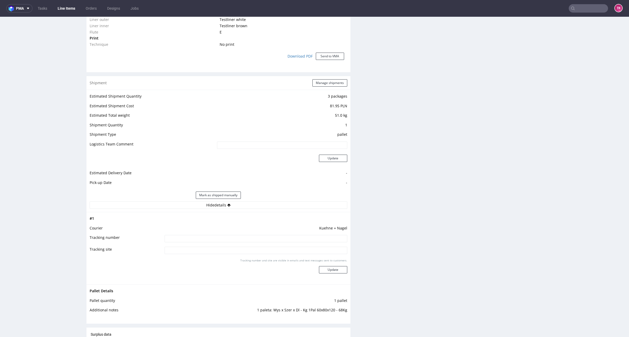
scroll to position [458, 0]
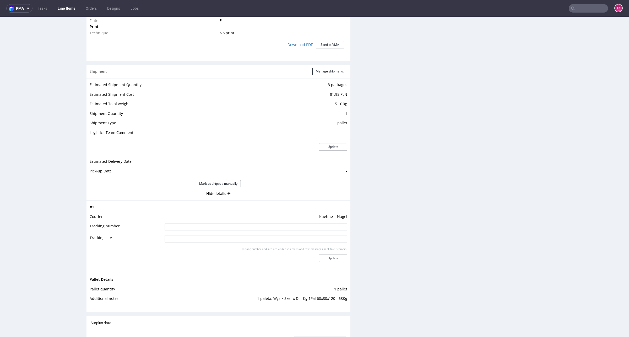
click at [223, 224] on input at bounding box center [255, 227] width 183 height 7
type input "R483798610_BZBG"
click at [333, 259] on button "Update" at bounding box center [333, 258] width 28 height 7
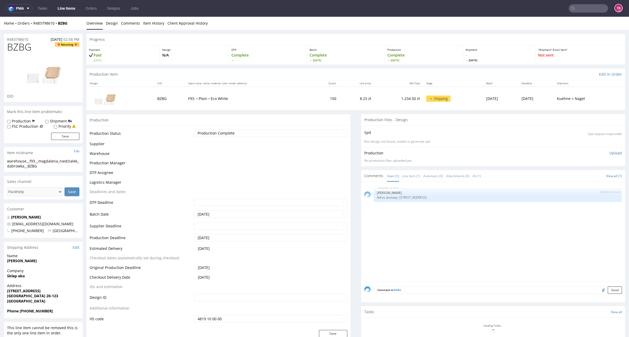
scroll to position [218, 0]
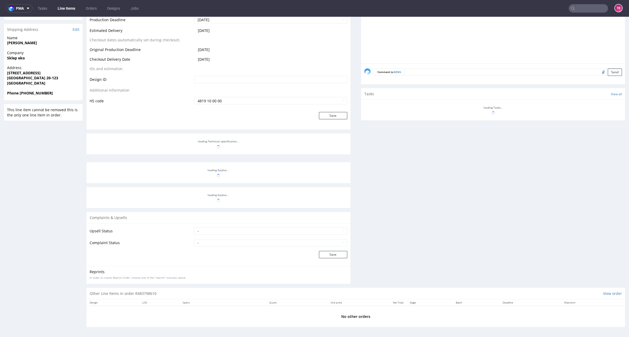
drag, startPoint x: 76, startPoint y: 4, endPoint x: 70, endPoint y: 8, distance: 7.2
click at [75, 4] on ul "Tasks Line Items Orders Designs Jobs" at bounding box center [87, 8] width 111 height 8
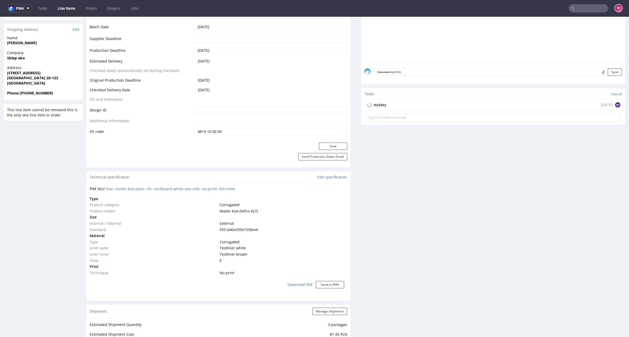
click at [70, 8] on link "Line Items" at bounding box center [66, 8] width 24 height 8
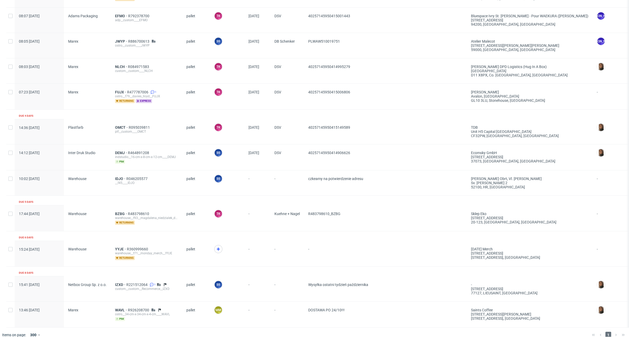
scroll to position [348, 0]
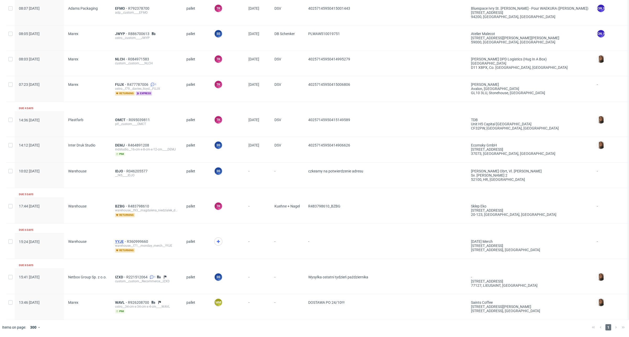
click at [119, 240] on span "YYJE" at bounding box center [121, 242] width 12 height 4
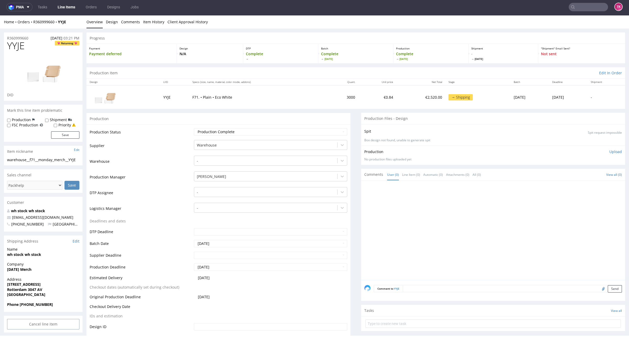
scroll to position [131, 0]
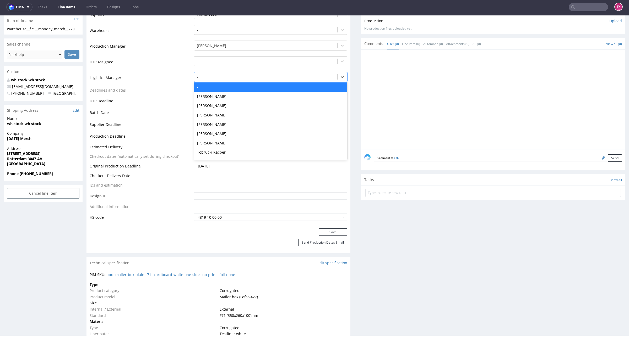
click at [225, 78] on div at bounding box center [266, 77] width 138 height 6
drag, startPoint x: 223, startPoint y: 153, endPoint x: 291, endPoint y: 211, distance: 89.4
click at [222, 153] on div "Tobrucki Kacper" at bounding box center [270, 152] width 153 height 9
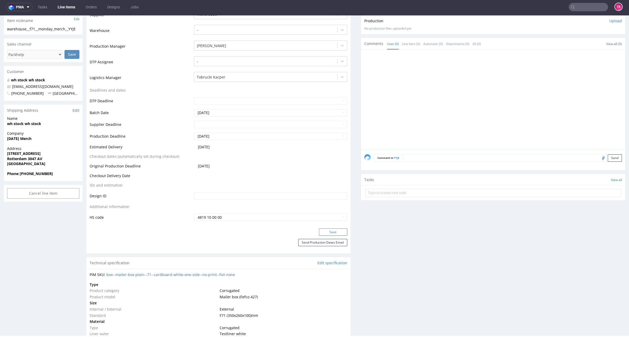
click at [325, 235] on button "Save" at bounding box center [333, 232] width 28 height 7
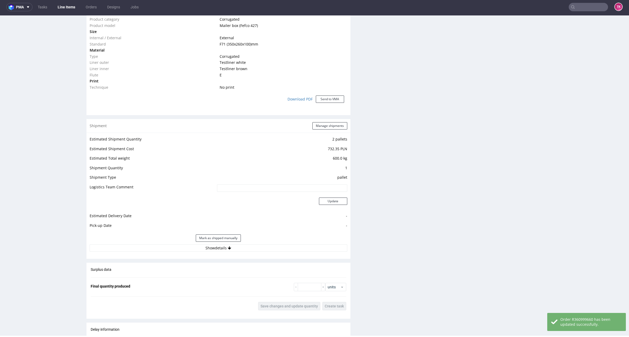
scroll to position [455, 0]
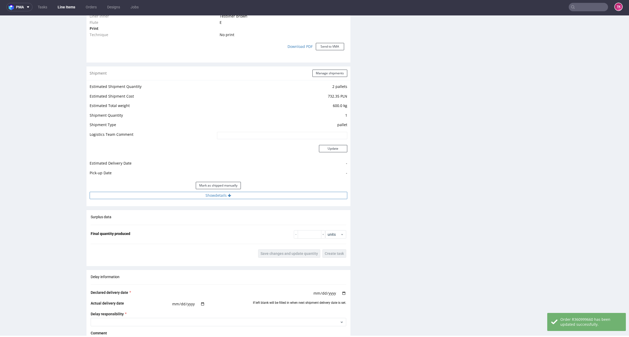
click at [147, 199] on button "Show details" at bounding box center [218, 195] width 257 height 7
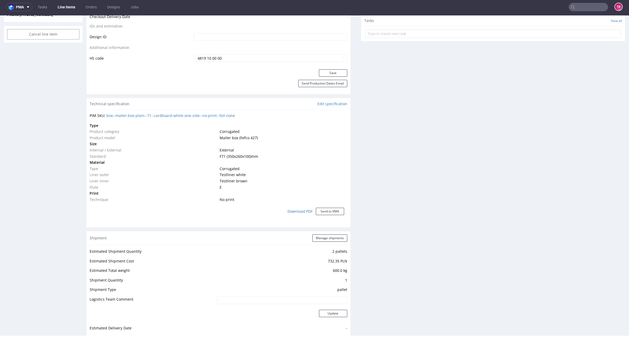
scroll to position [292, 0]
click at [316, 235] on button "Manage shipments" at bounding box center [329, 236] width 35 height 7
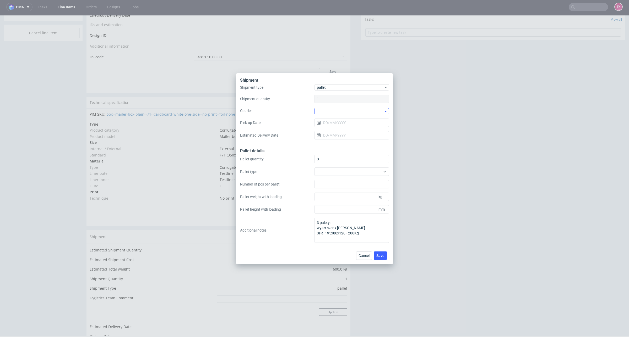
click at [340, 108] on div at bounding box center [351, 110] width 74 height 7
click at [342, 111] on div at bounding box center [351, 111] width 74 height 6
click at [345, 112] on div at bounding box center [351, 111] width 74 height 6
click at [333, 127] on div "DSV" at bounding box center [351, 127] width 70 height 9
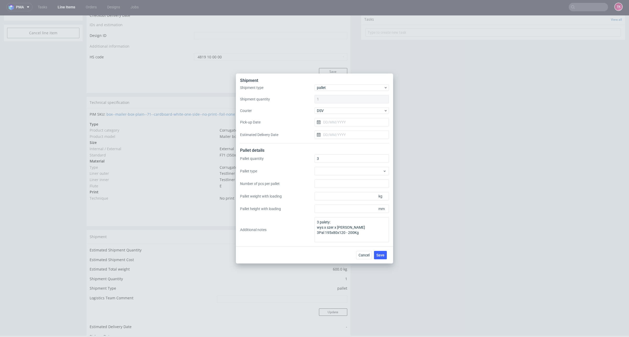
drag, startPoint x: 336, startPoint y: 123, endPoint x: 339, endPoint y: 127, distance: 4.5
click at [337, 124] on input "Pick-up Date" at bounding box center [351, 122] width 74 height 8
drag, startPoint x: 352, startPoint y: 174, endPoint x: 380, endPoint y: 274, distance: 104.2
click at [352, 174] on span "15" at bounding box center [351, 175] width 4 height 5
type input "[DATE]"
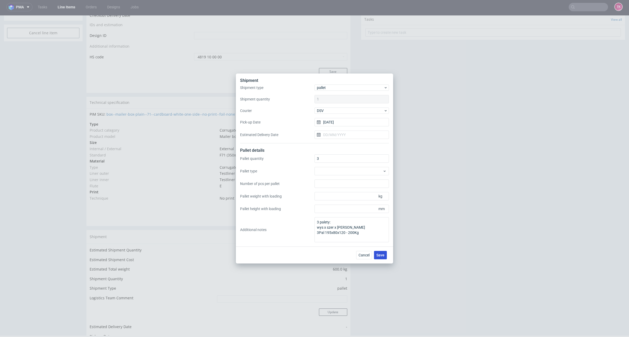
click at [378, 260] on button "Save" at bounding box center [380, 255] width 13 height 8
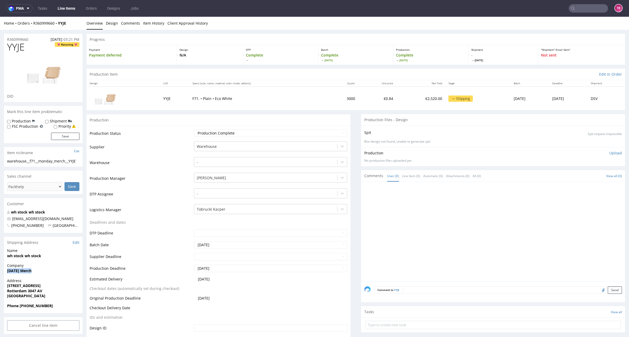
drag, startPoint x: 6, startPoint y: 273, endPoint x: 45, endPoint y: 273, distance: 39.3
click at [45, 273] on div "Company [DATE] Merch" at bounding box center [43, 270] width 79 height 15
copy strong "[DATE] Merch"
drag, startPoint x: 69, startPoint y: 24, endPoint x: 33, endPoint y: 28, distance: 35.9
click at [29, 28] on div "Home Orders R360999660 YYJE Overview Design Comments Item History Client Approv…" at bounding box center [314, 23] width 629 height 13
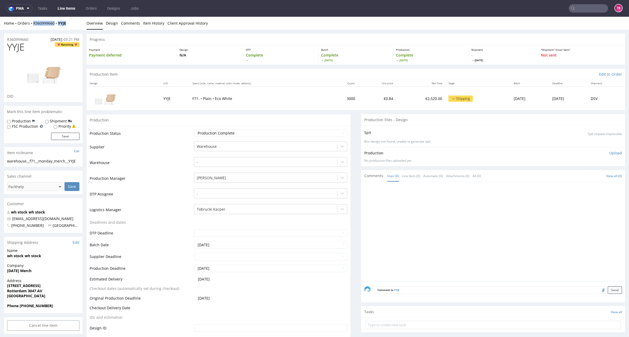
copy div "R360999660 YYJE"
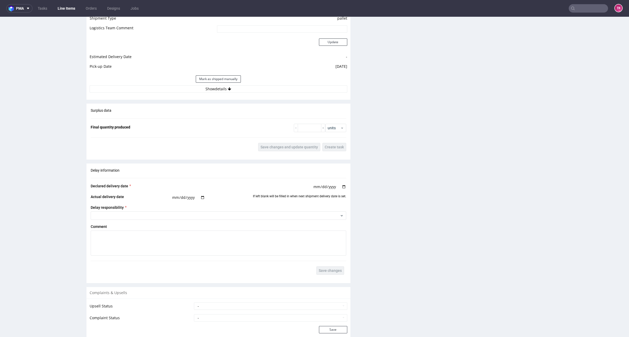
scroll to position [533, 0]
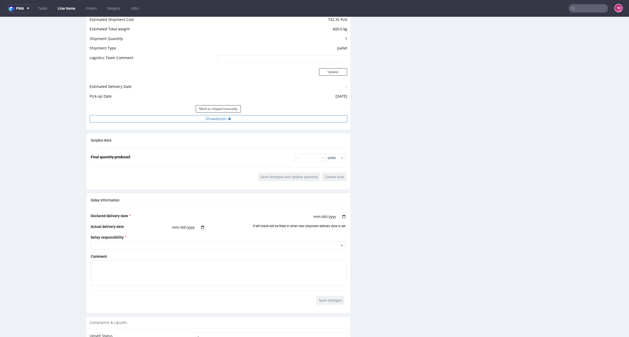
click at [221, 121] on button "Show details" at bounding box center [218, 118] width 257 height 7
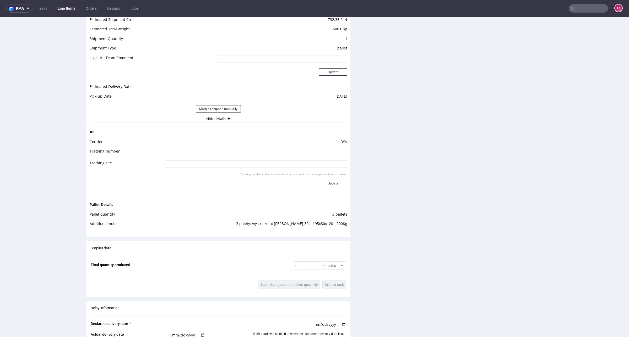
click at [211, 147] on td "DSV" at bounding box center [255, 144] width 184 height 10
click at [213, 150] on input at bounding box center [255, 152] width 183 height 7
paste input "40257145950415330581"
type input "40257145950415330581"
click at [330, 182] on button "Update" at bounding box center [333, 183] width 28 height 7
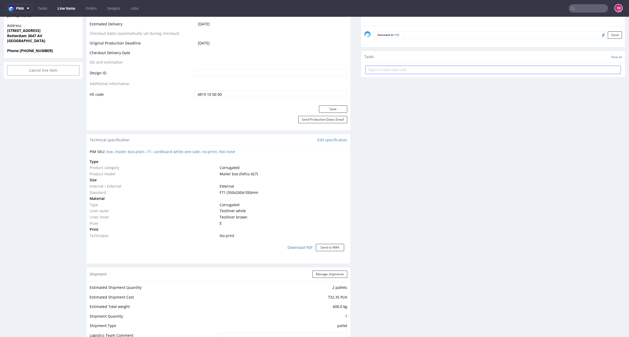
scroll to position [244, 0]
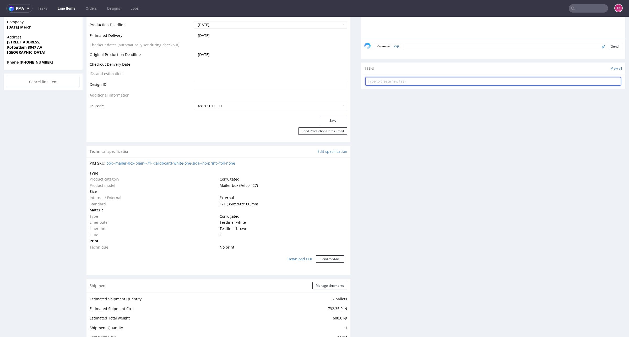
click at [387, 83] on input "text" at bounding box center [492, 81] width 255 height 8
type input "etykiety"
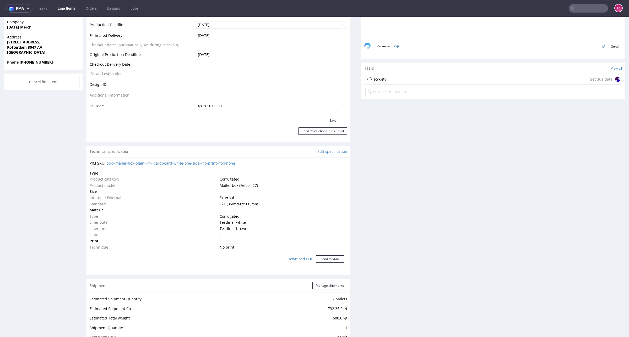
click at [387, 83] on div "etykiety Set due date" at bounding box center [492, 79] width 255 height 10
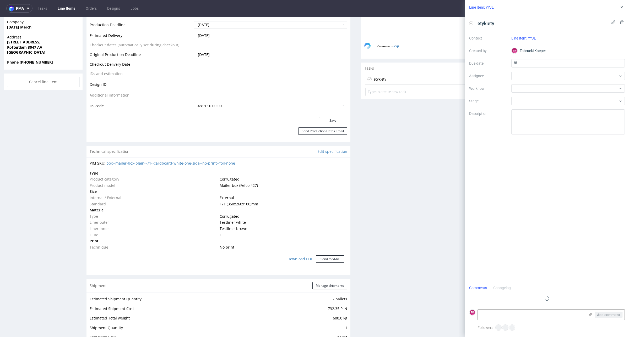
scroll to position [4, 0]
click at [546, 314] on textarea at bounding box center [531, 315] width 107 height 10
paste textarea "40257145950415330581"
click at [588, 316] on icon at bounding box center [590, 315] width 4 height 4
click at [0, 0] on input "file" at bounding box center [0, 0] width 0 height 0
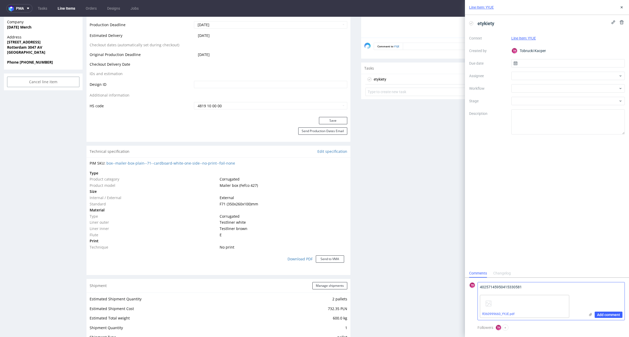
drag, startPoint x: 527, startPoint y: 279, endPoint x: 531, endPoint y: 284, distance: 5.8
click at [528, 280] on form "TK 40257145950415330581 Add comment R360999660_YYJE.pdf" at bounding box center [547, 301] width 164 height 47
drag, startPoint x: 531, startPoint y: 284, endPoint x: 533, endPoint y: 290, distance: 6.2
click at [531, 284] on textarea "40257145950415330581" at bounding box center [531, 288] width 107 height 10
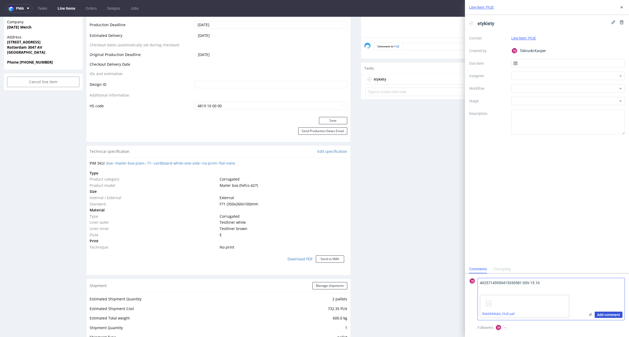
type textarea "40257145950415330581 DSV 15.10"
drag, startPoint x: 611, startPoint y: 312, endPoint x: 575, endPoint y: 239, distance: 82.0
click at [611, 313] on span "Add comment" at bounding box center [608, 315] width 23 height 4
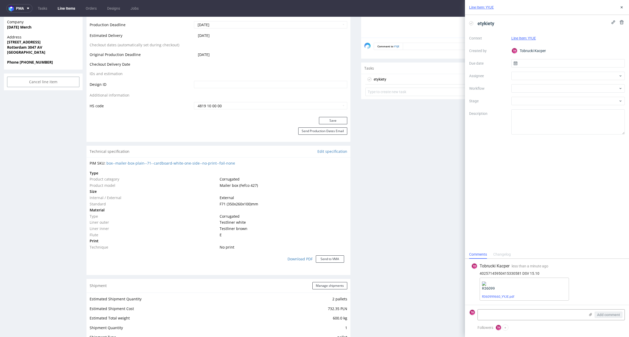
click at [549, 71] on div "Context Line Item: YYJE Created by TK Tobrucki Kacper Due date Assignee Workflo…" at bounding box center [547, 84] width 156 height 101
click at [548, 72] on div at bounding box center [568, 76] width 114 height 8
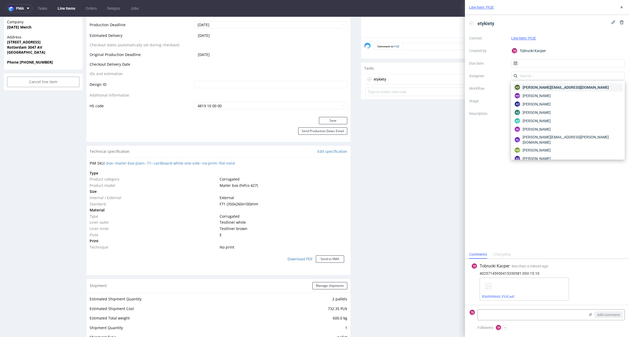
type input "e"
drag, startPoint x: 529, startPoint y: 79, endPoint x: 487, endPoint y: 76, distance: 42.5
click at [487, 76] on div "Context Line Item: YYJE Created by TK Tobrucki Kacper Due date Assignee f Workf…" at bounding box center [547, 84] width 156 height 101
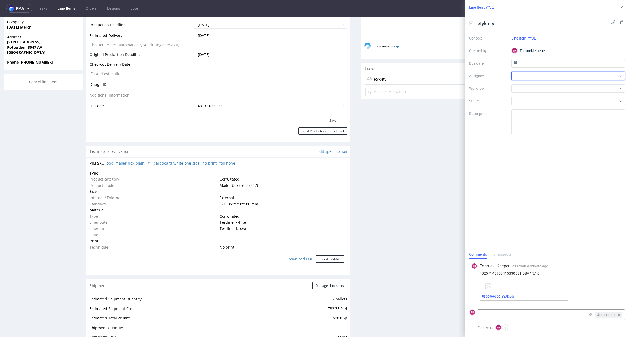
click at [528, 76] on div at bounding box center [568, 76] width 114 height 8
type input "fe"
click at [532, 89] on span "[PERSON_NAME]" at bounding box center [536, 87] width 28 height 5
click at [531, 67] on input "text" at bounding box center [568, 63] width 114 height 8
drag, startPoint x: 530, startPoint y: 65, endPoint x: 531, endPoint y: 68, distance: 3.0
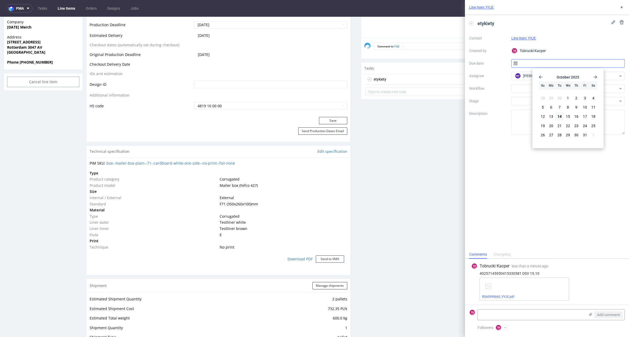
click at [531, 65] on input "text" at bounding box center [568, 63] width 114 height 8
click at [532, 66] on input "text" at bounding box center [568, 63] width 114 height 8
click at [533, 62] on input "text" at bounding box center [568, 63] width 114 height 8
click at [534, 58] on div "Context Line Item: YYJE Created by [PERSON_NAME] Kacper Due date Assignee MF [P…" at bounding box center [547, 84] width 156 height 101
drag, startPoint x: 561, startPoint y: 63, endPoint x: 564, endPoint y: 67, distance: 4.7
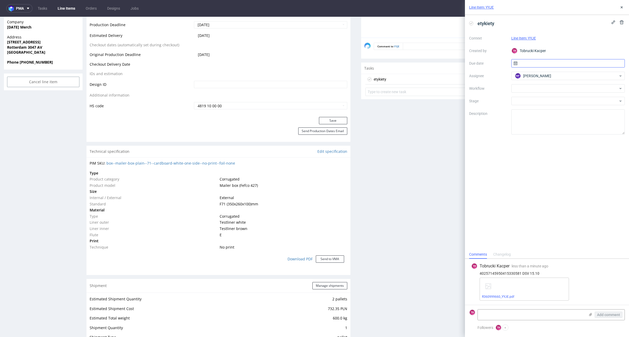
click at [561, 63] on input "text" at bounding box center [568, 63] width 114 height 8
click at [567, 114] on button "15" at bounding box center [568, 116] width 8 height 8
type input "[DATE]"
drag, startPoint x: 618, startPoint y: 9, endPoint x: 530, endPoint y: 11, distance: 88.8
click at [617, 8] on div "Line Item: YYJE" at bounding box center [547, 7] width 164 height 15
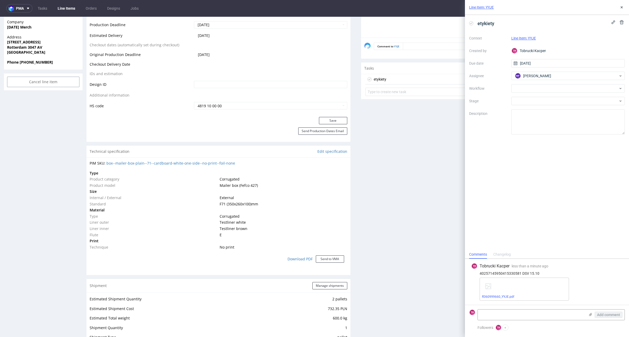
click at [69, 12] on nav "pma Tasks Line Items Orders Designs Jobs TK" at bounding box center [314, 8] width 629 height 17
click at [73, 6] on link "Line Items" at bounding box center [66, 8] width 24 height 8
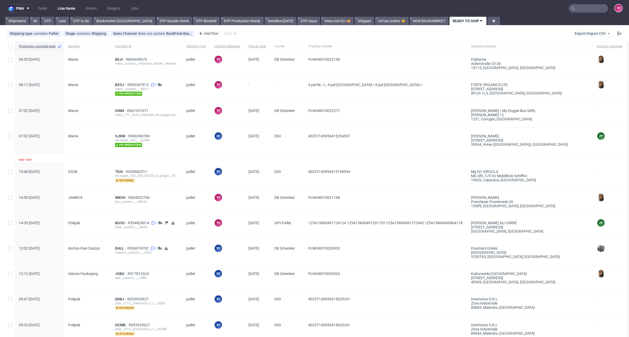
click at [62, 13] on nav "pma Tasks Line Items Orders Designs Jobs TK" at bounding box center [314, 8] width 629 height 17
click at [64, 8] on link "Line Items" at bounding box center [66, 8] width 24 height 8
click at [60, 10] on link "Line Items" at bounding box center [66, 8] width 24 height 8
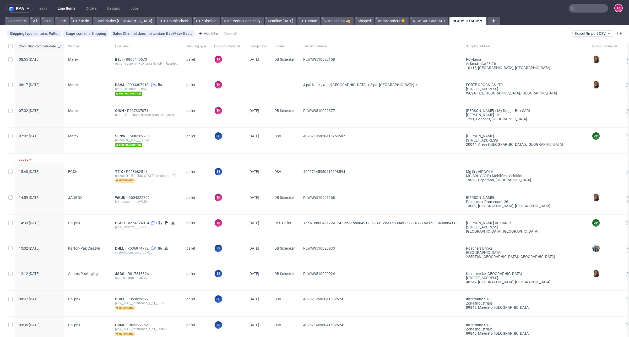
click at [62, 7] on link "Line Items" at bounding box center [66, 8] width 24 height 8
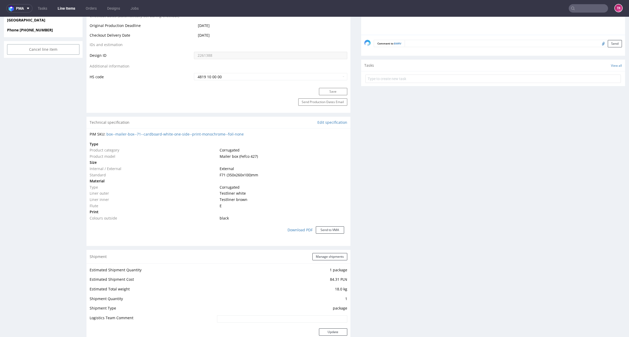
scroll to position [393, 0]
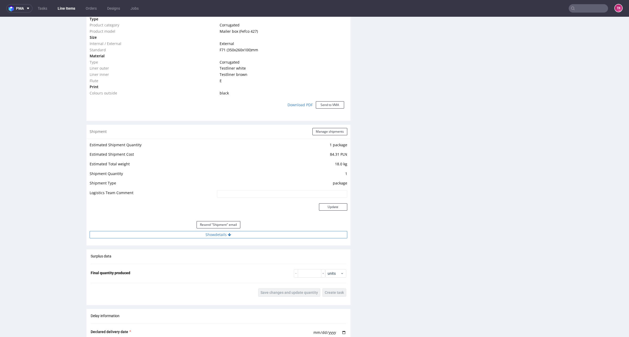
click at [262, 236] on button "Show details" at bounding box center [218, 234] width 257 height 7
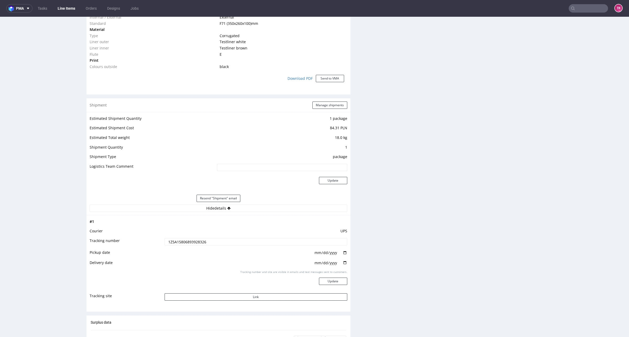
scroll to position [491, 0]
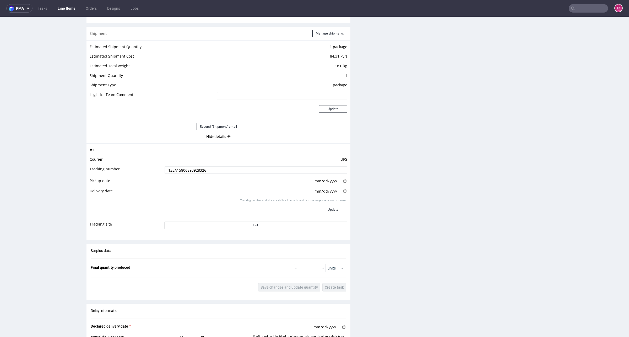
click at [188, 173] on input "1Z5A15806893928326" at bounding box center [255, 170] width 183 height 7
click at [199, 172] on input "1Z5A15806893928326" at bounding box center [255, 170] width 183 height 7
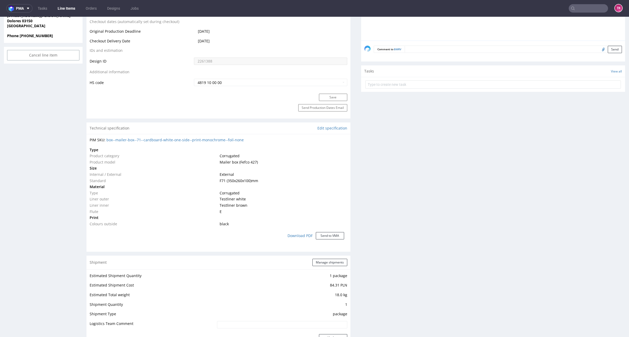
scroll to position [131, 0]
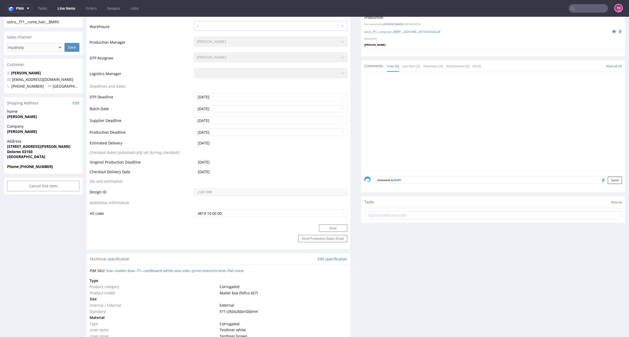
drag, startPoint x: 15, startPoint y: 130, endPoint x: 63, endPoint y: 129, distance: 48.2
click at [63, 129] on div "Company Mike van kleef" at bounding box center [43, 131] width 79 height 15
copy strong "Mike van kleef"
drag, startPoint x: 15, startPoint y: 148, endPoint x: 53, endPoint y: 153, distance: 37.9
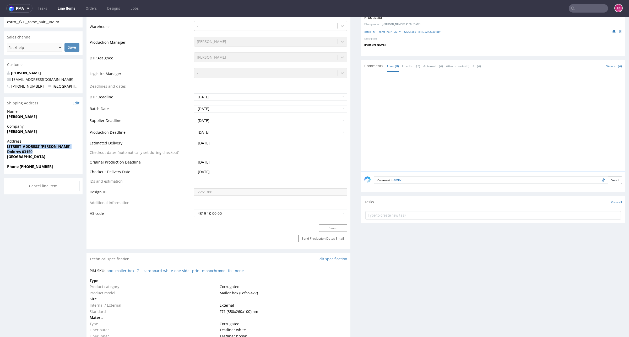
copy p "Calle Union Musical de Dolores 37 Dolores 03150"
drag, startPoint x: 57, startPoint y: 76, endPoint x: 0, endPoint y: 75, distance: 56.9
click at [10, 87] on span "+34622032047" at bounding box center [25, 86] width 37 height 5
drag, startPoint x: 20, startPoint y: 80, endPoint x: 54, endPoint y: 80, distance: 34.8
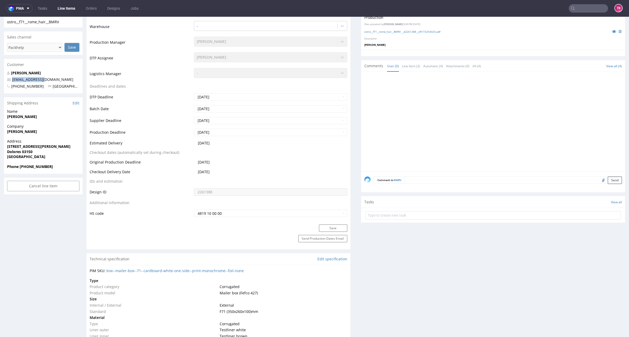
click at [54, 80] on p "info@romehair.es" at bounding box center [43, 79] width 72 height 5
copy link "info@romehair.es"
drag, startPoint x: 55, startPoint y: 169, endPoint x: 20, endPoint y: 171, distance: 34.9
click at [20, 171] on div "Phone +34622032047" at bounding box center [43, 169] width 79 height 10
copy strong "+34622032047"
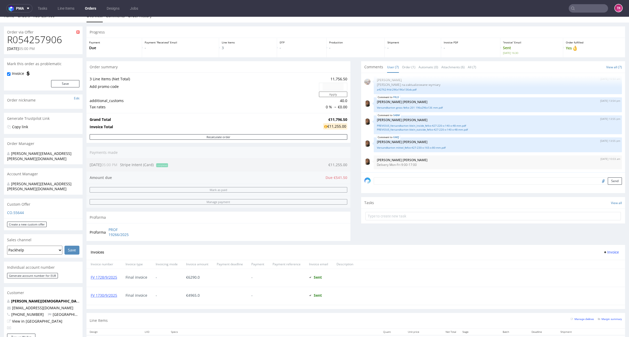
scroll to position [164, 0]
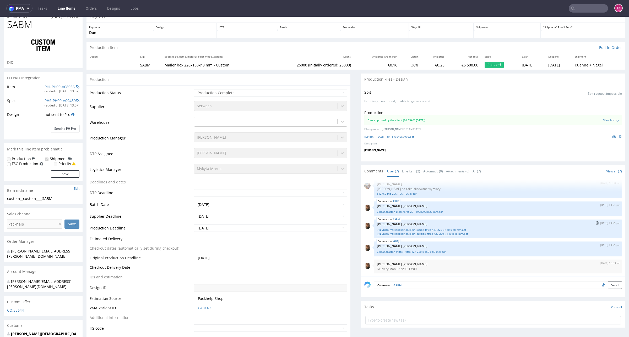
scroll to position [131, 0]
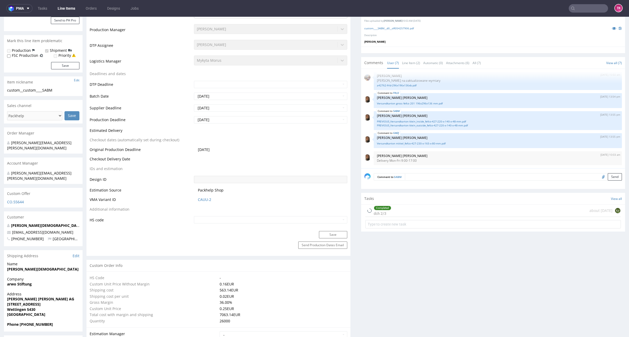
type input "26000"
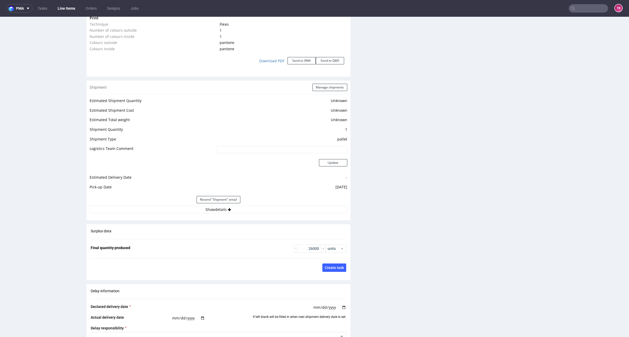
scroll to position [589, 0]
click at [173, 225] on div "Surplus data Final quantity produced 26000 units Save changes and update quanti…" at bounding box center [218, 250] width 264 height 52
click at [166, 211] on button "Show details" at bounding box center [218, 208] width 257 height 7
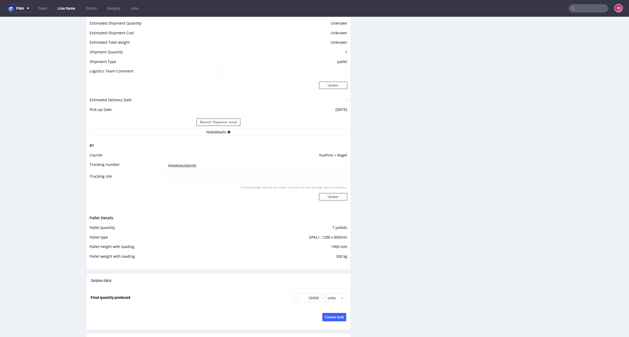
scroll to position [655, 0]
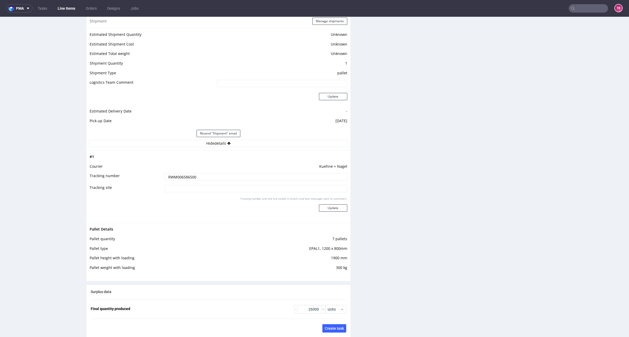
click at [185, 176] on input "RWM006586500" at bounding box center [255, 176] width 183 height 7
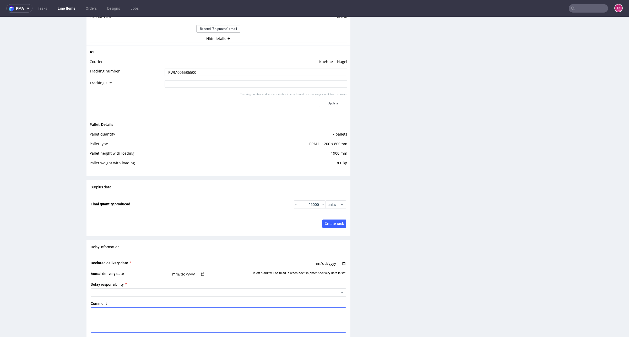
scroll to position [811, 0]
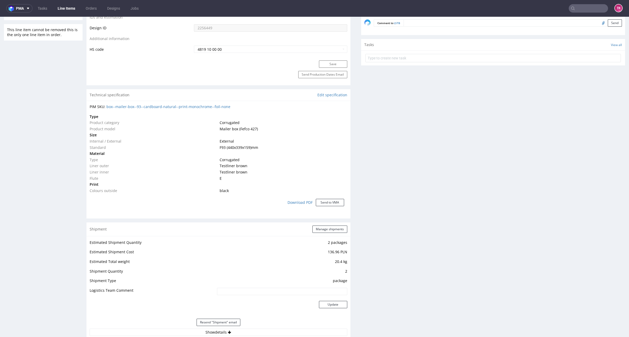
scroll to position [327, 0]
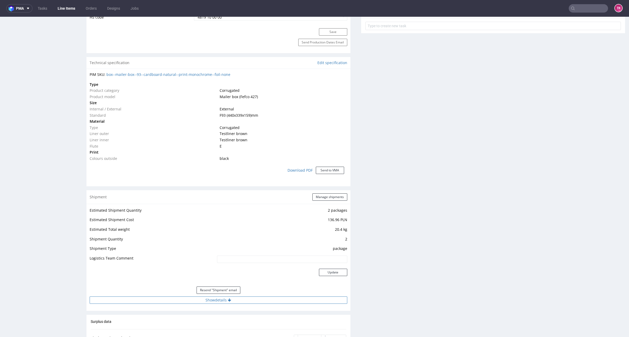
drag, startPoint x: 277, startPoint y: 305, endPoint x: 276, endPoint y: 303, distance: 2.8
click at [276, 303] on div "Estimated Shipment Quantity 2 packages Estimated Shipment Cost 136.96 PLN Estim…" at bounding box center [218, 255] width 264 height 103
click at [276, 303] on button "Show details" at bounding box center [218, 300] width 257 height 7
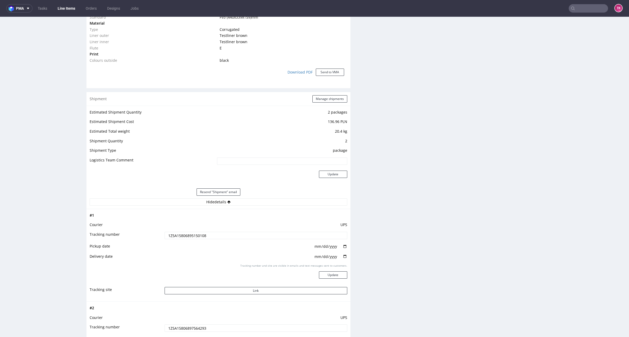
click at [193, 236] on input "1Z5A15806895150108" at bounding box center [255, 235] width 183 height 7
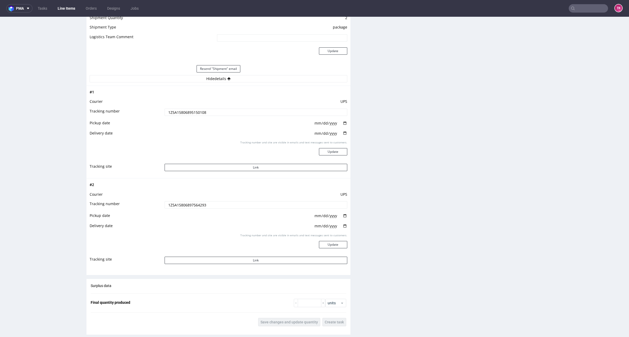
scroll to position [557, 0]
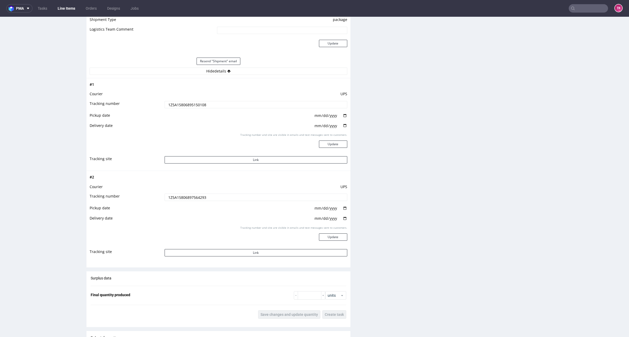
click at [197, 202] on td "1Z5A15806897564293" at bounding box center [255, 199] width 184 height 12
click at [192, 194] on input "1Z5A15806897564293" at bounding box center [255, 197] width 183 height 7
click at [193, 101] on input "1Z5A15806895150108" at bounding box center [255, 104] width 183 height 7
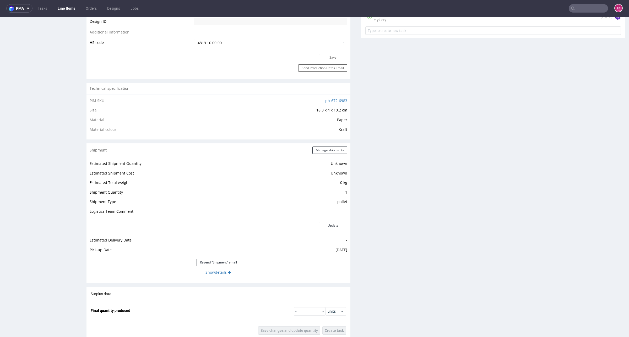
scroll to position [295, 0]
click at [222, 274] on button "Show details" at bounding box center [218, 271] width 257 height 7
click at [189, 303] on input "PLWAW510013518" at bounding box center [255, 304] width 183 height 7
click at [190, 303] on input "PLWAW510013518" at bounding box center [255, 304] width 183 height 7
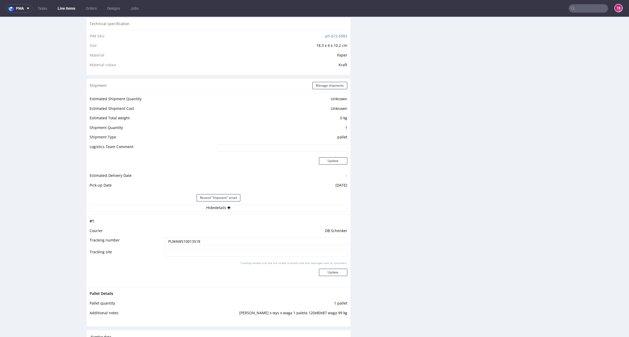
scroll to position [360, 0]
click at [188, 242] on input "PLWAW510013518" at bounding box center [255, 239] width 183 height 7
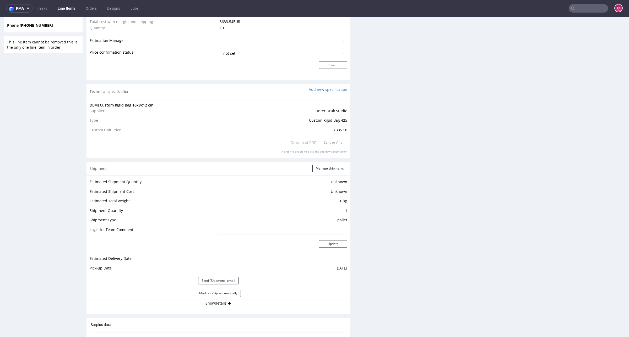
scroll to position [498, 0]
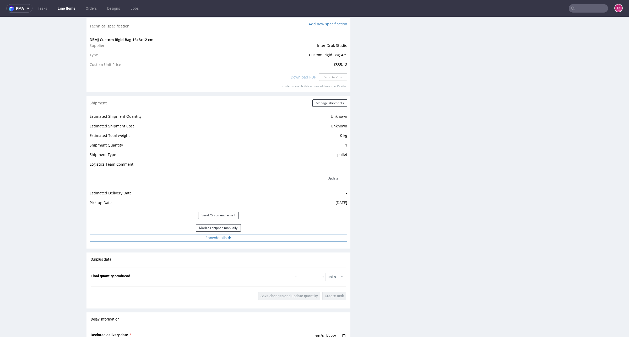
click at [277, 239] on button "Show details" at bounding box center [218, 237] width 257 height 7
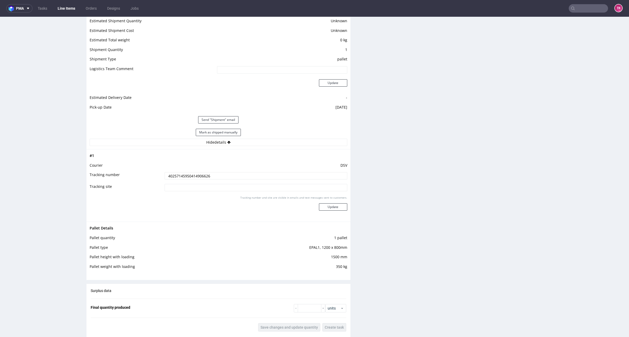
scroll to position [596, 0]
click at [183, 175] on input "40257145950414906626" at bounding box center [255, 173] width 183 height 7
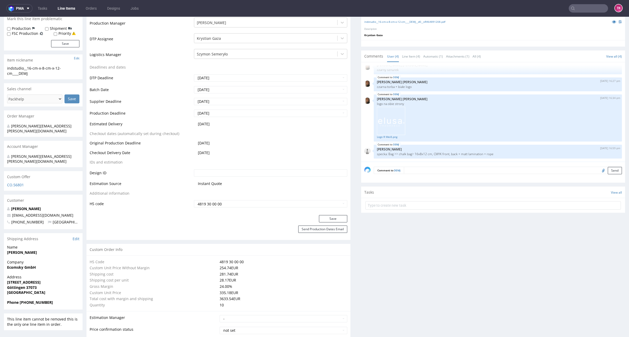
scroll to position [204, 0]
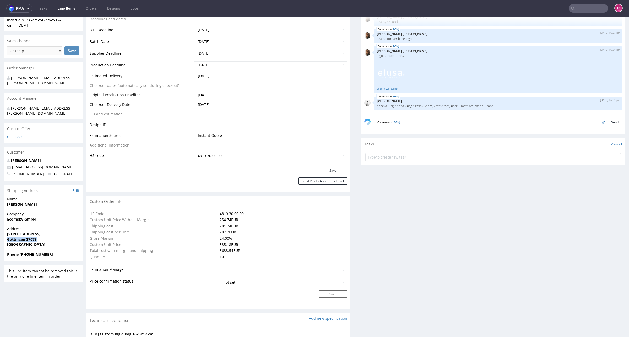
drag, startPoint x: 45, startPoint y: 229, endPoint x: 0, endPoint y: 229, distance: 44.5
copy strong "Göttingen 37073"
click at [28, 237] on strong "Göttingen 37073" at bounding box center [22, 239] width 30 height 5
click at [29, 237] on strong "Göttingen 37073" at bounding box center [22, 239] width 30 height 5
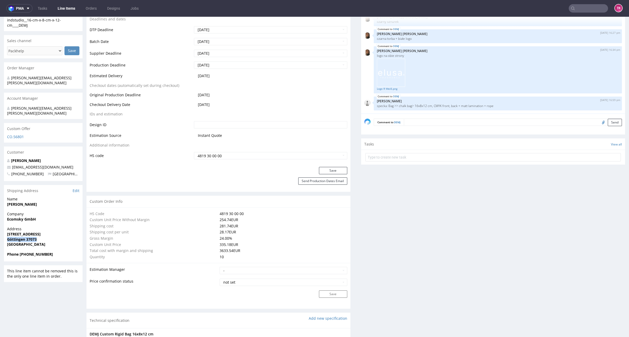
click at [30, 237] on strong "Göttingen 37073" at bounding box center [22, 239] width 30 height 5
click at [37, 240] on div "Address Rote Straße 19 Göttingen 37073 Germany" at bounding box center [43, 239] width 79 height 25
click at [31, 237] on strong "Göttingen 37073" at bounding box center [22, 239] width 30 height 5
copy strong "37073"
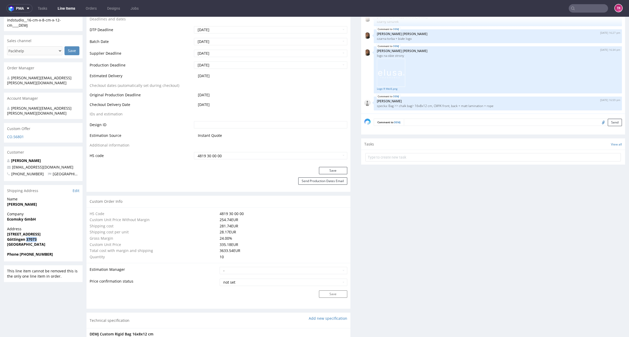
click at [67, 10] on link "Line Items" at bounding box center [66, 8] width 24 height 8
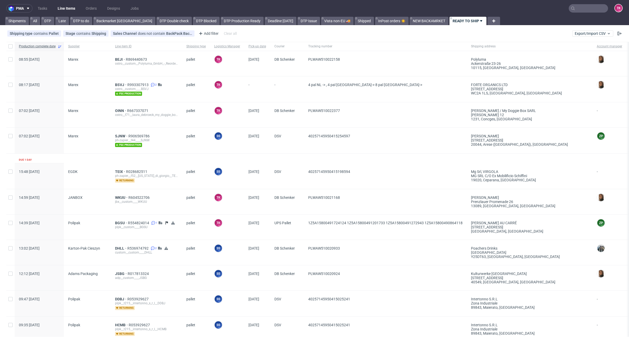
click at [61, 7] on link "Line Items" at bounding box center [66, 8] width 24 height 8
click at [58, 8] on link "Line Items" at bounding box center [66, 8] width 24 height 8
click at [68, 15] on nav "pma Tasks Line Items Orders Designs Jobs TK" at bounding box center [314, 8] width 629 height 17
click at [67, 9] on link "Line Items" at bounding box center [66, 8] width 24 height 8
click at [68, 9] on link "Line Items" at bounding box center [66, 8] width 24 height 8
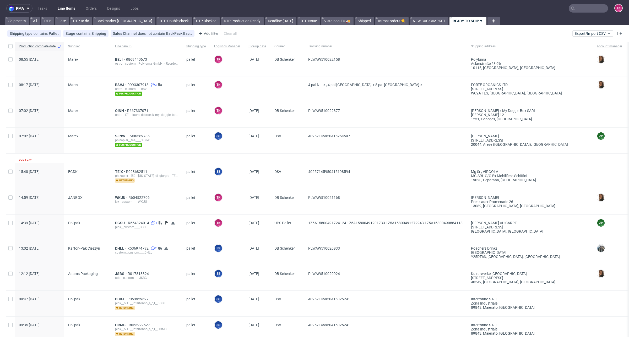
click at [66, 11] on link "Line Items" at bounding box center [66, 8] width 24 height 8
click at [63, 6] on link "Line Items" at bounding box center [66, 8] width 24 height 8
click at [72, 7] on link "Line Items" at bounding box center [66, 8] width 24 height 8
click at [72, 3] on nav "pma Tasks Line Items Orders Designs Jobs TK" at bounding box center [314, 8] width 629 height 17
click at [71, 5] on link "Line Items" at bounding box center [66, 8] width 24 height 8
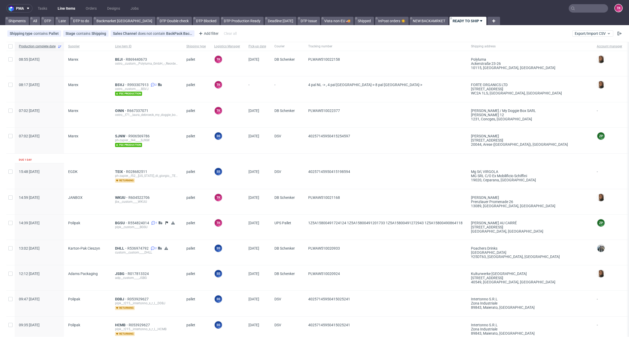
click at [63, 10] on link "Line Items" at bounding box center [66, 8] width 24 height 8
click at [57, 10] on link "Line Items" at bounding box center [66, 8] width 24 height 8
click at [68, 6] on link "Line Items" at bounding box center [66, 8] width 24 height 8
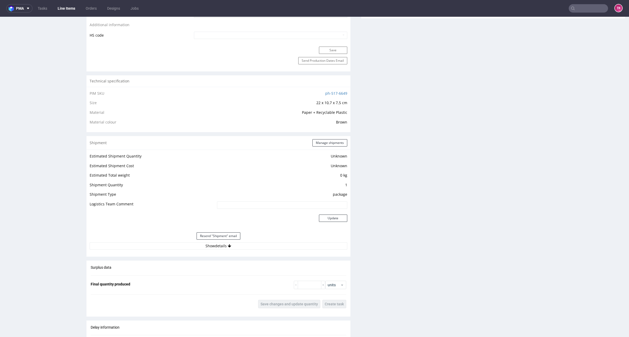
scroll to position [327, 0]
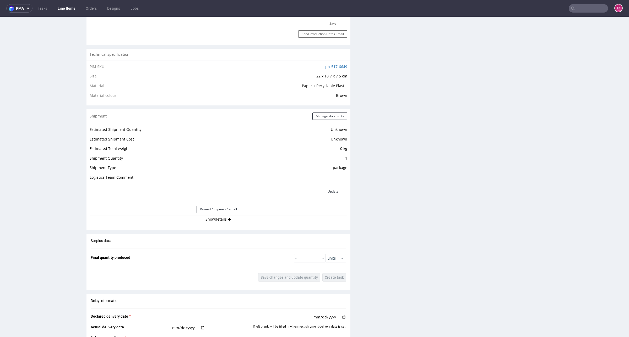
drag, startPoint x: 180, startPoint y: 211, endPoint x: 178, endPoint y: 215, distance: 4.5
click at [179, 213] on div "Resend "Shipment" email" at bounding box center [218, 209] width 257 height 13
drag, startPoint x: 178, startPoint y: 215, endPoint x: 176, endPoint y: 220, distance: 5.2
click at [176, 217] on div "Estimated Shipment Quantity Unknown Estimated Shipment Cost Unknown Estimated T…" at bounding box center [218, 174] width 264 height 103
click at [176, 222] on button "Show details" at bounding box center [218, 219] width 257 height 7
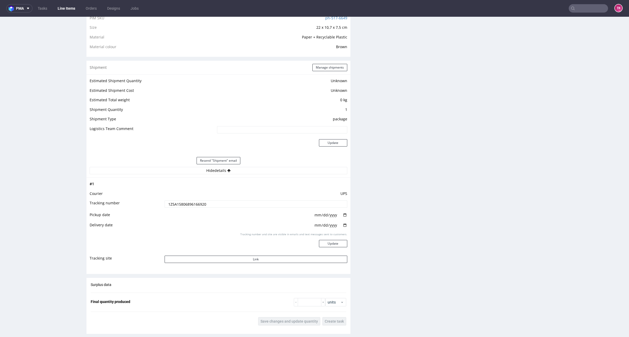
scroll to position [491, 0]
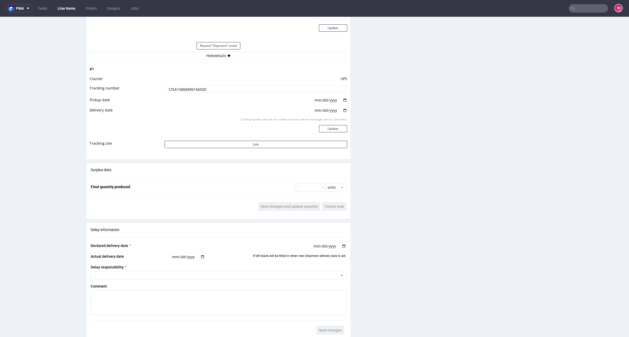
click at [195, 94] on td "1Z5A15806896166920" at bounding box center [255, 91] width 184 height 12
drag, startPoint x: 195, startPoint y: 92, endPoint x: 193, endPoint y: 89, distance: 3.9
click at [195, 92] on input "1Z5A15806896166920" at bounding box center [255, 89] width 183 height 7
click at [193, 87] on input "1Z5A15806896166920" at bounding box center [255, 89] width 183 height 7
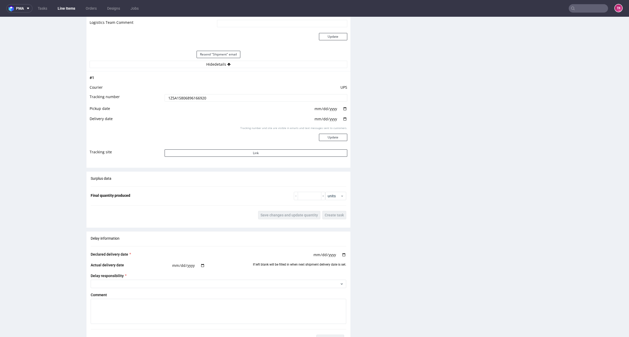
scroll to position [470, 0]
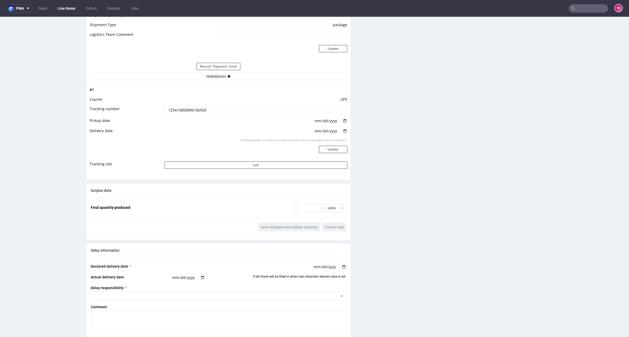
drag, startPoint x: 628, startPoint y: 193, endPoint x: 623, endPoint y: 172, distance: 21.6
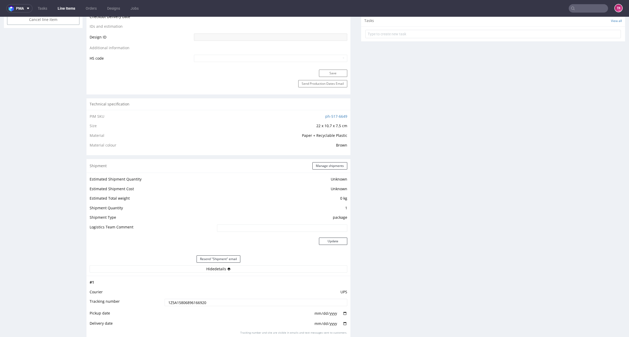
scroll to position [327, 0]
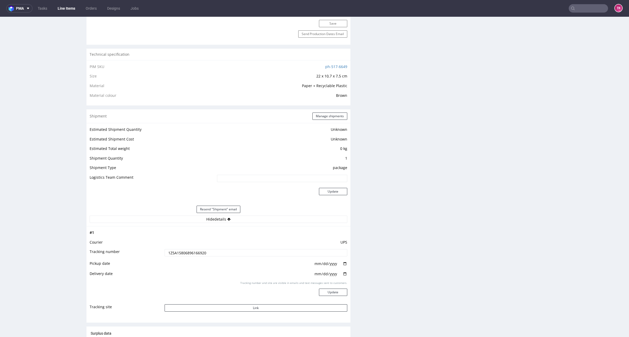
click at [64, 3] on nav "pma Tasks Line Items Orders Designs Jobs TK" at bounding box center [314, 8] width 629 height 17
click at [65, 6] on link "Line Items" at bounding box center [66, 8] width 24 height 8
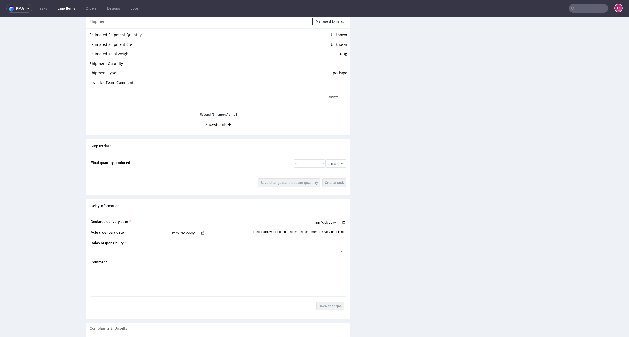
scroll to position [491, 0]
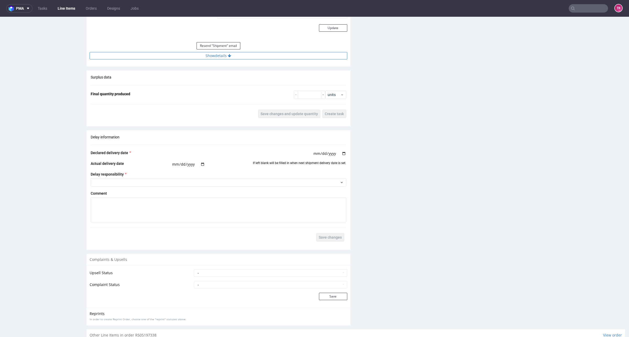
drag, startPoint x: 228, startPoint y: 60, endPoint x: 228, endPoint y: 56, distance: 3.4
click at [228, 60] on div "Estimated Shipment Quantity Unknown Estimated Shipment Cost Unknown Estimated T…" at bounding box center [218, 10] width 264 height 103
click at [228, 56] on icon at bounding box center [229, 56] width 3 height 4
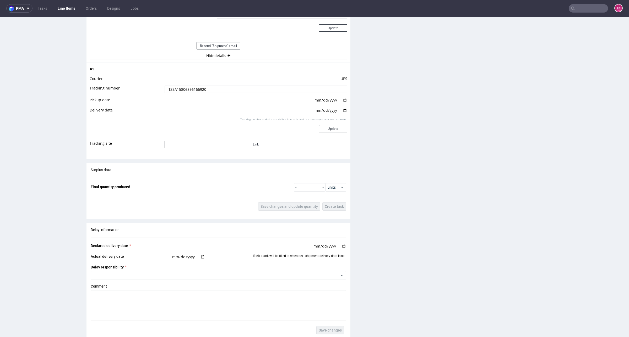
click at [183, 97] on td "[DATE]" at bounding box center [255, 102] width 184 height 10
click at [185, 88] on input "1Z5A15806896166920" at bounding box center [255, 89] width 183 height 7
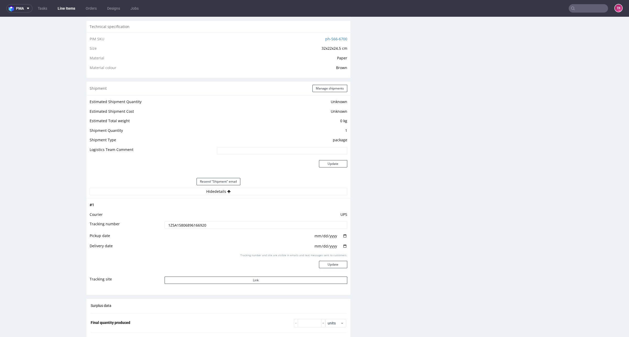
scroll to position [0, 0]
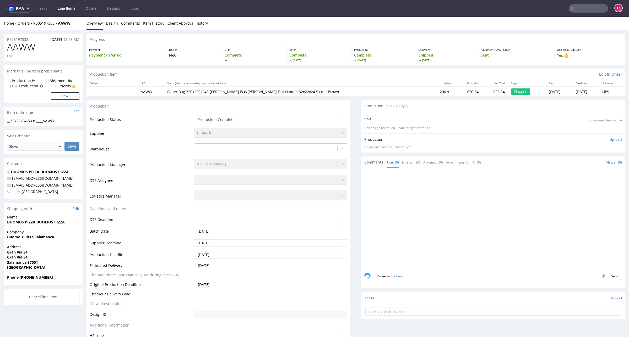
drag, startPoint x: 619, startPoint y: 203, endPoint x: 610, endPoint y: 20, distance: 183.9
drag, startPoint x: 75, startPoint y: 28, endPoint x: 58, endPoint y: 29, distance: 16.8
click at [58, 29] on div "Home Orders R505197338 AAWW Overview Design Comments Item History Client Approv…" at bounding box center [314, 23] width 629 height 13
copy strong "AAWW"
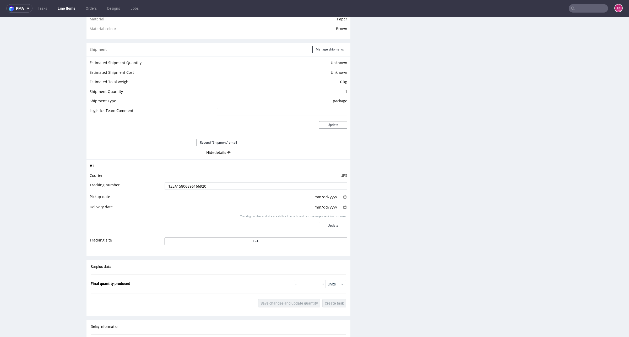
scroll to position [360, 0]
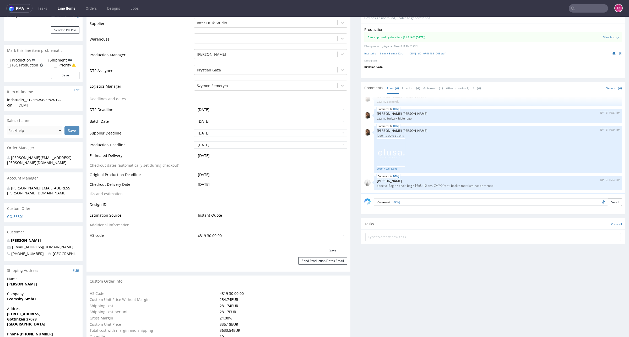
scroll to position [196, 0]
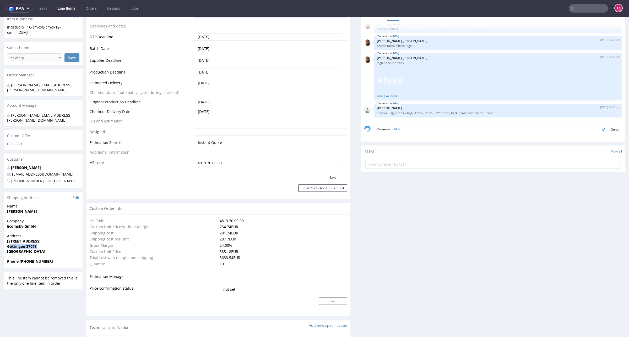
drag, startPoint x: 4, startPoint y: 239, endPoint x: 8, endPoint y: 236, distance: 4.6
copy strong "Göttingen 37073"
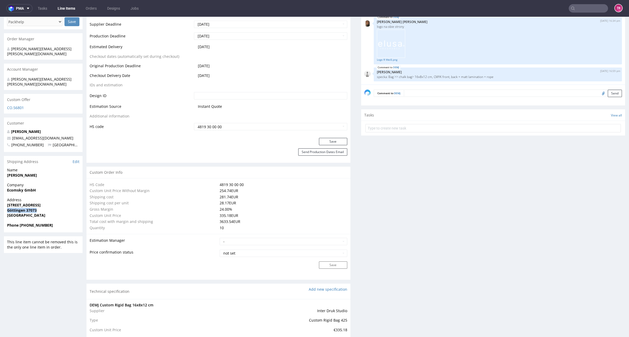
scroll to position [262, 0]
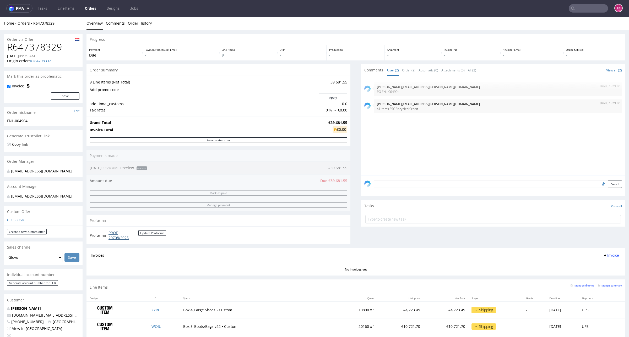
click at [109, 235] on link "PROF 20708/2025" at bounding box center [123, 236] width 30 height 10
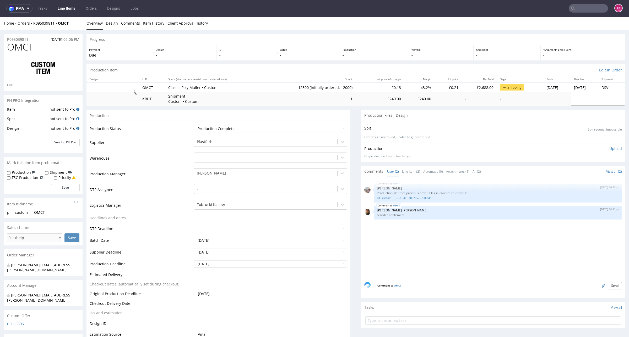
type input "12800"
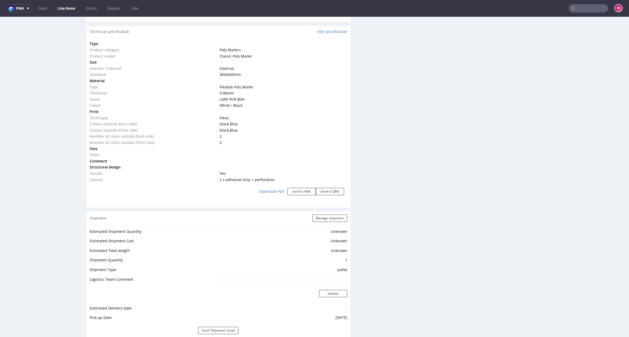
scroll to position [589, 0]
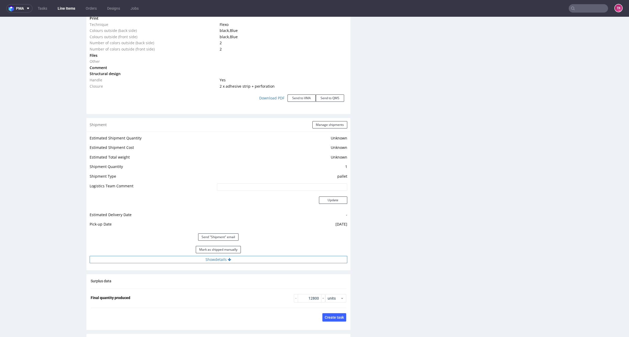
click at [163, 256] on button "Show details" at bounding box center [218, 259] width 257 height 7
click at [181, 294] on input "40257145950415149589" at bounding box center [255, 293] width 183 height 7
click at [69, 9] on link "Line Items" at bounding box center [66, 8] width 24 height 8
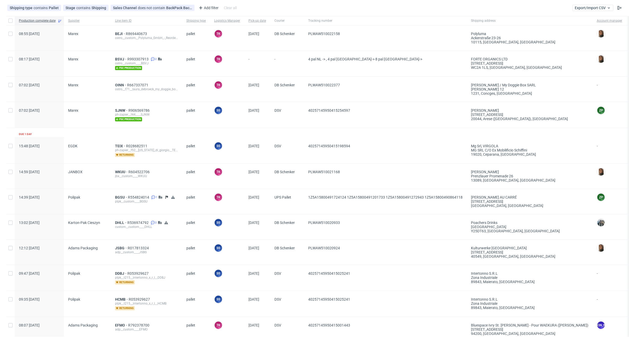
scroll to position [18, 0]
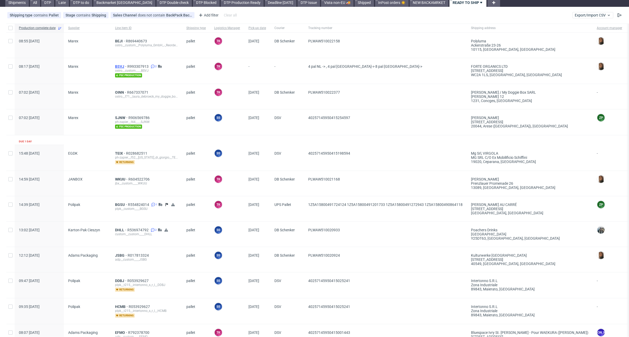
click at [119, 67] on span "BSVJ" at bounding box center [121, 66] width 12 height 4
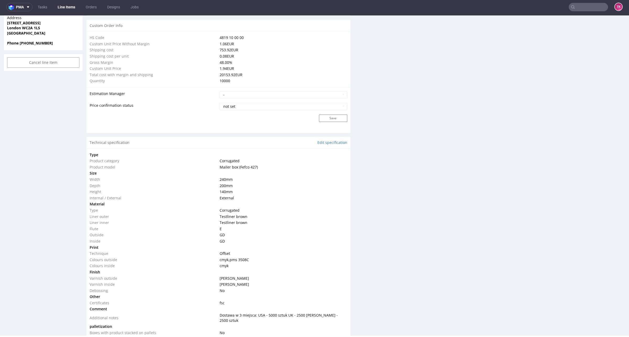
scroll to position [360, 0]
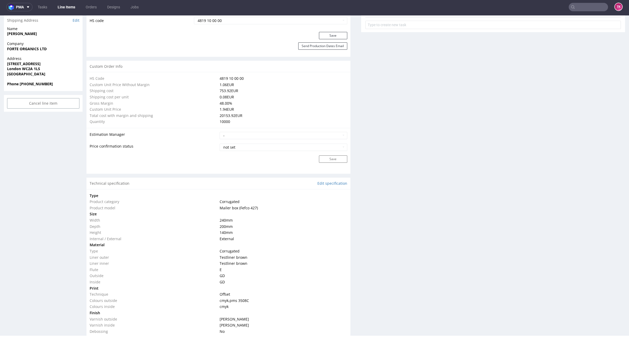
drag, startPoint x: 213, startPoint y: 89, endPoint x: 327, endPoint y: 76, distance: 114.2
click at [253, 88] on tr "Shipping cost 753.92 EUR" at bounding box center [218, 91] width 257 height 6
click at [398, 85] on div "Production Files - Design Spit Spit request impossible Box design not found, un…" at bounding box center [493, 300] width 264 height 1068
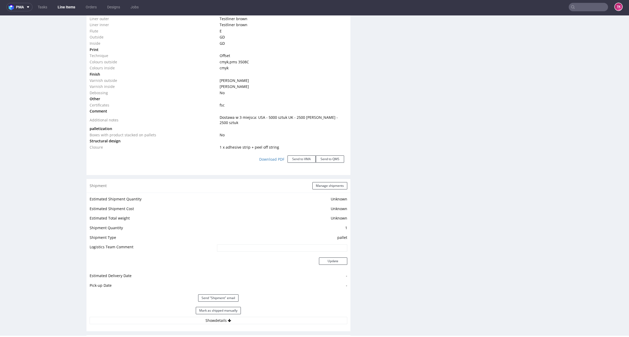
scroll to position [655, 0]
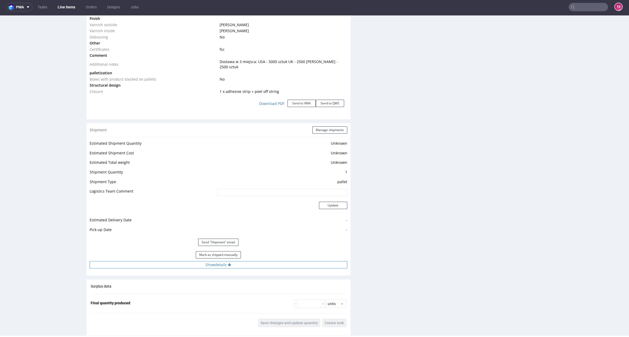
click at [222, 261] on button "Show details" at bounding box center [218, 264] width 257 height 7
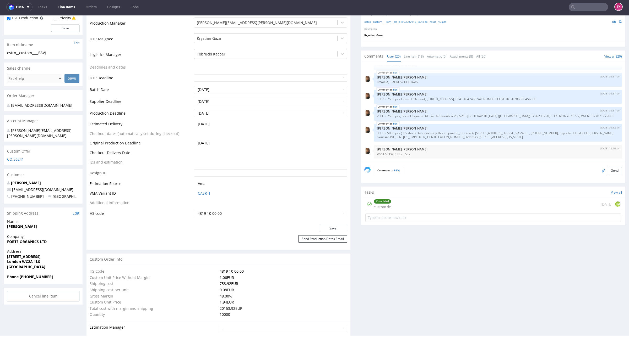
scroll to position [164, 0]
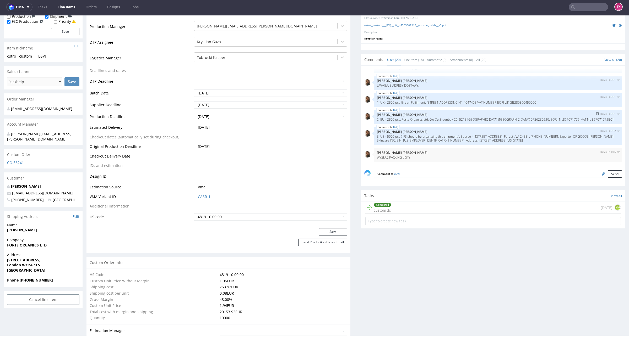
click at [452, 120] on p "2. EU - 2500 pcs, Forte Organics Ltd. C(o De Steenbok 26, 5215 ME’s-Hertogenbos…" at bounding box center [498, 120] width 242 height 4
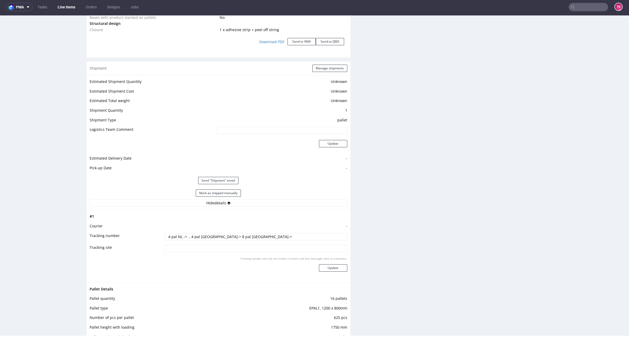
scroll to position [720, 0]
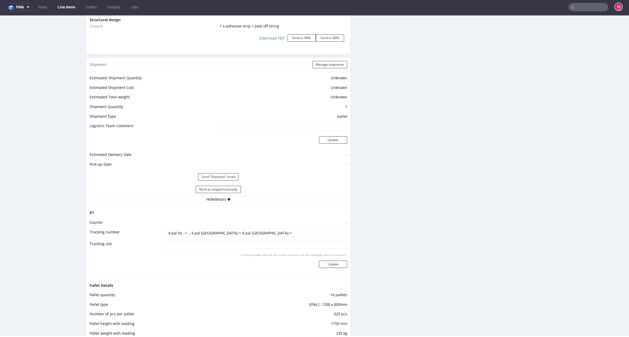
click at [200, 230] on input "4 pal NL -> , 4 pal [GEOGRAPHIC_DATA]-> 8 pal [GEOGRAPHIC_DATA]->" at bounding box center [255, 233] width 183 height 7
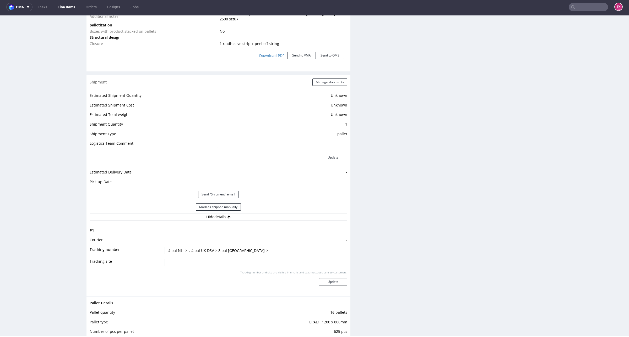
scroll to position [753, 0]
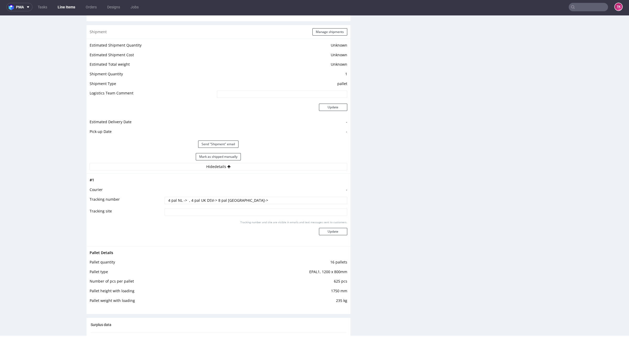
click at [179, 197] on input "4 pal NL -> , 4 pal UK DSV-> 8 pal USA->" at bounding box center [255, 200] width 183 height 7
type input "4 pal NL DSV -> , 4 pal UK DSV-> 8 pal USA->"
click at [326, 228] on button "Update" at bounding box center [333, 231] width 28 height 7
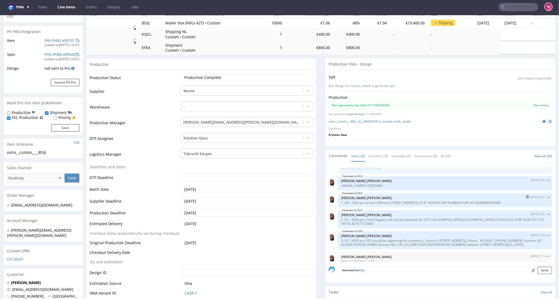
scroll to position [398, 0]
drag, startPoint x: 360, startPoint y: 216, endPoint x: 384, endPoint y: 220, distance: 24.2
click at [367, 217] on p "2. EU - 2500 pcs, Forte Organics Ltd. C(o De Steenbok 26, 5215 ME’s-Hertogenbos…" at bounding box center [444, 221] width 207 height 8
click at [418, 231] on div "BSVJ 15th Sep 25 | 09:52 am Angelina Marć 3. US - 5000 pcs ( IFS should be orga…" at bounding box center [445, 240] width 214 height 18
drag, startPoint x: 360, startPoint y: 198, endPoint x: 383, endPoint y: 198, distance: 22.8
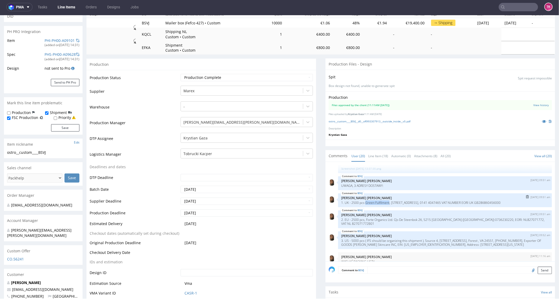
click at [383, 200] on p "1. UK - 2500 pcs Green Fulfilment, Unit 2, 27 Kilbirnie Pl, Glasgow G5 8QR, 014…" at bounding box center [444, 202] width 207 height 4
copy p "Green Fulfilment"
drag, startPoint x: 388, startPoint y: 198, endPoint x: 439, endPoint y: 198, distance: 50.8
click at [439, 200] on p "1. UK - 2500 pcs Green Fulfilment, Unit 2, 27 Kilbirnie Pl, Glasgow G5 8QR, 014…" at bounding box center [444, 202] width 207 height 4
copy p "Unit 2, 27 Kilbirnie Pl, Glasgow G5 8QR"
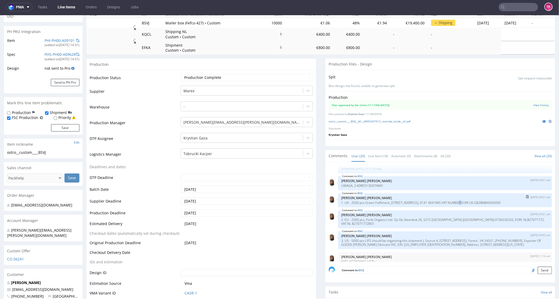
drag, startPoint x: 442, startPoint y: 198, endPoint x: 456, endPoint y: 200, distance: 14.8
click at [444, 200] on p "1. UK - 2500 pcs Green Fulfilment, Unit 2, 27 Kilbirnie Pl, Glasgow G5 8QR, 014…" at bounding box center [444, 202] width 207 height 4
click at [469, 200] on p "1. UK - 2500 pcs Green Fulfilment, Unit 2, 27 Kilbirnie Pl, Glasgow G5 8QR, 014…" at bounding box center [444, 202] width 207 height 4
click at [501, 200] on p "1. UK - 2500 pcs Green Fulfilment, Unit 2, 27 Kilbirnie Pl, Glasgow G5 8QR, 014…" at bounding box center [444, 202] width 207 height 4
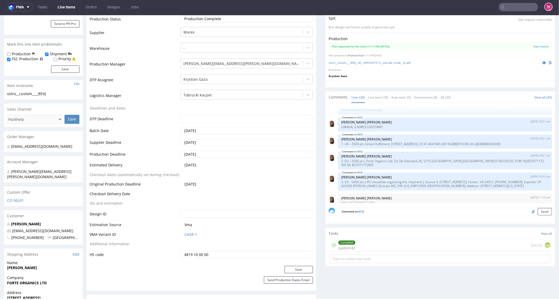
scroll to position [184, 0]
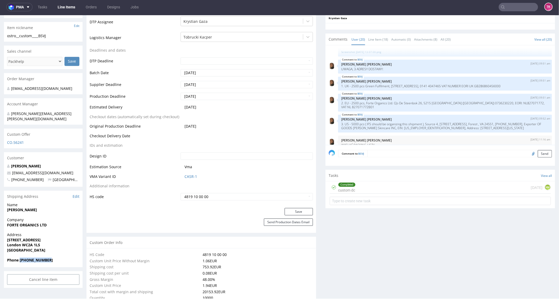
drag, startPoint x: 51, startPoint y: 254, endPoint x: 20, endPoint y: 257, distance: 31.1
click at [20, 257] on span "Phone +447867978002" at bounding box center [43, 259] width 72 height 5
copy strong "+447867978002"
drag, startPoint x: 372, startPoint y: 78, endPoint x: 477, endPoint y: 83, distance: 105.1
click at [477, 83] on div "BSVJ 15th Sep 25 | 09:51 am Angelina Marć 1. UK - 2500 pcs Green Fulfilment, Un…" at bounding box center [445, 83] width 214 height 14
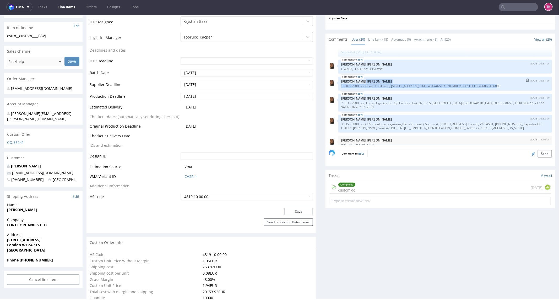
click at [467, 84] on div "BSVJ 15th Sep 25 | 09:51 am Angelina Marć 1. UK - 2500 pcs Green Fulfilment, Un…" at bounding box center [445, 83] width 214 height 14
click at [454, 84] on p "1. UK - 2500 pcs Green Fulfilment, Unit 2, 27 Kilbirnie Pl, Glasgow G5 8QR, 014…" at bounding box center [444, 86] width 207 height 4
click at [454, 87] on div "BSVJ 29th Jul 25 | 14:55 pm maciej.sikora@packhelp.com Will this be a reorder o…" at bounding box center [441, 96] width 226 height 96
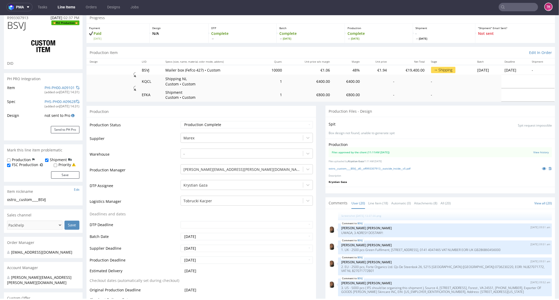
scroll to position [0, 0]
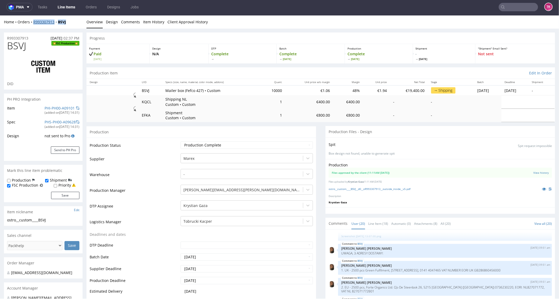
drag, startPoint x: 69, startPoint y: 23, endPoint x: 33, endPoint y: 24, distance: 35.9
click at [33, 24] on div "Home Orders R993307913 BSVJ" at bounding box center [43, 21] width 79 height 5
copy div "R993307913 BSVJ"
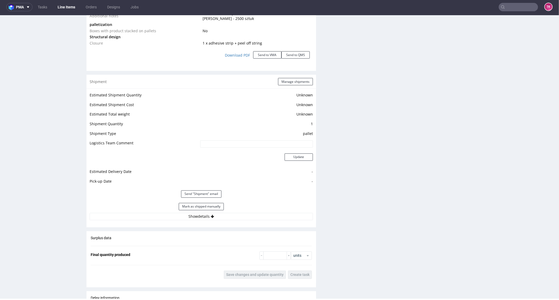
scroll to position [756, 0]
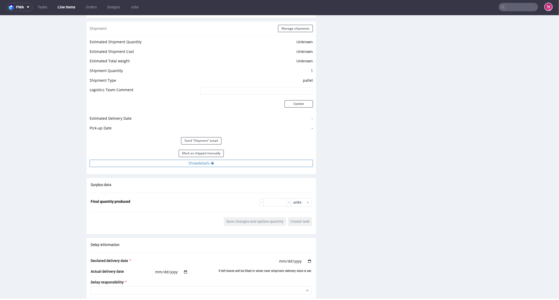
click at [185, 163] on button "Show details" at bounding box center [201, 163] width 223 height 7
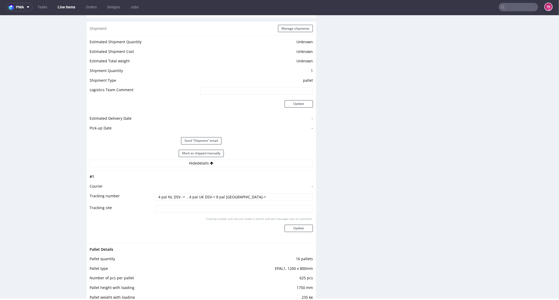
click at [209, 196] on input "4 pal NL DSV -> , 4 pal UK DSV-> 8 pal USA->" at bounding box center [234, 196] width 158 height 7
click at [211, 194] on input "4 pal NL DSV -> , 4 pal UK DSV-> 8 pal USA->" at bounding box center [234, 196] width 158 height 7
paste input "40257145950415398161"
type input "4 pal NL DSV -> , 4 pal UK DSV-> 40257145950415398161 8 pal USA->"
click at [300, 225] on button "Update" at bounding box center [298, 227] width 28 height 7
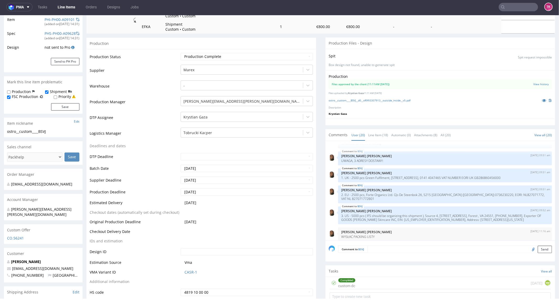
scroll to position [100, 0]
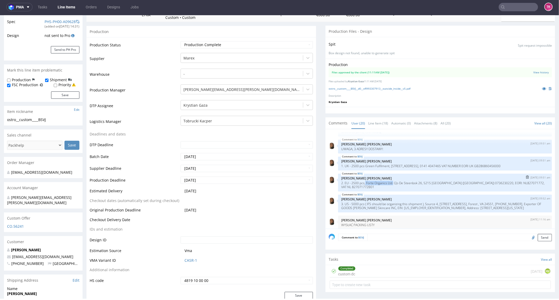
drag, startPoint x: 361, startPoint y: 178, endPoint x: 388, endPoint y: 178, distance: 26.5
click at [388, 181] on p "2. EU - 2500 pcs, Forte Organics Ltd. C(o De Steenbok 26, 5215 ME’s-Hertogenbos…" at bounding box center [444, 185] width 207 height 8
copy p "Forte Organics Ltd."
drag, startPoint x: 388, startPoint y: 178, endPoint x: 454, endPoint y: 178, distance: 65.7
click at [454, 181] on p "2. EU - 2500 pcs, Forte Organics Ltd. C(o De Steenbok 26, 5215 ME’s-Hertogenbos…" at bounding box center [444, 185] width 207 height 8
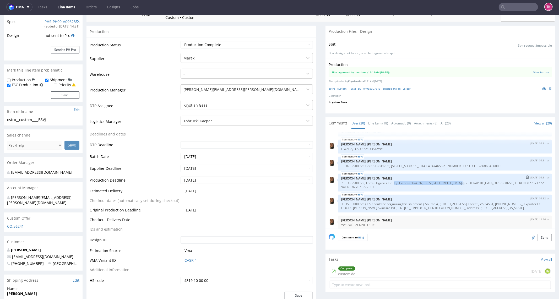
copy p "C(o De Steenbok 26, 5215 ME’s-Hertogenbosch"
click at [465, 181] on p "2. EU - 2500 pcs, Forte Organics Ltd. C(o De Steenbok 26, 5215 ME’s-Hertogenbos…" at bounding box center [444, 185] width 207 height 8
copy p "0736230220"
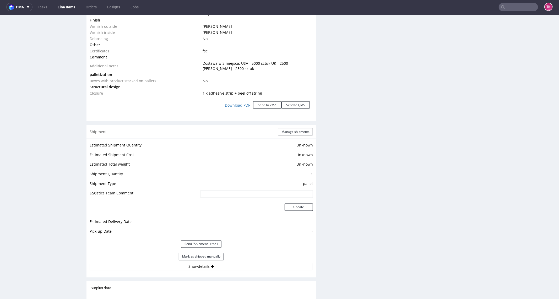
click at [158, 272] on div "Estimated Shipment Quantity Unknown Estimated Shipment Cost Unknown Estimated T…" at bounding box center [200, 205] width 229 height 135
click at [160, 267] on button "Show details" at bounding box center [201, 266] width 223 height 7
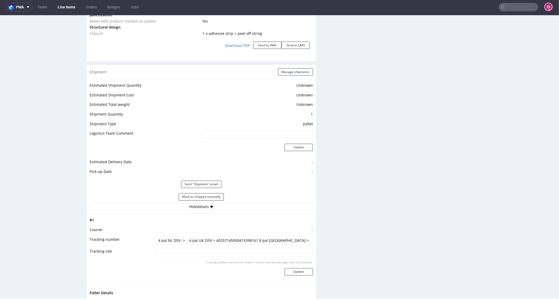
scroll to position [741, 0]
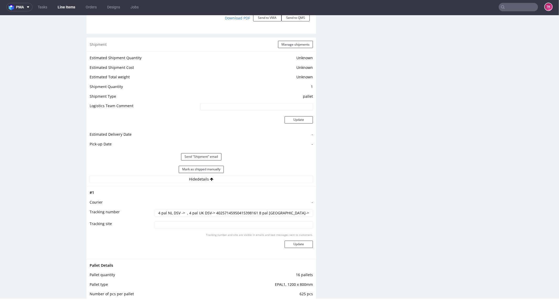
click at [181, 211] on input "4 pal NL DSV -> , 4 pal UK DSV-> 40257145950415398161 8 pal USA->" at bounding box center [234, 212] width 158 height 7
paste input "40257145950415399106"
type input "4 pal NL DSV -> 40257145950415399106 , 4 pal UK DSV-> 40257145950415398161 8 pa…"
click at [285, 240] on button "Update" at bounding box center [298, 243] width 28 height 7
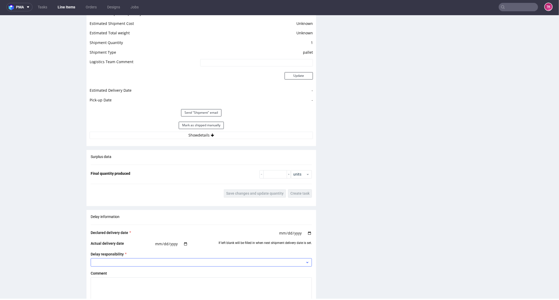
scroll to position [885, 0]
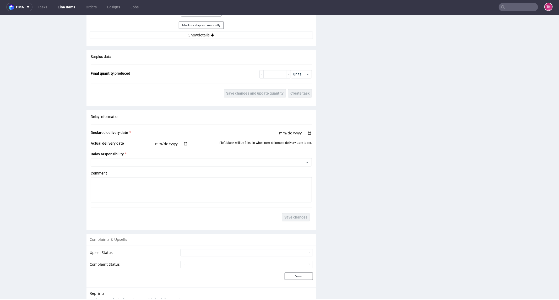
click at [64, 8] on link "Line Items" at bounding box center [66, 7] width 24 height 8
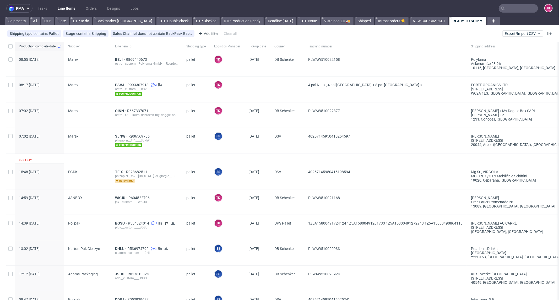
click at [59, 3] on nav "pma Tasks Line Items Orders Designs Jobs TK" at bounding box center [279, 8] width 559 height 17
click at [63, 6] on link "Line Items" at bounding box center [66, 8] width 24 height 8
click at [72, 6] on link "Line Items" at bounding box center [66, 8] width 24 height 8
click at [119, 83] on span "BSVJ" at bounding box center [121, 85] width 12 height 4
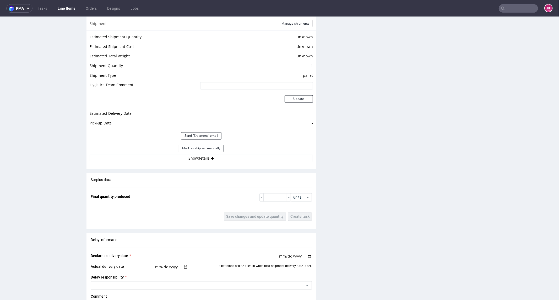
scroll to position [815, 0]
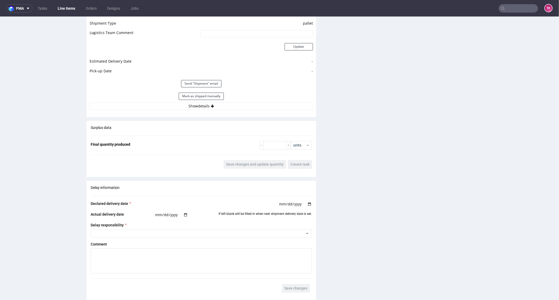
click at [155, 113] on div "Shipment Manage shipments Estimated Shipment Quantity Unknown Estimated Shipmen…" at bounding box center [200, 40] width 229 height 152
click at [155, 106] on button "Show details" at bounding box center [201, 105] width 223 height 7
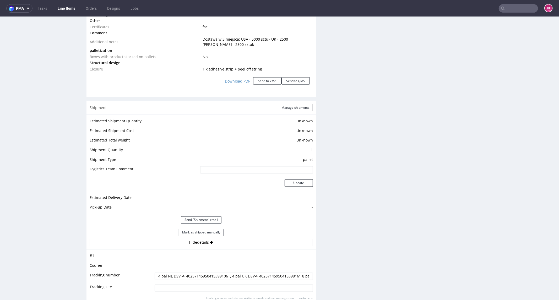
scroll to position [669, 0]
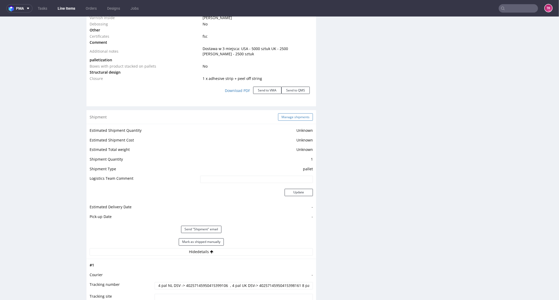
click at [289, 116] on button "Manage shipments" at bounding box center [295, 116] width 35 height 7
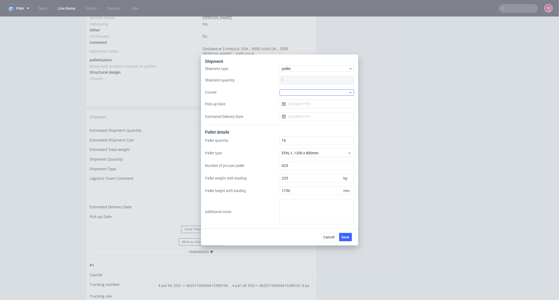
drag, startPoint x: 312, startPoint y: 87, endPoint x: 312, endPoint y: 92, distance: 5.5
click at [312, 88] on div "Shipment type pallet Shipment quantity 1 Courier Pick-up Date Estimated Deliver…" at bounding box center [279, 95] width 149 height 60
click at [313, 94] on div at bounding box center [316, 92] width 74 height 6
click at [295, 111] on div "DSV" at bounding box center [317, 111] width 70 height 9
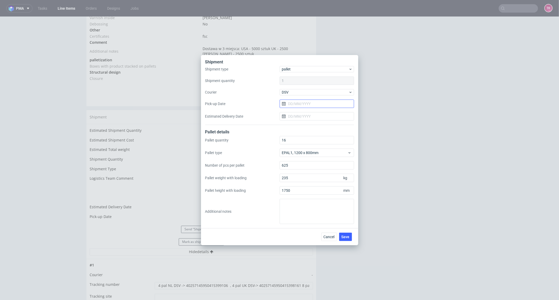
click at [299, 101] on input "Pick-up Date" at bounding box center [316, 104] width 74 height 8
drag, startPoint x: 316, startPoint y: 156, endPoint x: 334, endPoint y: 207, distance: 54.1
click at [316, 156] on span "15" at bounding box center [316, 156] width 4 height 5
type input "[DATE]"
click at [344, 240] on button "Save" at bounding box center [345, 237] width 13 height 8
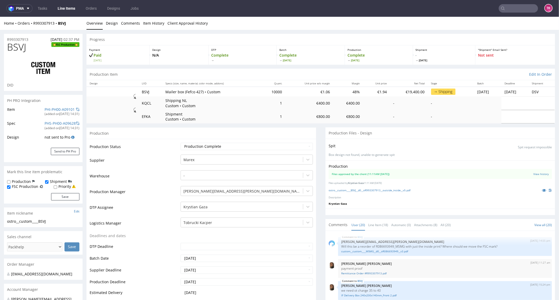
scroll to position [402, 0]
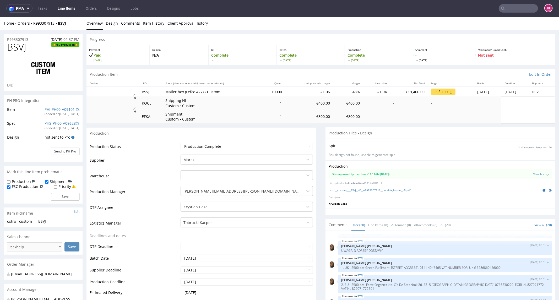
click at [59, 11] on link "Line Items" at bounding box center [66, 8] width 24 height 8
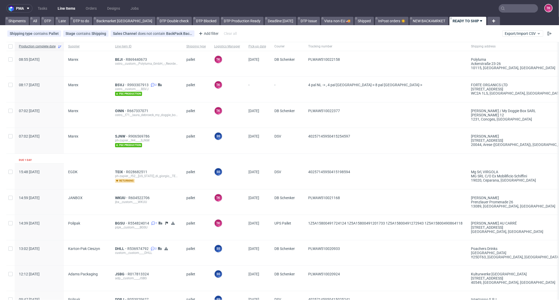
click at [59, 8] on link "Line Items" at bounding box center [66, 8] width 24 height 8
click at [62, 5] on link "Line Items" at bounding box center [66, 8] width 24 height 8
click at [69, 10] on link "Line Items" at bounding box center [66, 8] width 24 height 8
drag, startPoint x: 74, startPoint y: 1, endPoint x: 72, endPoint y: 3, distance: 3.5
click at [73, 2] on nav "pma Tasks Line Items Orders Designs Jobs TK" at bounding box center [279, 8] width 559 height 17
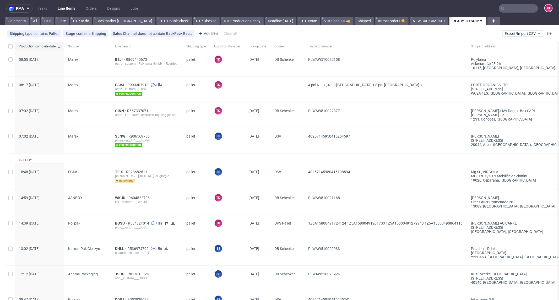
click at [71, 3] on nav "pma Tasks Line Items Orders Designs Jobs TK" at bounding box center [279, 8] width 559 height 17
click at [70, 5] on link "Line Items" at bounding box center [66, 8] width 24 height 8
click at [70, 4] on link "Line Items" at bounding box center [66, 8] width 24 height 8
click at [63, 6] on link "Line Items" at bounding box center [66, 8] width 24 height 8
click at [64, 2] on nav "pma Tasks Line Items Orders Designs Jobs TK" at bounding box center [279, 8] width 559 height 17
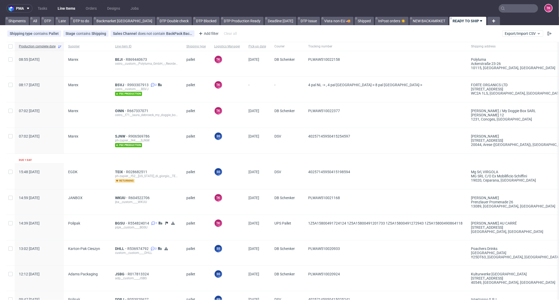
click at [66, 7] on link "Line Items" at bounding box center [66, 8] width 24 height 8
click at [66, 9] on link "Line Items" at bounding box center [66, 8] width 24 height 8
click at [57, 8] on link "Line Items" at bounding box center [66, 8] width 24 height 8
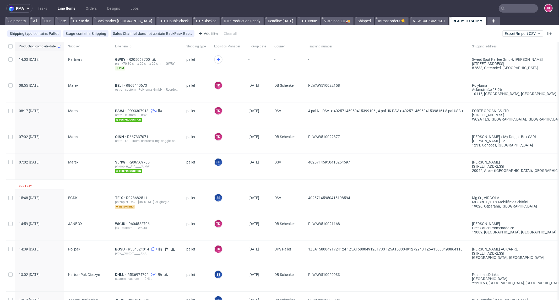
click at [72, 12] on link "Line Items" at bounding box center [66, 8] width 24 height 8
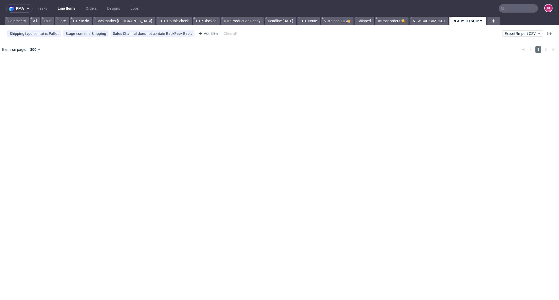
click at [67, 6] on link "Line Items" at bounding box center [66, 8] width 24 height 8
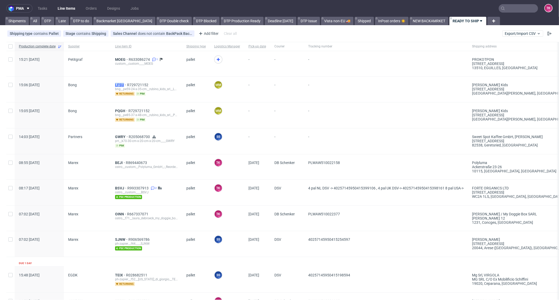
drag, startPoint x: 114, startPoint y: 86, endPoint x: 123, endPoint y: 83, distance: 10.2
click at [123, 83] on div "15:06 Tue 14.10.2025 Bong LFSU R729721152 bng__pe59-24-x-35-cm__rubino_kids_srl…" at bounding box center [443, 89] width 874 height 26
copy div "LFSU"
click at [75, 10] on link "Line Items" at bounding box center [66, 8] width 24 height 8
click at [117, 137] on span "GWRY" at bounding box center [122, 137] width 14 height 4
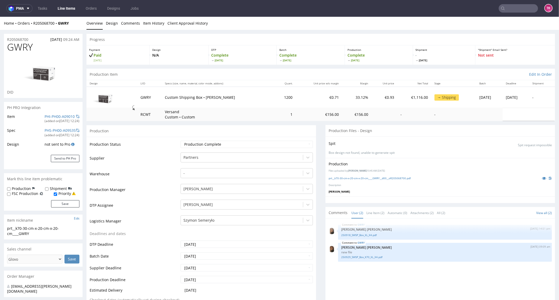
click at [74, 11] on link "Line Items" at bounding box center [66, 8] width 24 height 8
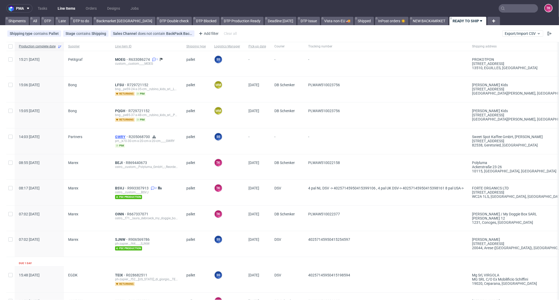
click at [119, 135] on span "GWRY" at bounding box center [122, 137] width 14 height 4
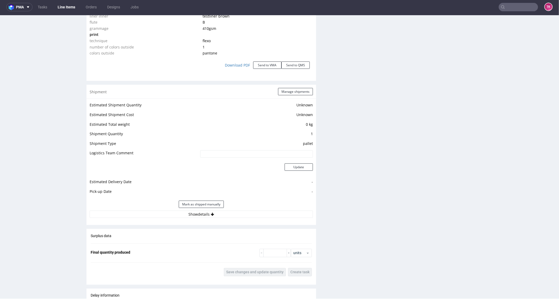
scroll to position [631, 0]
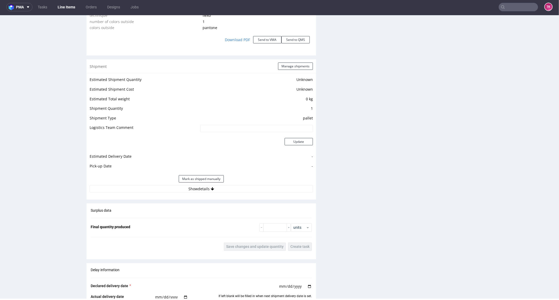
click at [155, 180] on div "Mark as shipped manually" at bounding box center [201, 178] width 223 height 13
click at [155, 188] on button "Show details" at bounding box center [201, 188] width 223 height 7
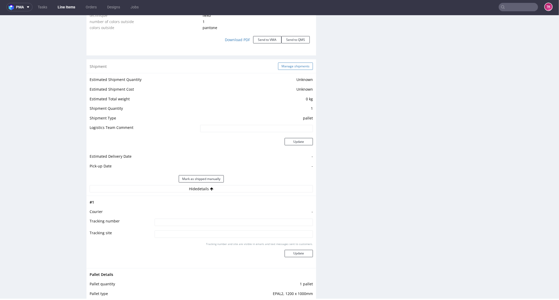
click at [299, 63] on button "Manage shipments" at bounding box center [295, 65] width 35 height 7
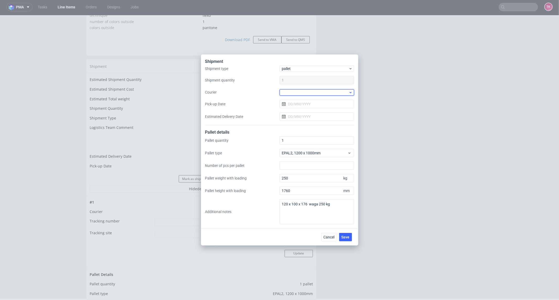
click at [307, 93] on div at bounding box center [316, 92] width 74 height 6
drag, startPoint x: 304, startPoint y: 114, endPoint x: 303, endPoint y: 111, distance: 3.3
click at [304, 114] on div "DSV" at bounding box center [317, 111] width 70 height 9
click at [302, 104] on input "Pick-up Date" at bounding box center [316, 104] width 74 height 8
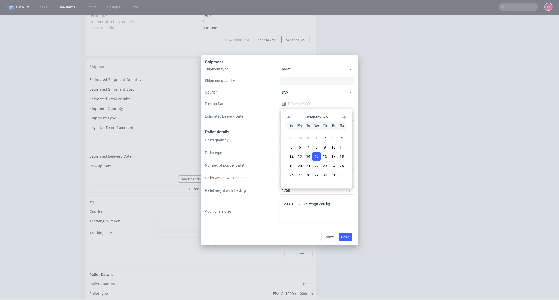
click at [315, 158] on span "15" at bounding box center [316, 156] width 4 height 5
type input "15/10/2025"
click at [348, 239] on button "Save" at bounding box center [345, 237] width 13 height 8
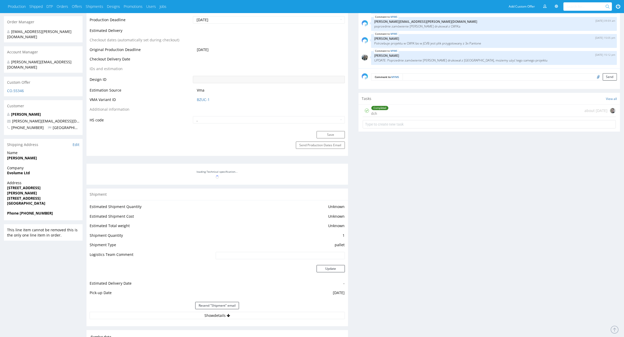
scroll to position [360, 0]
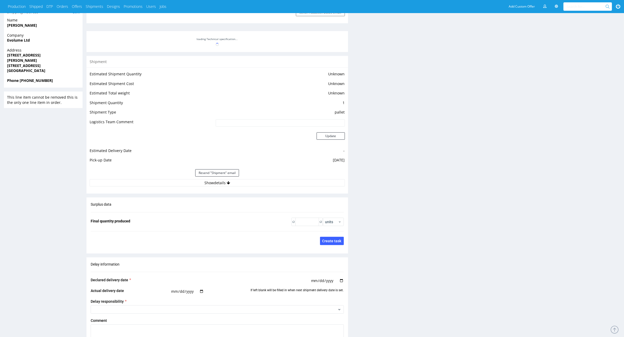
type input "5080"
click at [245, 185] on button "Show details" at bounding box center [217, 182] width 255 height 7
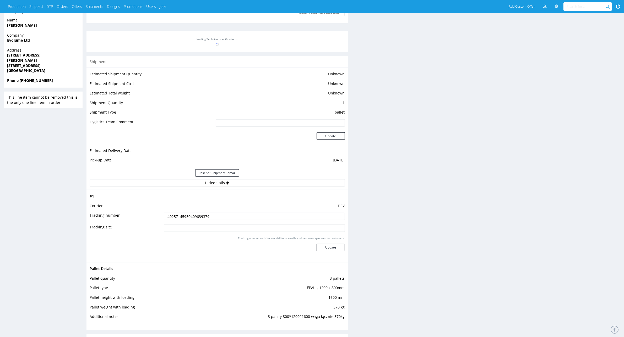
click at [204, 218] on input "40257145950409639379" at bounding box center [254, 216] width 181 height 7
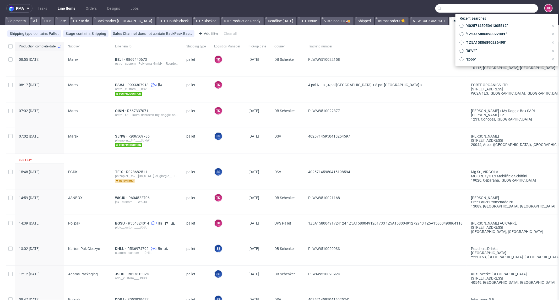
click at [525, 9] on input "text" at bounding box center [486, 8] width 103 height 8
paste input "1Z5A15806898026783"
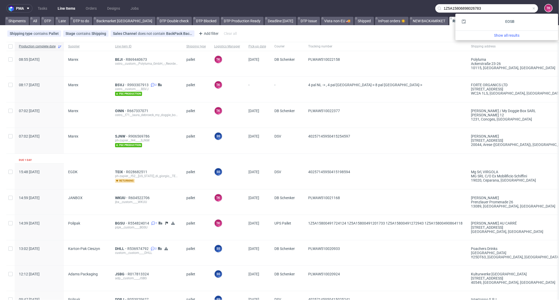
type input "1Z5A15806898026783"
click at [479, 24] on div "EOSB" at bounding box center [506, 21] width 94 height 9
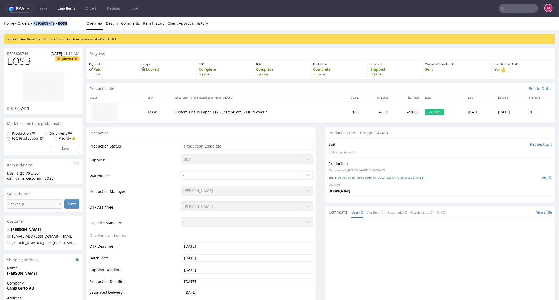
drag, startPoint x: 69, startPoint y: 20, endPoint x: 32, endPoint y: 29, distance: 37.9
click at [32, 29] on div "Home Orders R695808749 EOSB Overview Design Comments Item History Client Approv…" at bounding box center [279, 23] width 559 height 13
copy div "R695808749 EOSB"
click at [59, 13] on nav "pma Tasks Line Items Orders Designs Jobs TK" at bounding box center [279, 8] width 559 height 17
click at [66, 8] on link "Line Items" at bounding box center [66, 8] width 24 height 8
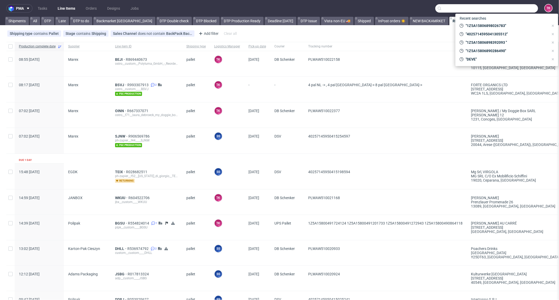
click at [516, 9] on input "text" at bounding box center [486, 8] width 103 height 8
paste input "1Z5A15806898026783"
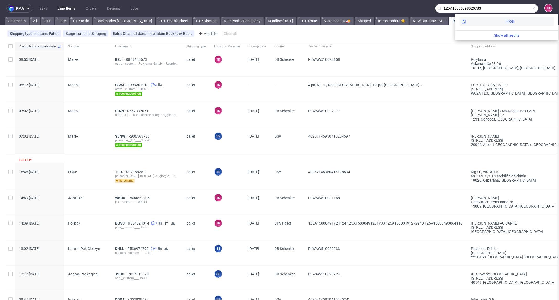
type input "1Z5A15806898026783"
click at [481, 24] on div "EOSB" at bounding box center [506, 21] width 94 height 9
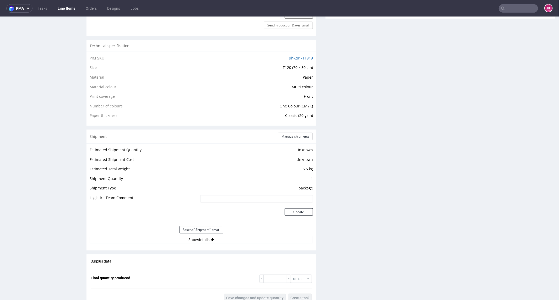
scroll to position [436, 0]
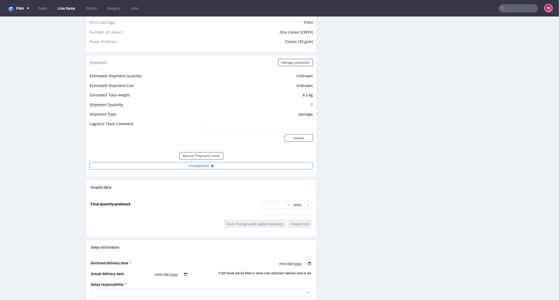
click at [222, 168] on button "Show details" at bounding box center [201, 165] width 223 height 7
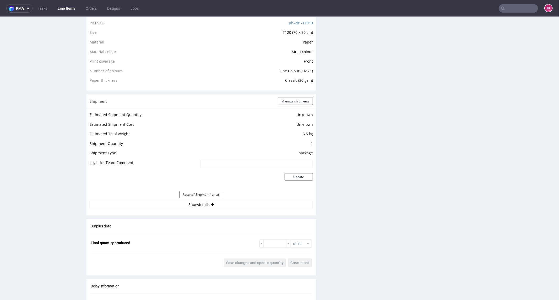
scroll to position [436, 0]
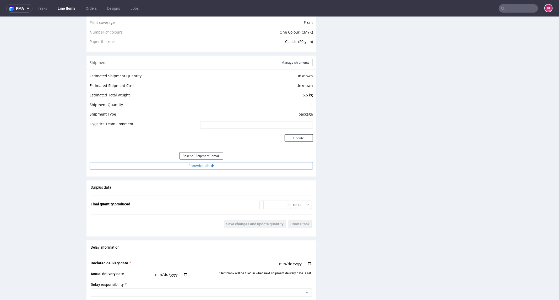
click at [147, 164] on button "Show details" at bounding box center [201, 165] width 223 height 7
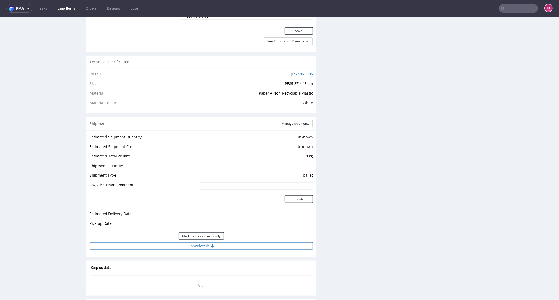
click at [176, 246] on button "Show details" at bounding box center [201, 245] width 223 height 7
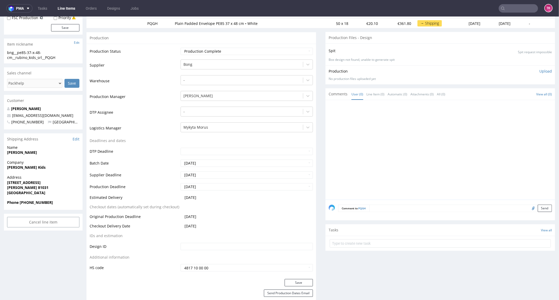
scroll to position [58, 0]
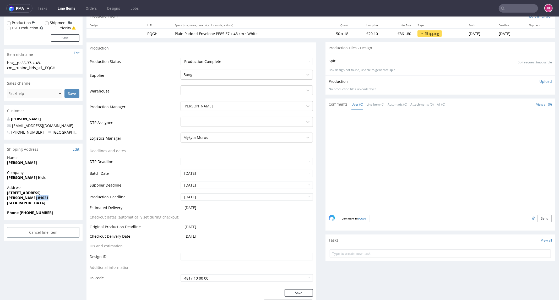
drag, startPoint x: 33, startPoint y: 199, endPoint x: 0, endPoint y: 200, distance: 32.8
copy strong
drag, startPoint x: 7, startPoint y: 196, endPoint x: 47, endPoint y: 199, distance: 39.9
click at [47, 199] on div "Address [STREET_ADDRESS][PERSON_NAME]" at bounding box center [43, 197] width 79 height 25
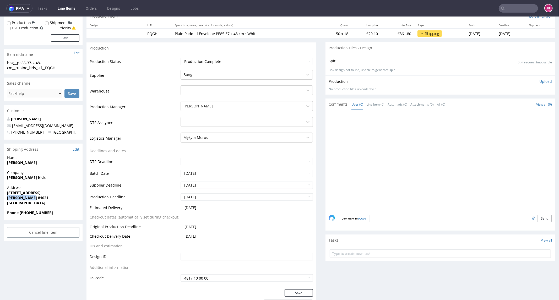
copy strong "[PERSON_NAME] 81031"
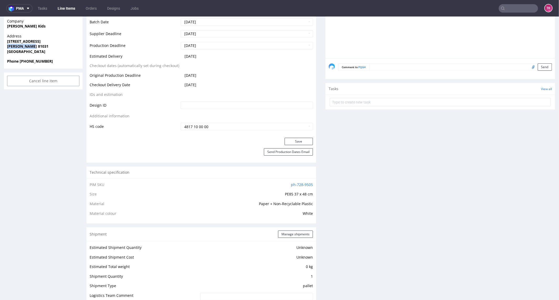
scroll to position [291, 0]
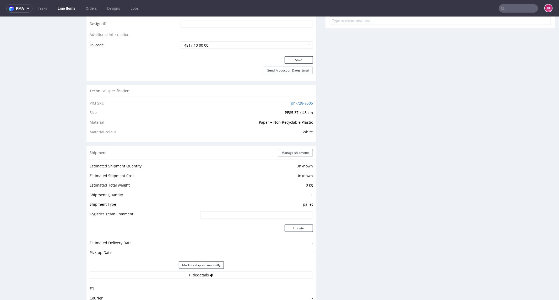
click at [287, 156] on div "Shipment Manage shipments" at bounding box center [200, 153] width 229 height 14
click at [288, 151] on button "Manage shipments" at bounding box center [295, 152] width 35 height 7
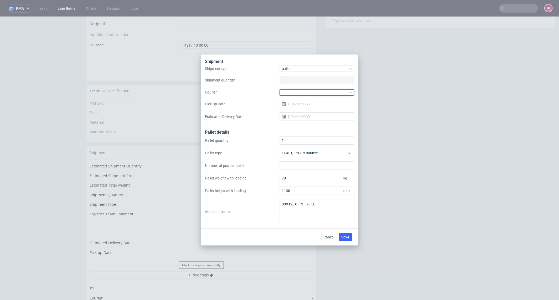
drag, startPoint x: 320, startPoint y: 92, endPoint x: 318, endPoint y: 96, distance: 4.5
click at [321, 91] on div at bounding box center [316, 92] width 74 height 6
click at [312, 122] on div "DB Schenker" at bounding box center [317, 122] width 70 height 9
drag, startPoint x: 316, startPoint y: 101, endPoint x: 317, endPoint y: 108, distance: 7.1
click at [316, 101] on input "Pick-up Date" at bounding box center [316, 104] width 74 height 8
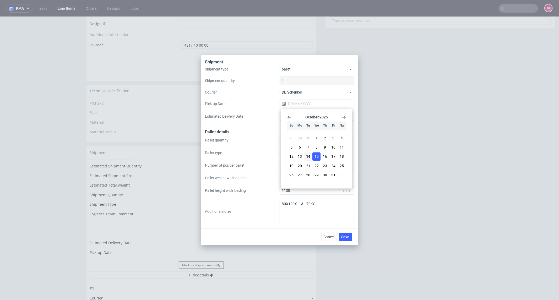
click at [312, 156] on button "15" at bounding box center [316, 156] width 8 height 8
type input "[DATE]"
click at [349, 235] on span "Save" at bounding box center [345, 237] width 8 height 4
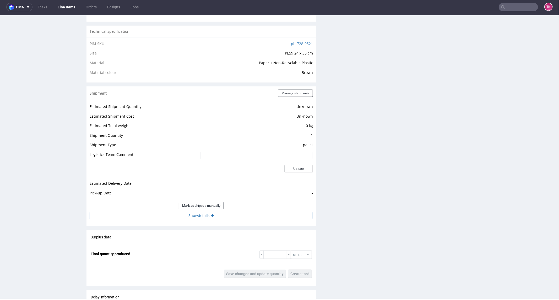
click at [218, 218] on button "Show details" at bounding box center [201, 215] width 223 height 7
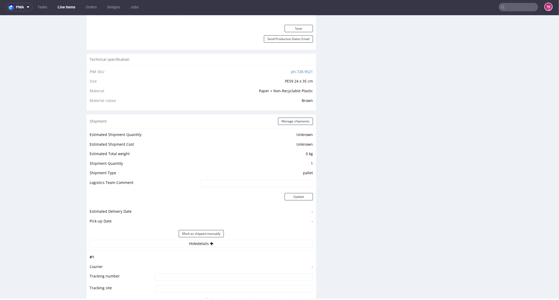
scroll to position [320, 0]
click at [295, 123] on button "Manage shipments" at bounding box center [295, 121] width 35 height 7
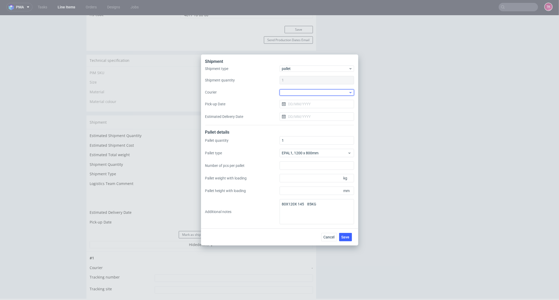
click at [322, 92] on div at bounding box center [316, 92] width 74 height 6
drag, startPoint x: 310, startPoint y: 123, endPoint x: 309, endPoint y: 111, distance: 12.9
click at [310, 123] on div "DB Schenker" at bounding box center [317, 122] width 70 height 9
click at [309, 108] on div "Shipment type pallet Shipment quantity 1 Courier [PERSON_NAME] Pick-up Date Est…" at bounding box center [279, 95] width 149 height 59
click at [311, 106] on input "Pick-up Date" at bounding box center [316, 104] width 74 height 8
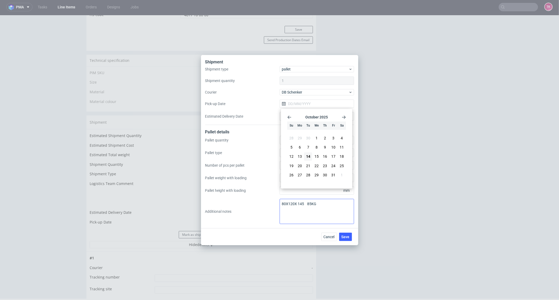
drag, startPoint x: 317, startPoint y: 157, endPoint x: 331, endPoint y: 218, distance: 62.3
click at [317, 159] on span "15" at bounding box center [316, 156] width 4 height 5
type input "[DATE]"
click at [347, 236] on span "Save" at bounding box center [345, 237] width 8 height 4
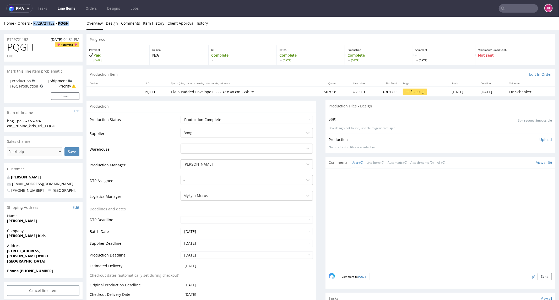
drag, startPoint x: 33, startPoint y: 34, endPoint x: 32, endPoint y: 27, distance: 7.1
click at [32, 27] on div "Home Orders R729721152 PQGH Overview Design Comments Item History Client Approv…" at bounding box center [279, 23] width 559 height 13
copy div "R729721152 PQGH"
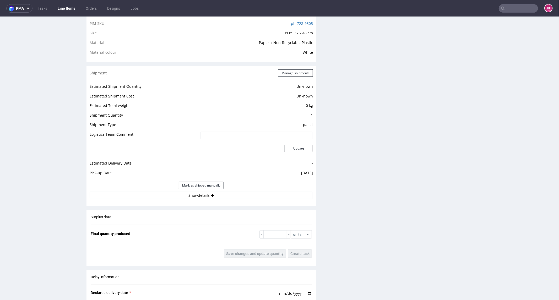
scroll to position [378, 0]
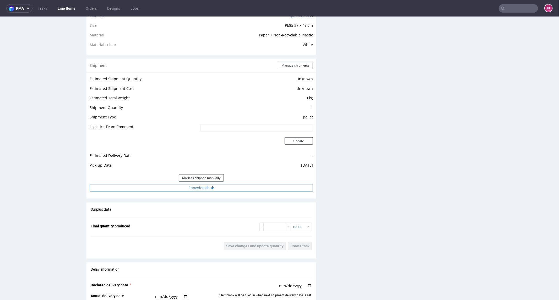
click at [246, 187] on button "Show details" at bounding box center [201, 187] width 223 height 7
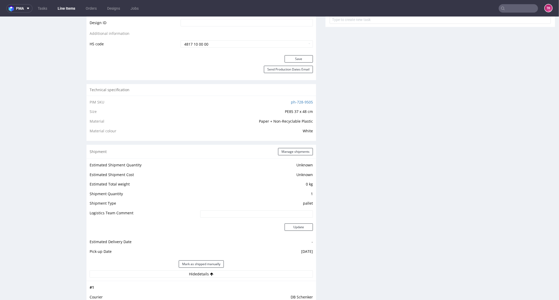
scroll to position [349, 0]
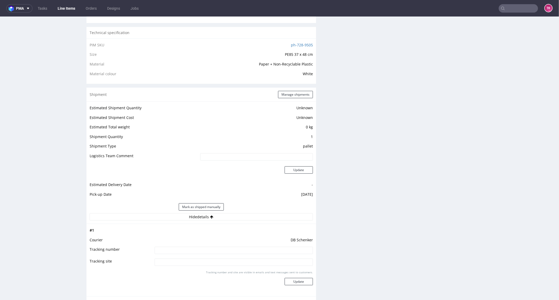
click at [203, 245] on td "DB Schenker" at bounding box center [233, 242] width 160 height 10
drag, startPoint x: 207, startPoint y: 249, endPoint x: 246, endPoint y: 258, distance: 39.5
click at [207, 249] on input at bounding box center [234, 249] width 158 height 7
paste input "PLWAW510023756"
type input "PLWAW510023756"
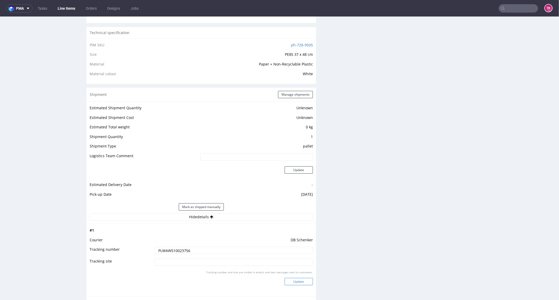
click at [301, 279] on button "Update" at bounding box center [298, 281] width 28 height 7
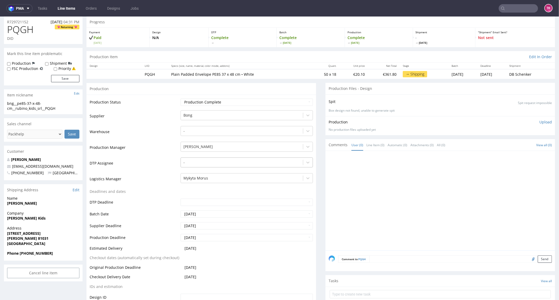
scroll to position [0, 0]
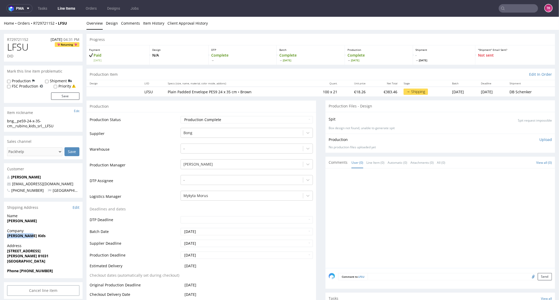
drag, startPoint x: 35, startPoint y: 234, endPoint x: 23, endPoint y: 229, distance: 12.7
copy strong "[PERSON_NAME] Kids"
drag, startPoint x: 12, startPoint y: 223, endPoint x: 1, endPoint y: 224, distance: 11.1
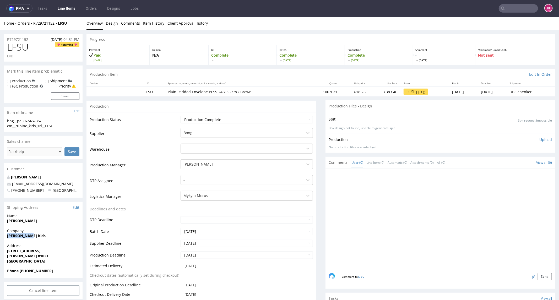
copy strong "[PERSON_NAME]"
drag, startPoint x: 40, startPoint y: 253, endPoint x: 27, endPoint y: 255, distance: 13.0
click at [27, 255] on span "[PERSON_NAME] 81031" at bounding box center [43, 255] width 72 height 5
click at [27, 255] on strong "Aversa 81031" at bounding box center [27, 255] width 41 height 5
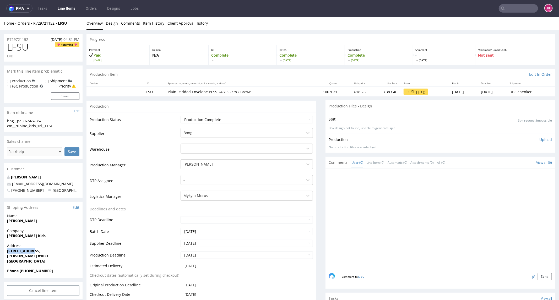
drag, startPoint x: 37, startPoint y: 248, endPoint x: 0, endPoint y: 252, distance: 37.7
copy strong "[STREET_ADDRESS]"
drag, startPoint x: 53, startPoint y: 185, endPoint x: 7, endPoint y: 183, distance: 45.4
click at [7, 183] on p "[EMAIL_ADDRESS][DOMAIN_NAME]" at bounding box center [43, 183] width 72 height 5
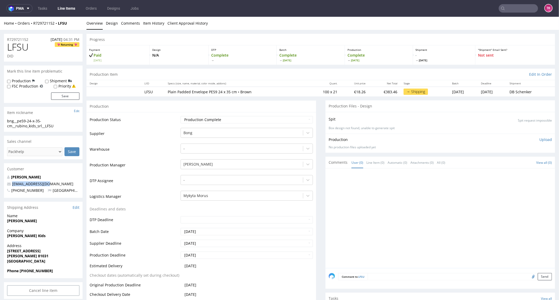
copy span "[EMAIL_ADDRESS][DOMAIN_NAME]"
drag, startPoint x: 56, startPoint y: 270, endPoint x: 19, endPoint y: 276, distance: 37.0
click at [19, 276] on div "Phone +3908118399844" at bounding box center [43, 273] width 79 height 10
copy strong "+3908118399844"
drag, startPoint x: 86, startPoint y: 24, endPoint x: 32, endPoint y: 27, distance: 53.3
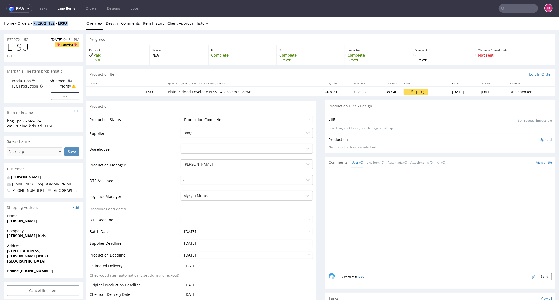
click at [32, 27] on div "Home Orders R729721152 LFSU Overview Design Comments Item History Client Approv…" at bounding box center [279, 23] width 559 height 13
copy div "R729721152 LFSU Overview Design Comments Item History Client Approval History"
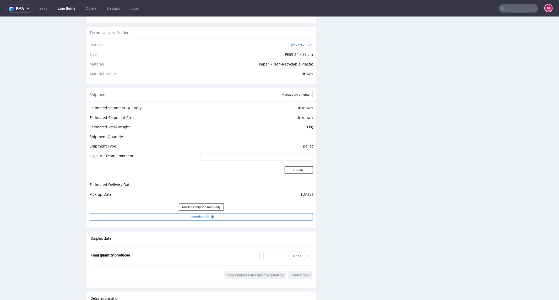
click at [235, 216] on button "Show details" at bounding box center [201, 216] width 223 height 7
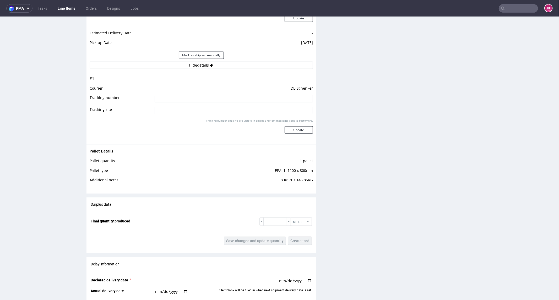
scroll to position [495, 0]
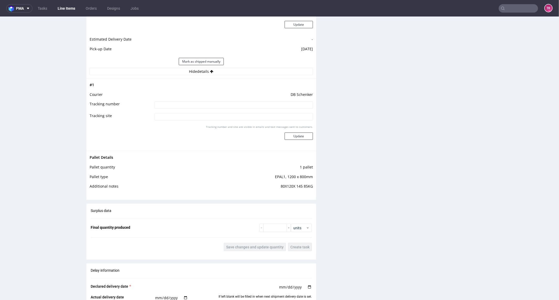
drag, startPoint x: 239, startPoint y: 93, endPoint x: 243, endPoint y: 105, distance: 12.7
click at [239, 96] on td "DB Schenker" at bounding box center [233, 96] width 160 height 10
click at [245, 105] on input at bounding box center [234, 104] width 158 height 7
paste input "PLWAW510023756"
type input "PLWAW510023756"
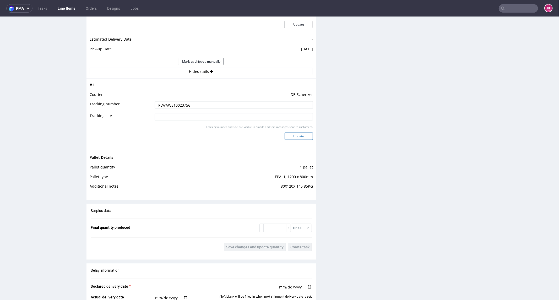
click at [303, 135] on button "Update" at bounding box center [298, 135] width 28 height 7
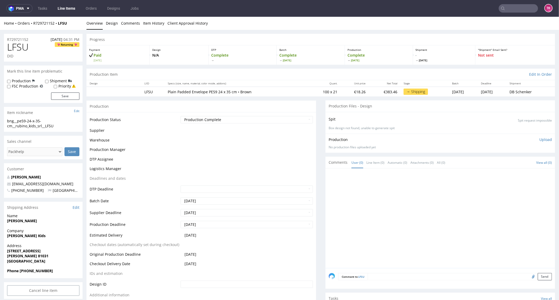
scroll to position [276, 0]
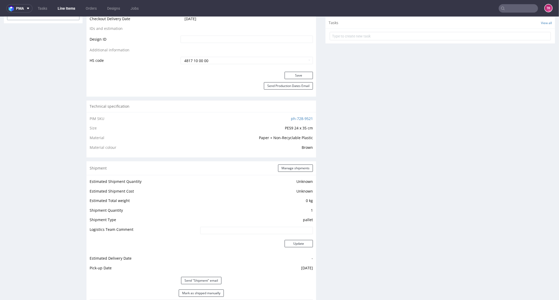
click at [68, 7] on link "Line Items" at bounding box center [66, 8] width 24 height 8
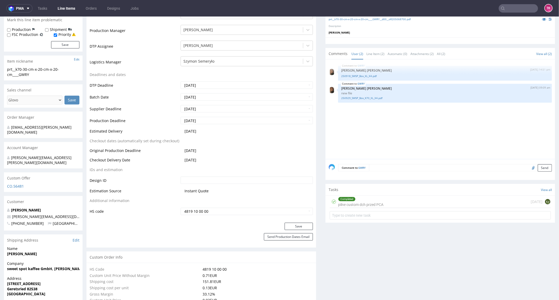
scroll to position [204, 0]
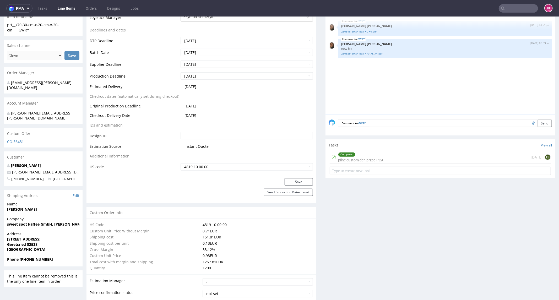
drag, startPoint x: 6, startPoint y: 211, endPoint x: 3, endPoint y: 217, distance: 7.1
drag, startPoint x: 5, startPoint y: 214, endPoint x: 3, endPoint y: 223, distance: 9.0
copy strong "sweet spot kaffee GmbH, [PERSON_NAME]"
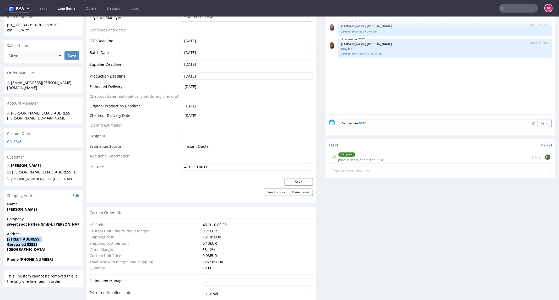
drag, startPoint x: 6, startPoint y: 227, endPoint x: 48, endPoint y: 233, distance: 42.9
click at [48, 233] on div "Address [STREET_ADDRESS]" at bounding box center [43, 243] width 79 height 25
copy p "[STREET_ADDRESS]"
drag, startPoint x: 33, startPoint y: 199, endPoint x: 0, endPoint y: 203, distance: 33.3
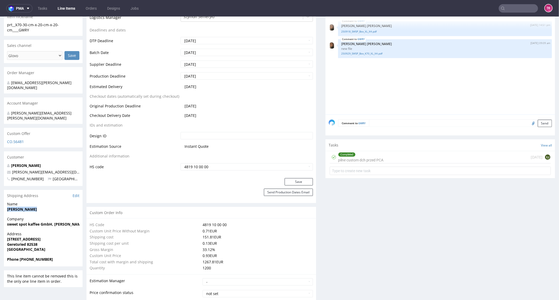
copy strong "[PERSON_NAME]"
drag, startPoint x: 0, startPoint y: 165, endPoint x: 0, endPoint y: 159, distance: 6.3
copy span "[PERSON_NAME][EMAIL_ADDRESS][DOMAIN_NAME]"
drag, startPoint x: 26, startPoint y: 249, endPoint x: 52, endPoint y: 254, distance: 27.2
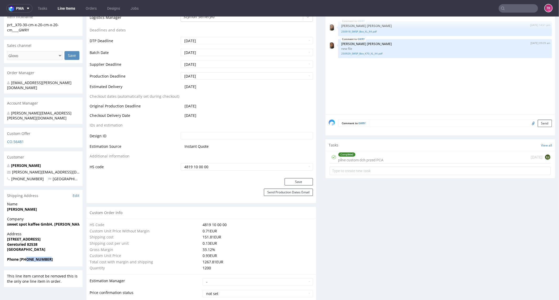
click at [52, 256] on div "Phone +491736438966" at bounding box center [43, 261] width 79 height 10
copy strong "1736438966"
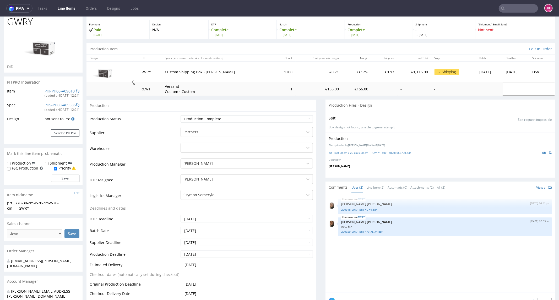
scroll to position [0, 0]
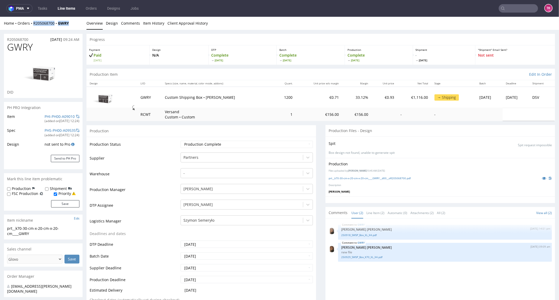
drag, startPoint x: 73, startPoint y: 25, endPoint x: 30, endPoint y: 28, distance: 43.3
click at [30, 28] on div "Home Orders R205068700 GWRY Overview Design Comments Item History Client Approv…" at bounding box center [279, 23] width 559 height 13
copy div "R205068700 GWRY"
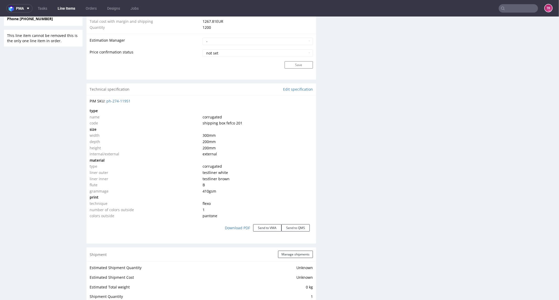
scroll to position [553, 0]
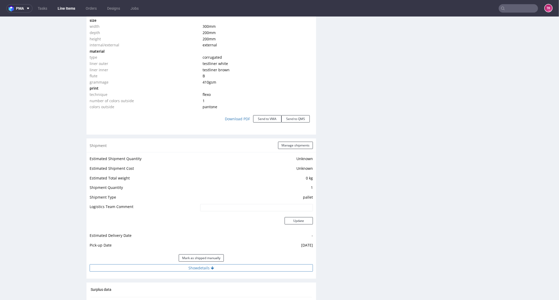
click at [151, 268] on button "Show details" at bounding box center [201, 267] width 223 height 7
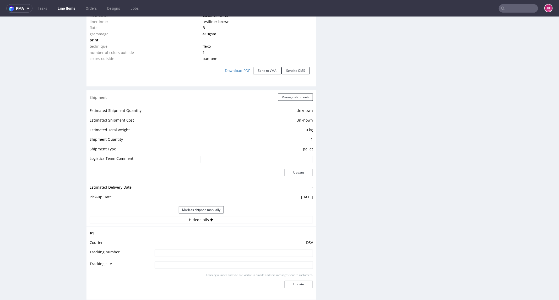
scroll to position [640, 0]
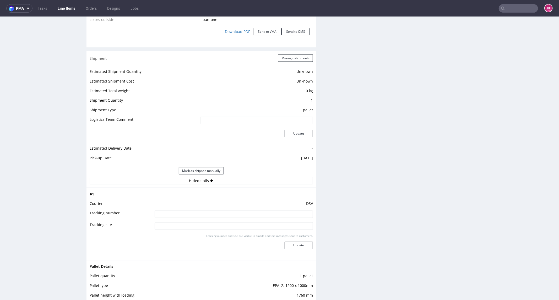
drag, startPoint x: 178, startPoint y: 214, endPoint x: 200, endPoint y: 220, distance: 22.2
click at [179, 214] on input at bounding box center [234, 213] width 158 height 7
paste input "40257145950415455420"
type input "40257145950415455420"
click at [288, 249] on div "Tracking number and site are visible in emails and text messages sent to custom…" at bounding box center [234, 243] width 158 height 19
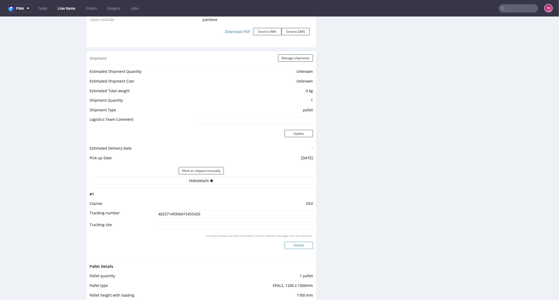
click at [289, 244] on button "Update" at bounding box center [298, 245] width 28 height 7
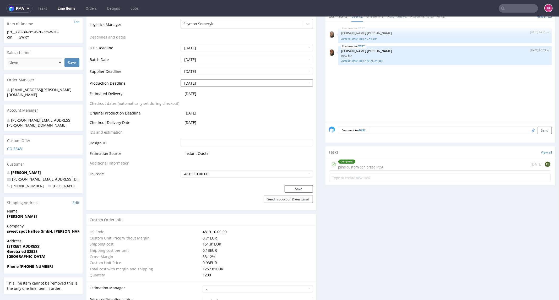
scroll to position [109, 0]
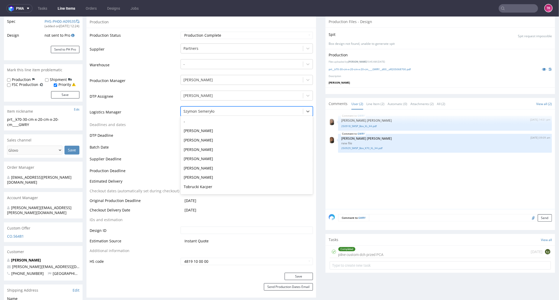
click at [221, 112] on div at bounding box center [241, 111] width 117 height 6
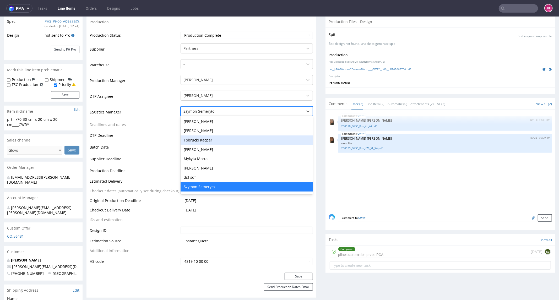
click at [221, 139] on div "Tobrucki Kacper" at bounding box center [246, 139] width 132 height 9
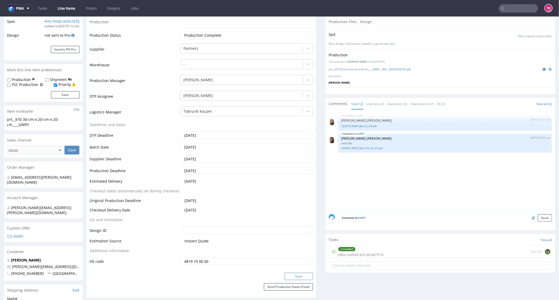
click at [292, 276] on button "Save" at bounding box center [298, 275] width 28 height 7
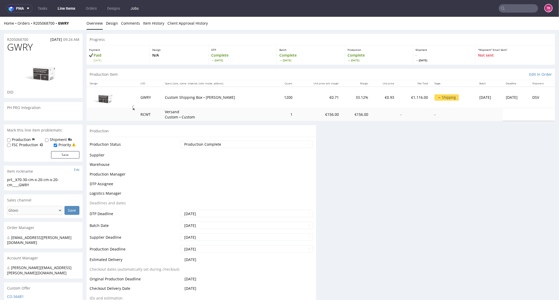
scroll to position [109, 0]
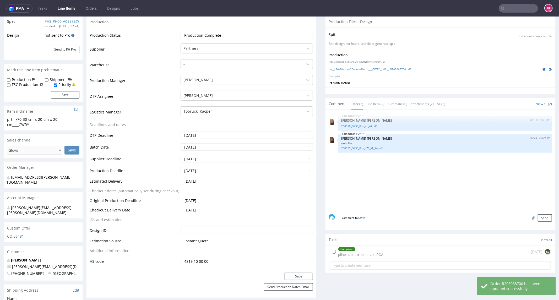
click at [78, 13] on nav "pma Tasks Line Items Orders Designs Jobs TK" at bounding box center [279, 8] width 559 height 17
click at [72, 7] on link "Line Items" at bounding box center [66, 8] width 24 height 8
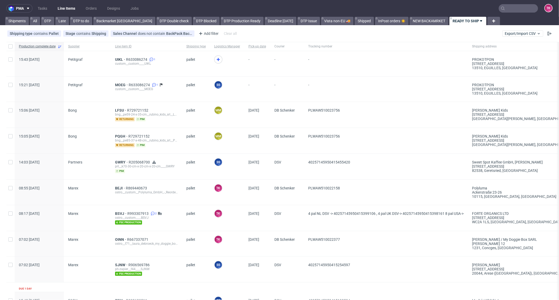
click at [62, 8] on link "Line Items" at bounding box center [66, 8] width 24 height 8
click at [215, 58] on icon at bounding box center [218, 59] width 6 height 6
click at [78, 9] on link "Line Items" at bounding box center [66, 8] width 24 height 8
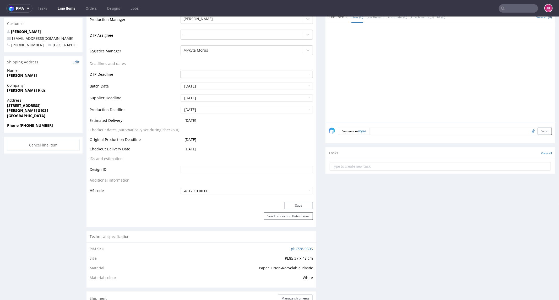
scroll to position [58, 0]
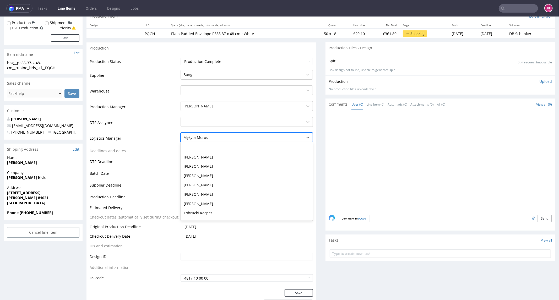
drag, startPoint x: 238, startPoint y: 132, endPoint x: 237, endPoint y: 137, distance: 4.8
click at [237, 135] on div "Mykyta Morus" at bounding box center [246, 137] width 132 height 10
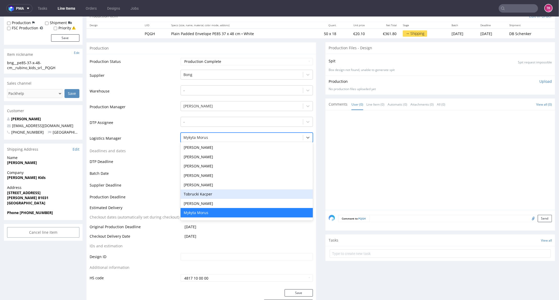
drag, startPoint x: 209, startPoint y: 195, endPoint x: 222, endPoint y: 219, distance: 27.0
click at [209, 196] on div "Tobrucki Kacper" at bounding box center [246, 193] width 132 height 9
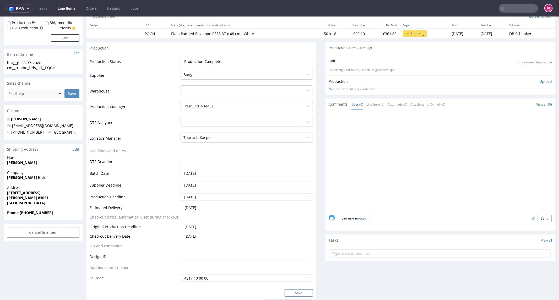
click at [303, 291] on button "Save" at bounding box center [298, 292] width 28 height 7
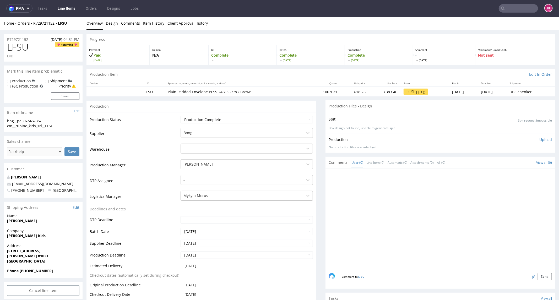
drag, startPoint x: 213, startPoint y: 202, endPoint x: 213, endPoint y: 197, distance: 5.6
click at [212, 200] on td "Mykyta Morus" at bounding box center [246, 198] width 134 height 16
click at [214, 197] on div at bounding box center [241, 195] width 117 height 6
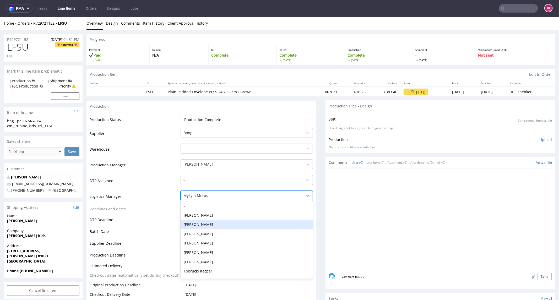
scroll to position [19, 0]
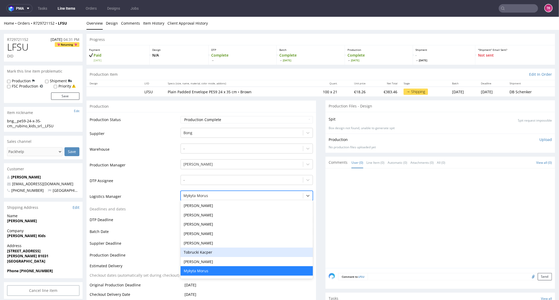
click at [215, 251] on div "Tobrucki Kacper" at bounding box center [246, 251] width 132 height 9
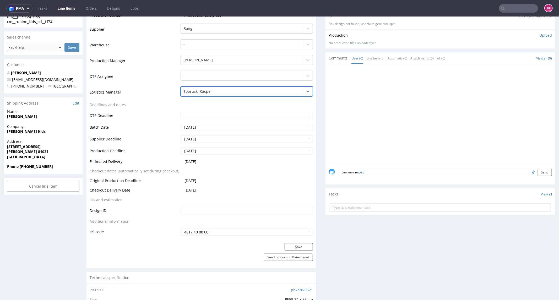
scroll to position [145, 0]
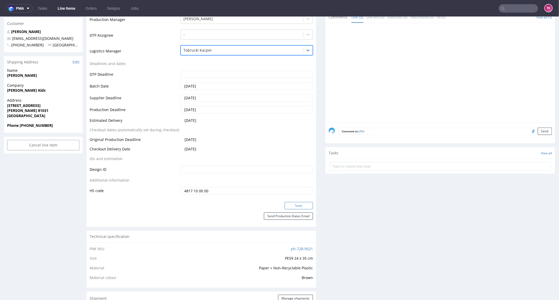
click at [296, 202] on button "Save" at bounding box center [298, 205] width 28 height 7
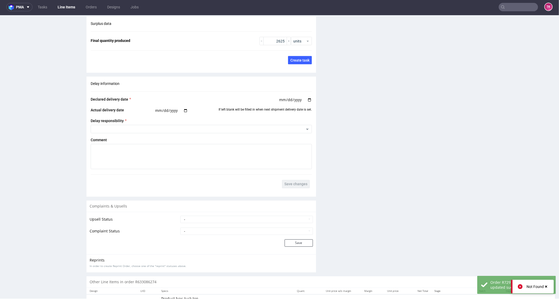
scroll to position [737, 0]
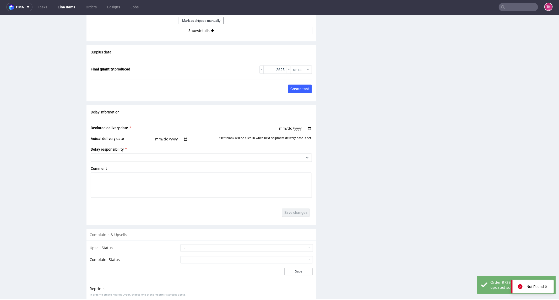
click at [225, 29] on button "Show details" at bounding box center [201, 30] width 223 height 7
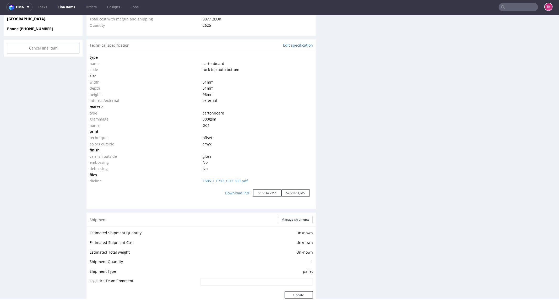
scroll to position [533, 0]
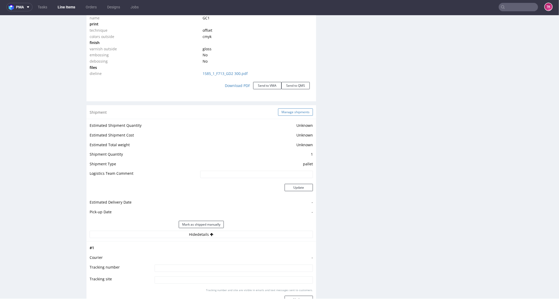
click at [290, 113] on button "Manage shipments" at bounding box center [295, 111] width 35 height 7
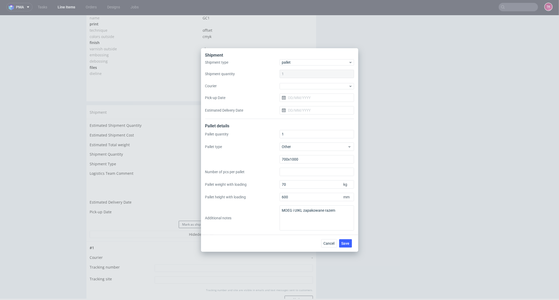
click at [317, 91] on div "Shipment type pallet Shipment quantity 1 Courier Pick-up Date Estimated Deliver…" at bounding box center [279, 89] width 149 height 60
click at [315, 85] on div at bounding box center [316, 86] width 74 height 6
drag, startPoint x: 315, startPoint y: 116, endPoint x: 306, endPoint y: 101, distance: 17.1
click at [314, 114] on div "DB Schenker" at bounding box center [317, 115] width 70 height 9
drag, startPoint x: 300, startPoint y: 94, endPoint x: 303, endPoint y: 102, distance: 9.1
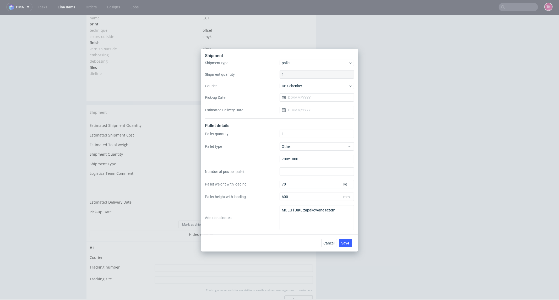
click at [300, 94] on input "Pick-up Date" at bounding box center [316, 97] width 74 height 8
click at [311, 149] on button "14" at bounding box center [308, 150] width 8 height 8
click at [309, 99] on input "14/10/2025" at bounding box center [316, 97] width 74 height 8
drag, startPoint x: 318, startPoint y: 149, endPoint x: 320, endPoint y: 153, distance: 5.1
click at [318, 150] on span "15" at bounding box center [316, 150] width 4 height 5
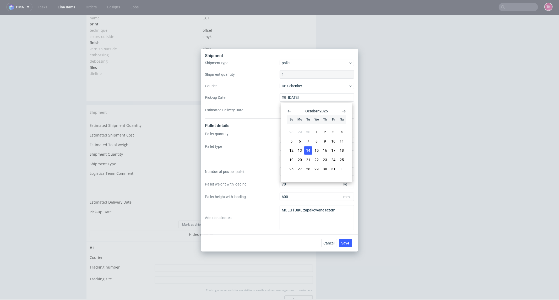
type input "[DATE]"
click at [347, 245] on button "Save" at bounding box center [345, 243] width 13 height 8
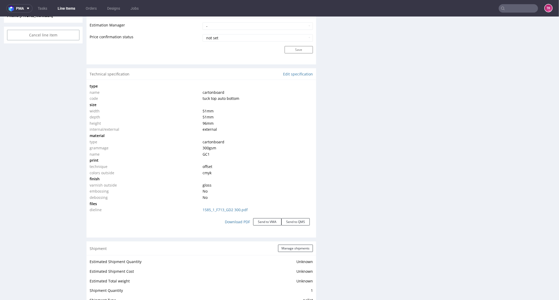
scroll to position [465, 0]
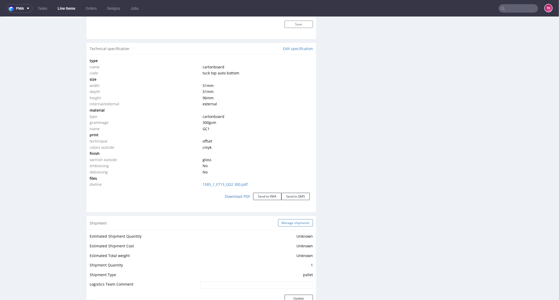
click at [284, 223] on button "Manage shipments" at bounding box center [295, 222] width 35 height 7
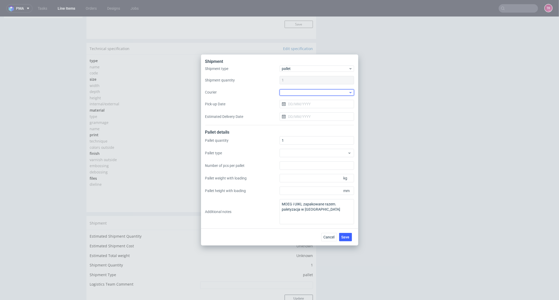
click at [285, 95] on div at bounding box center [316, 92] width 74 height 6
click at [303, 119] on div "DB Schenker" at bounding box center [317, 122] width 70 height 9
click at [303, 114] on input "Estimated Delivery Date" at bounding box center [316, 116] width 74 height 8
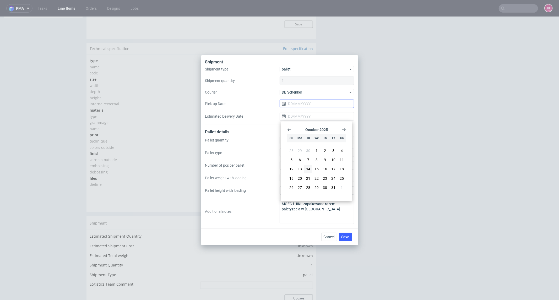
click at [302, 106] on input "Pick-up Date" at bounding box center [316, 104] width 74 height 8
click at [321, 153] on button "16" at bounding box center [325, 156] width 8 height 8
drag, startPoint x: 305, startPoint y: 103, endPoint x: 306, endPoint y: 108, distance: 4.6
click at [305, 104] on input "[DATE]" at bounding box center [316, 104] width 74 height 8
drag, startPoint x: 316, startPoint y: 152, endPoint x: 317, endPoint y: 155, distance: 3.3
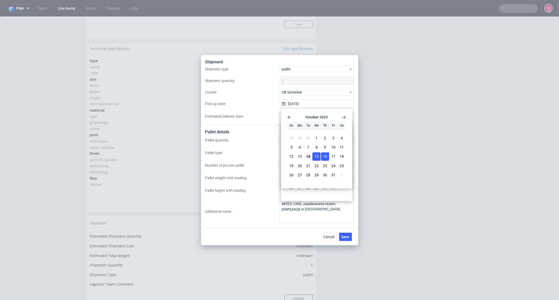
click at [316, 152] on section "28 29 30 1 2 3 4 5 6 7 8 9 10 11 12 13 14 15 16 17 18 19 20 21 22 23 24 25 26 2…" at bounding box center [316, 157] width 59 height 46
drag, startPoint x: 314, startPoint y: 155, endPoint x: 334, endPoint y: 200, distance: 49.2
click at [314, 156] on span "15" at bounding box center [316, 156] width 4 height 5
type input "15/10/2025"
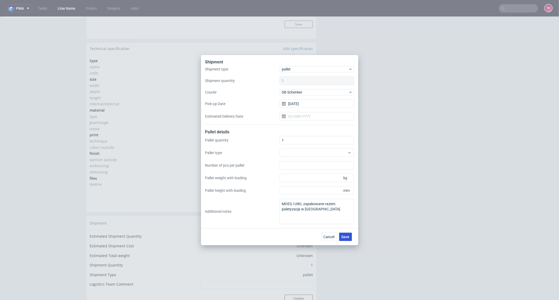
click at [346, 238] on span "Save" at bounding box center [345, 237] width 8 height 4
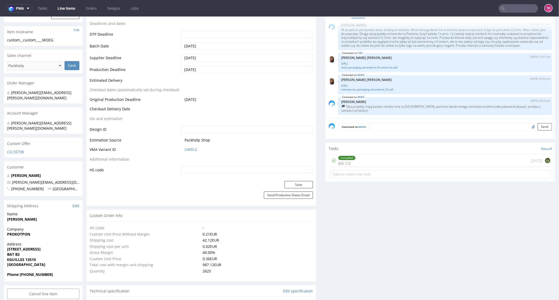
scroll to position [291, 0]
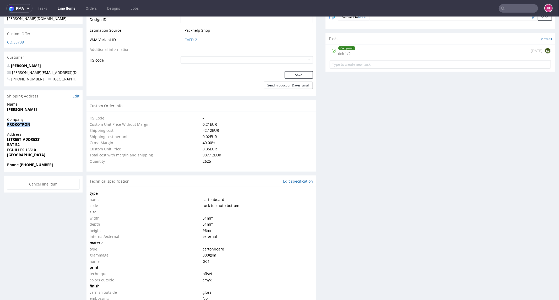
drag, startPoint x: 2, startPoint y: 114, endPoint x: 36, endPoint y: 117, distance: 34.4
click at [36, 117] on div "R633086274 [DATE] 10:20 AM MOEG DID PH PRO Integration Item PHI-PH00-A09138 (ad…" at bounding box center [279, 268] width 559 height 1058
copy strong "PROKOTPON"
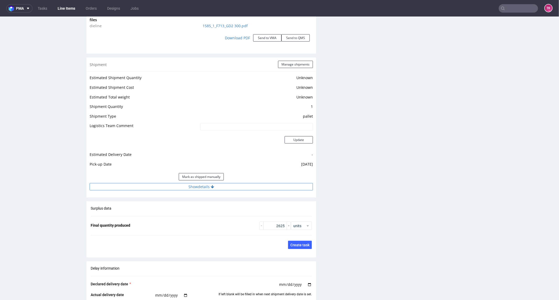
drag, startPoint x: 222, startPoint y: 187, endPoint x: 229, endPoint y: 186, distance: 6.8
click at [222, 187] on button "Show details" at bounding box center [201, 186] width 223 height 7
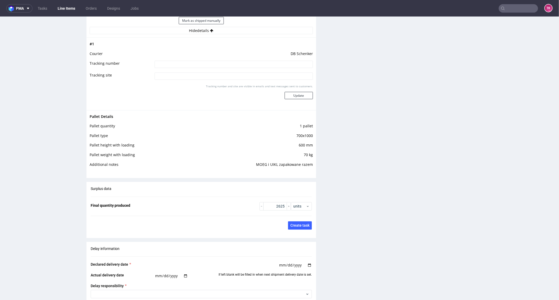
scroll to position [756, 0]
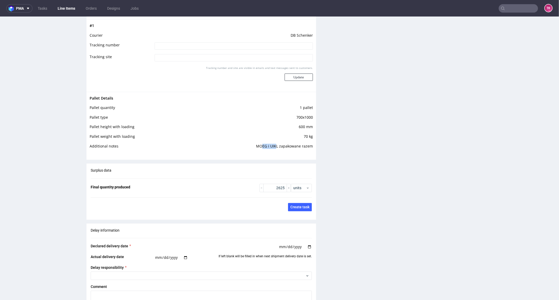
drag, startPoint x: 262, startPoint y: 144, endPoint x: 272, endPoint y: 145, distance: 9.7
click at [272, 145] on td "MOEG i UIKL zapakowane razem" at bounding box center [251, 148] width 124 height 10
drag, startPoint x: 261, startPoint y: 143, endPoint x: 273, endPoint y: 142, distance: 12.3
click at [273, 143] on td "MOEG i UIKL zapakowane razem" at bounding box center [251, 148] width 124 height 10
click at [253, 147] on td "MOEG i UIKL zapakowane razem" at bounding box center [251, 148] width 124 height 10
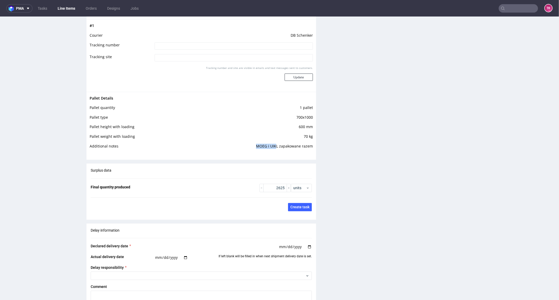
click at [250, 146] on td "MOEG i UIKL zapakowane razem" at bounding box center [251, 148] width 124 height 10
drag, startPoint x: 250, startPoint y: 146, endPoint x: 273, endPoint y: 145, distance: 23.3
click at [273, 145] on td "MOEG i UIKL zapakowane razem" at bounding box center [251, 148] width 124 height 10
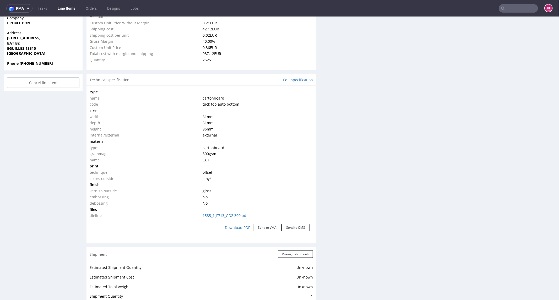
drag, startPoint x: 34, startPoint y: 89, endPoint x: 46, endPoint y: 63, distance: 29.2
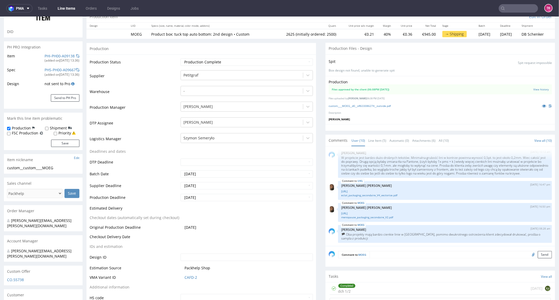
scroll to position [0, 0]
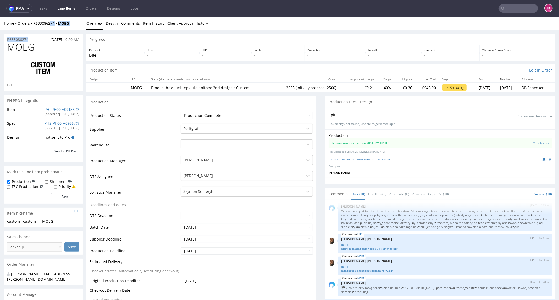
drag, startPoint x: 34, startPoint y: 30, endPoint x: 45, endPoint y: 30, distance: 10.5
drag, startPoint x: 38, startPoint y: 26, endPoint x: 57, endPoint y: 29, distance: 19.0
click at [57, 29] on div "Home Orders R633086274 MOEG Overview Design Comments Item History Client Approv…" at bounding box center [279, 23] width 559 height 13
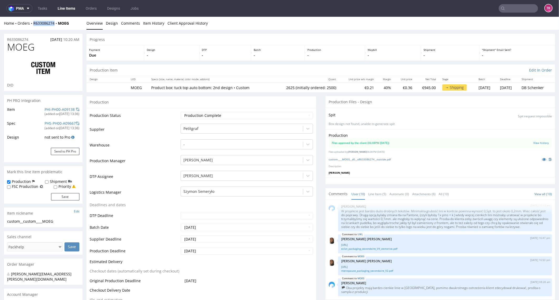
copy link "R633086274"
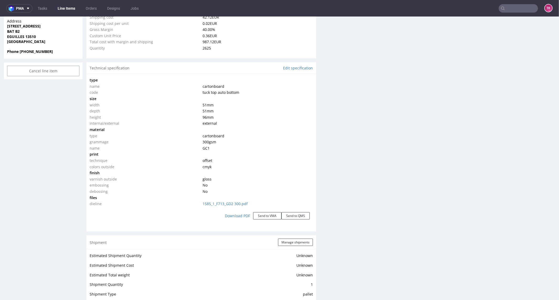
scroll to position [524, 0]
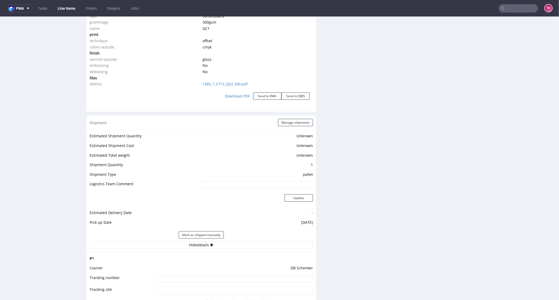
drag, startPoint x: 187, startPoint y: 271, endPoint x: 190, endPoint y: 278, distance: 7.5
click at [187, 275] on tbody "# 1 Courier DB Schenker Tracking number Tracking site Tracking number and site …" at bounding box center [201, 288] width 223 height 66
click at [190, 278] on input at bounding box center [234, 278] width 158 height 7
paste input "PLWAW510023812"
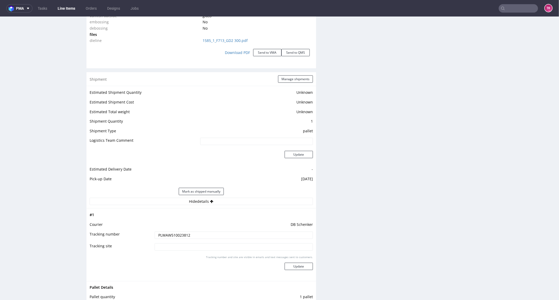
scroll to position [611, 0]
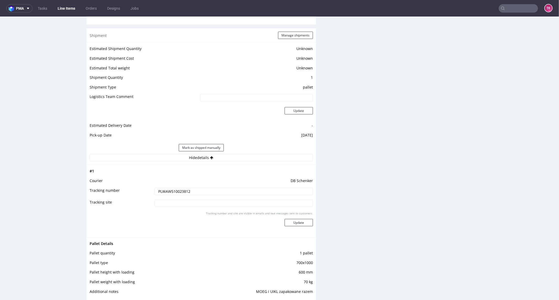
type input "PLWAW510023812"
drag, startPoint x: 299, startPoint y: 229, endPoint x: 295, endPoint y: 224, distance: 5.8
click at [296, 225] on div "Tracking number and site are visible in emails and text messages sent to custom…" at bounding box center [234, 220] width 158 height 19
click at [295, 224] on button "Update" at bounding box center [298, 222] width 28 height 7
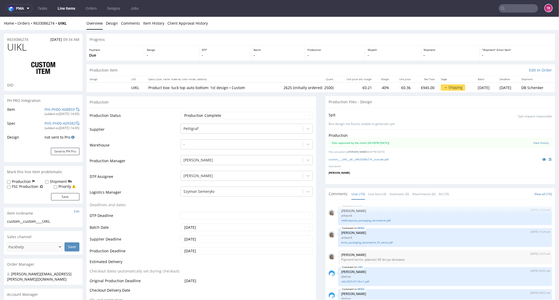
type input "2625"
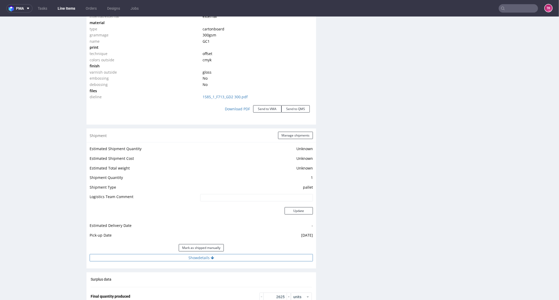
drag, startPoint x: 224, startPoint y: 262, endPoint x: 226, endPoint y: 256, distance: 5.9
click at [226, 261] on div "Estimated Shipment Quantity Unknown Estimated Shipment Cost Unknown Estimated T…" at bounding box center [200, 203] width 229 height 122
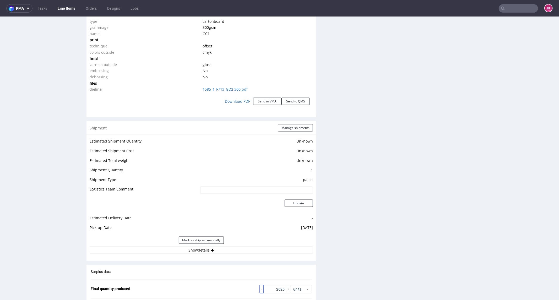
scroll to position [640, 0]
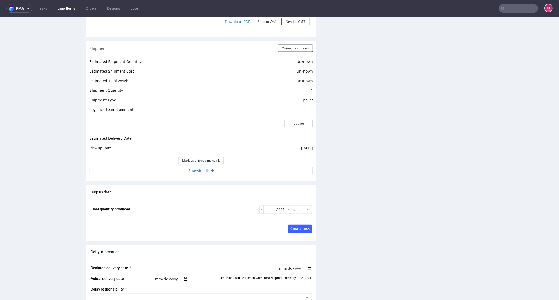
click at [251, 167] on button "Show details" at bounding box center [201, 170] width 223 height 7
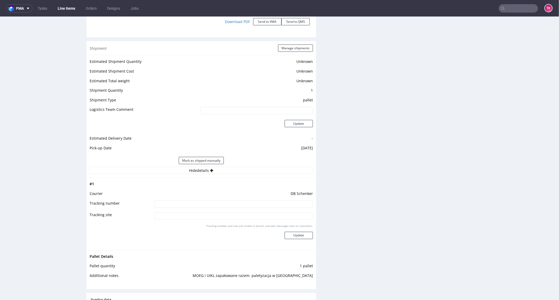
drag, startPoint x: 243, startPoint y: 192, endPoint x: 245, endPoint y: 196, distance: 4.2
click at [244, 193] on td "DB Schenker" at bounding box center [233, 195] width 160 height 10
click at [245, 196] on td "DB Schenker" at bounding box center [233, 195] width 160 height 10
click at [254, 205] on input at bounding box center [234, 203] width 158 height 7
paste input "PLWAW510023812"
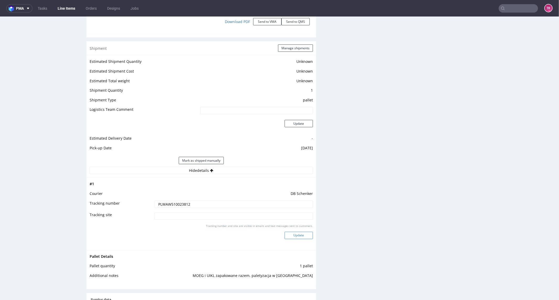
type input "PLWAW510023812"
click at [293, 234] on button "Update" at bounding box center [298, 235] width 28 height 7
click at [72, 11] on link "Line Items" at bounding box center [66, 8] width 24 height 8
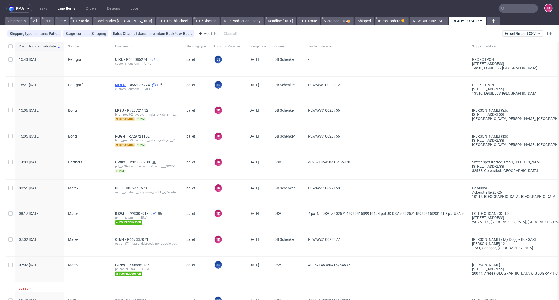
drag, startPoint x: 117, startPoint y: 89, endPoint x: 117, endPoint y: 85, distance: 3.4
drag, startPoint x: 60, startPoint y: 17, endPoint x: 59, endPoint y: 12, distance: 4.6
click at [59, 14] on div "pma Tasks Line Items Orders Designs Jobs TK Shipments All DTP Late DTP to do Ba…" at bounding box center [279, 150] width 559 height 300
click at [59, 11] on link "Line Items" at bounding box center [66, 8] width 24 height 8
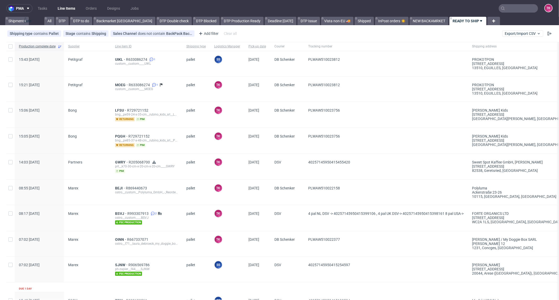
click at [71, 6] on link "Line Items" at bounding box center [66, 8] width 24 height 8
click at [67, 4] on link "Line Items" at bounding box center [66, 8] width 24 height 8
click at [61, 12] on link "Line Items" at bounding box center [66, 8] width 24 height 8
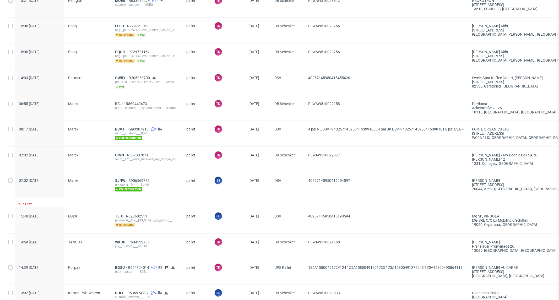
scroll to position [87, 0]
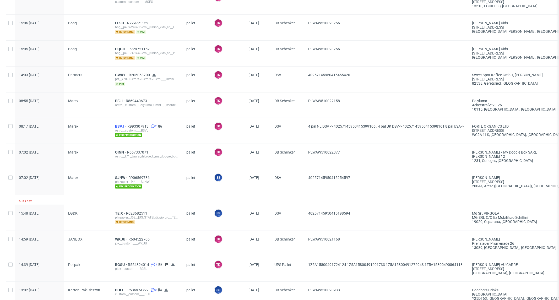
click at [120, 125] on span "BSVJ" at bounding box center [121, 126] width 12 height 4
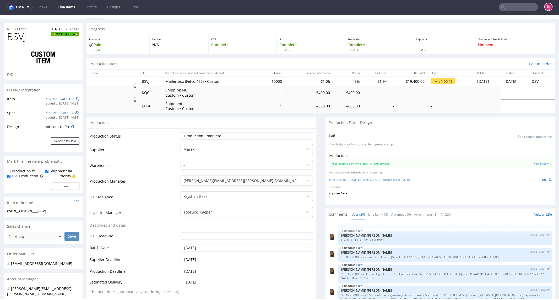
scroll to position [4, 0]
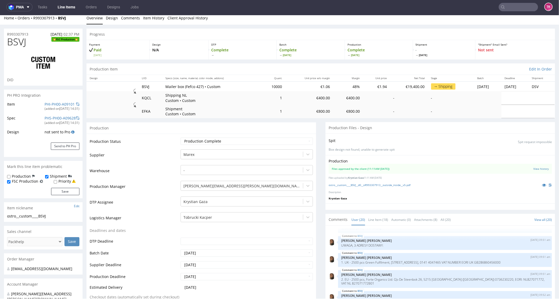
click at [61, 6] on link "Line Items" at bounding box center [66, 7] width 24 height 8
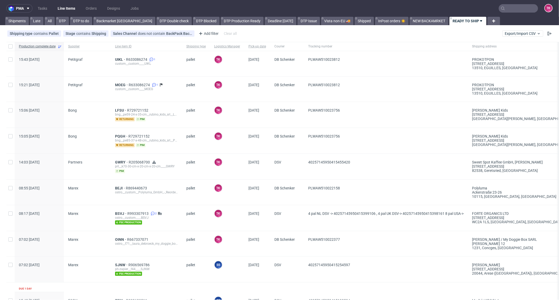
click at [67, 9] on link "Line Items" at bounding box center [66, 8] width 24 height 8
click at [64, 9] on link "Line Items" at bounding box center [66, 8] width 24 height 8
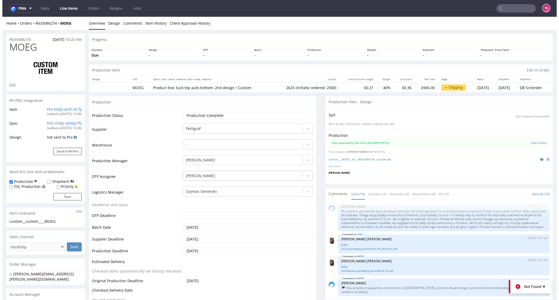
scroll to position [142, 0]
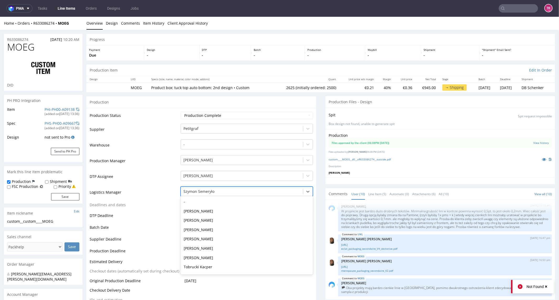
drag, startPoint x: 208, startPoint y: 188, endPoint x: 215, endPoint y: 198, distance: 12.0
click at [208, 190] on div at bounding box center [241, 191] width 117 height 6
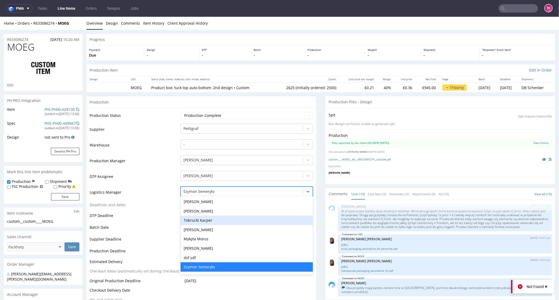
click at [218, 220] on div "Tobrucki Kacper" at bounding box center [246, 219] width 132 height 9
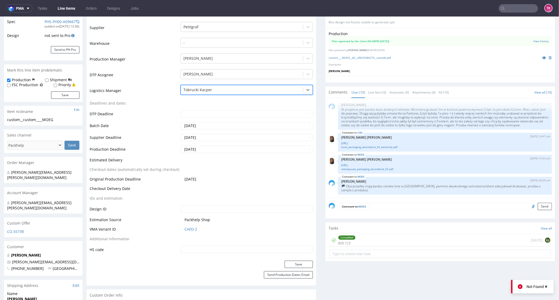
scroll to position [145, 0]
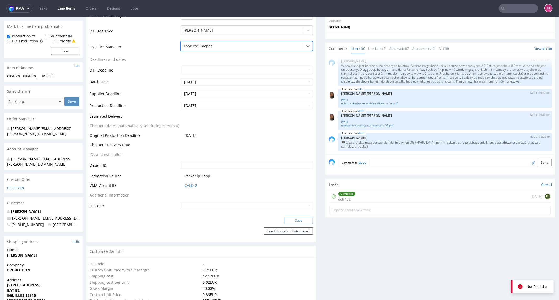
click at [292, 219] on button "Save" at bounding box center [298, 220] width 28 height 7
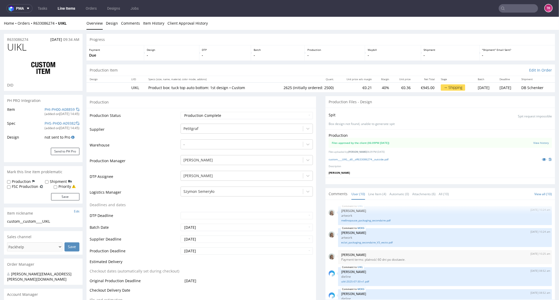
scroll to position [138, 0]
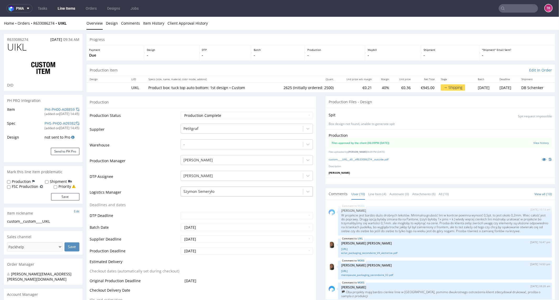
click at [232, 192] on div at bounding box center [241, 191] width 117 height 6
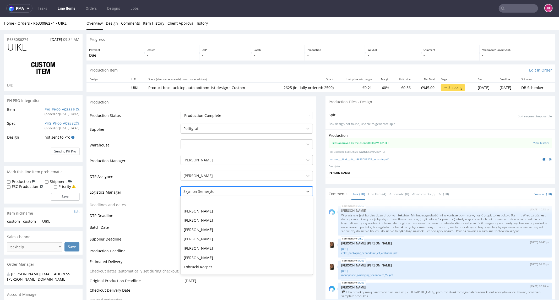
scroll to position [47, 0]
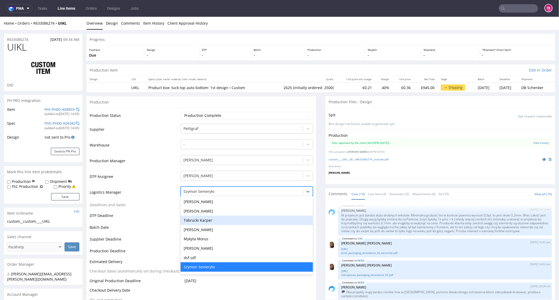
click at [220, 221] on div "Tobrucki Kacper" at bounding box center [246, 219] width 132 height 9
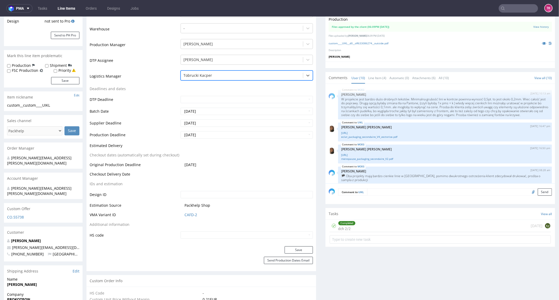
scroll to position [116, 0]
click at [283, 253] on div "Save" at bounding box center [200, 251] width 229 height 10
click at [284, 252] on button "Save" at bounding box center [298, 249] width 28 height 7
